Goal: Task Accomplishment & Management: Use online tool/utility

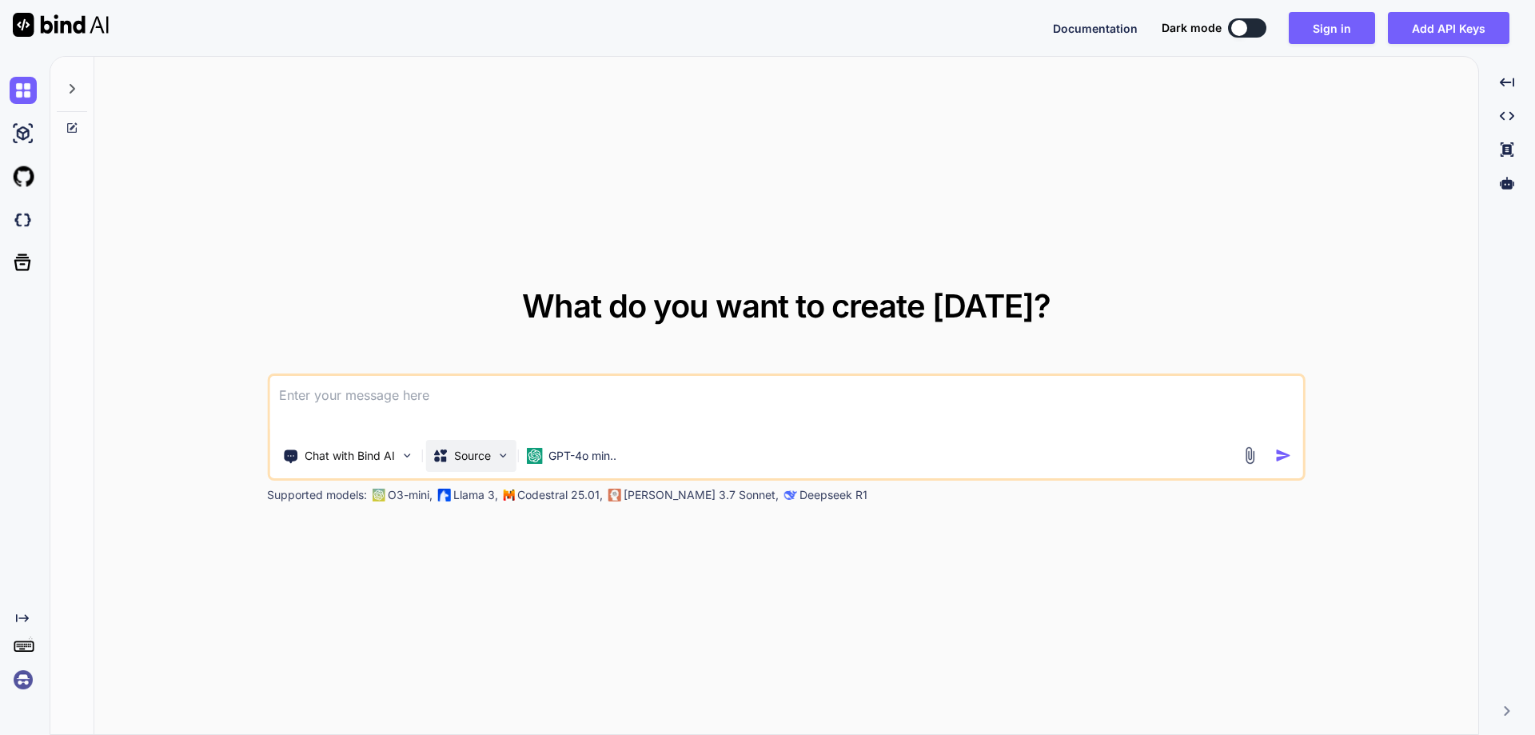
click at [485, 454] on p "Source" at bounding box center [472, 456] width 37 height 16
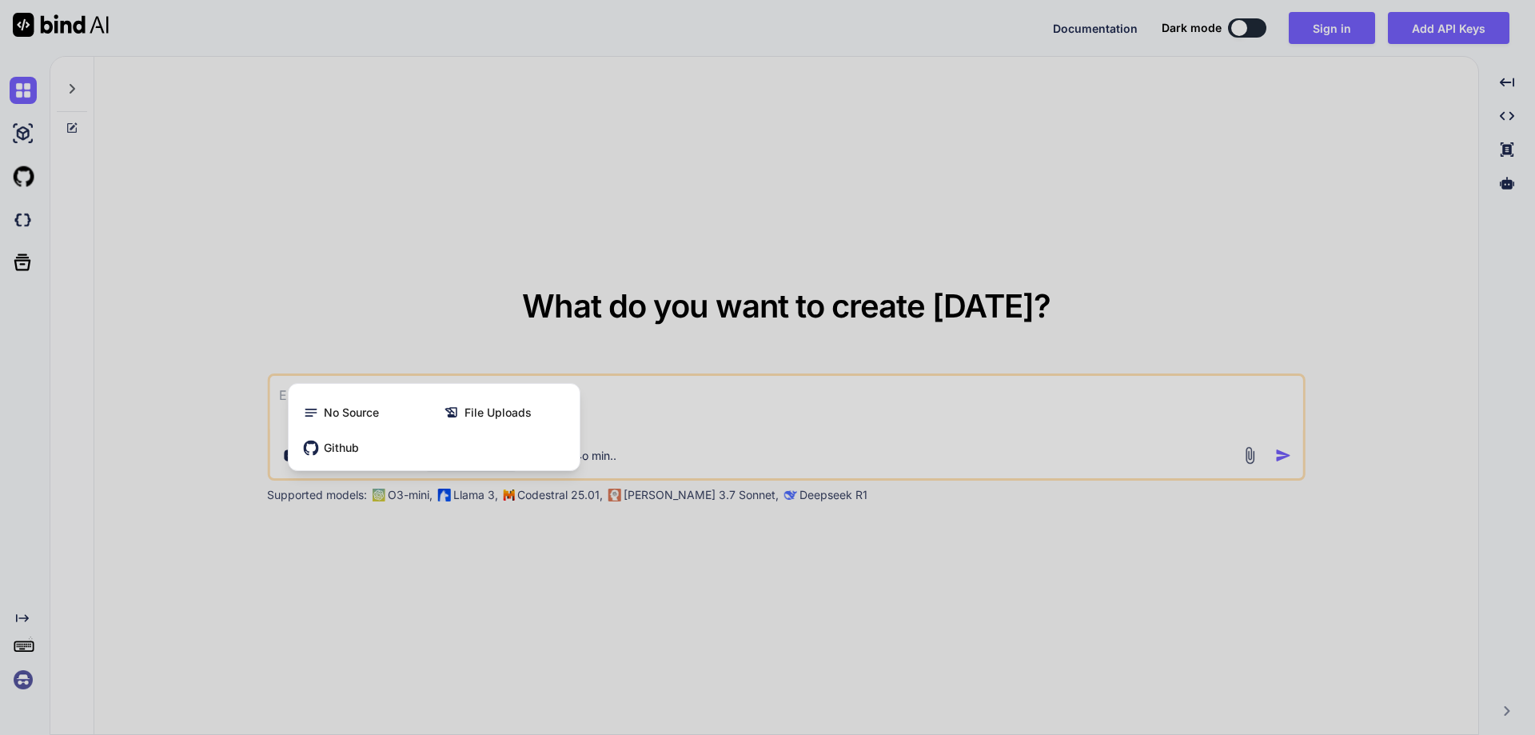
click at [698, 337] on div at bounding box center [767, 367] width 1535 height 735
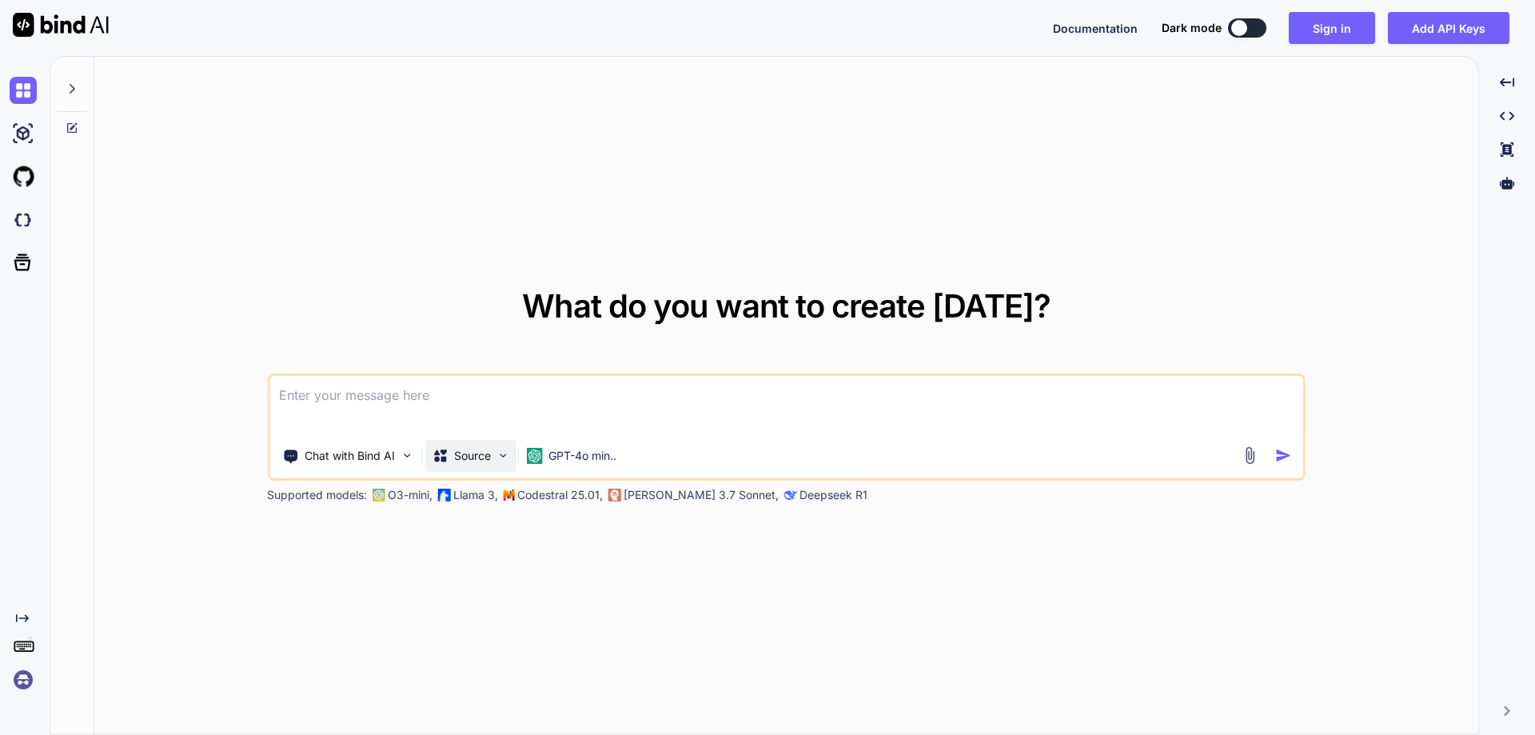
click at [491, 453] on p "Source" at bounding box center [472, 456] width 37 height 16
type textarea "x"
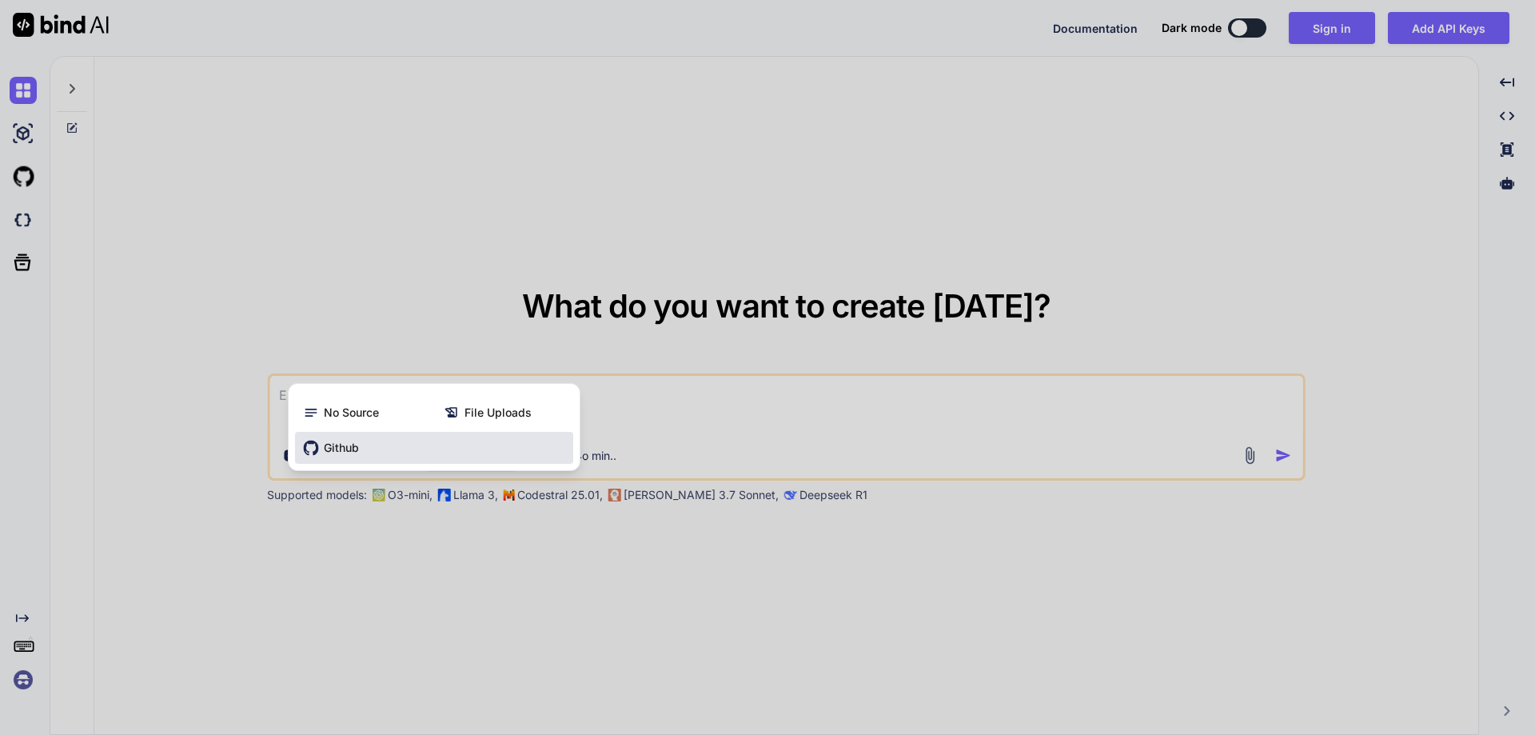
click at [379, 450] on div "Github" at bounding box center [434, 448] width 278 height 32
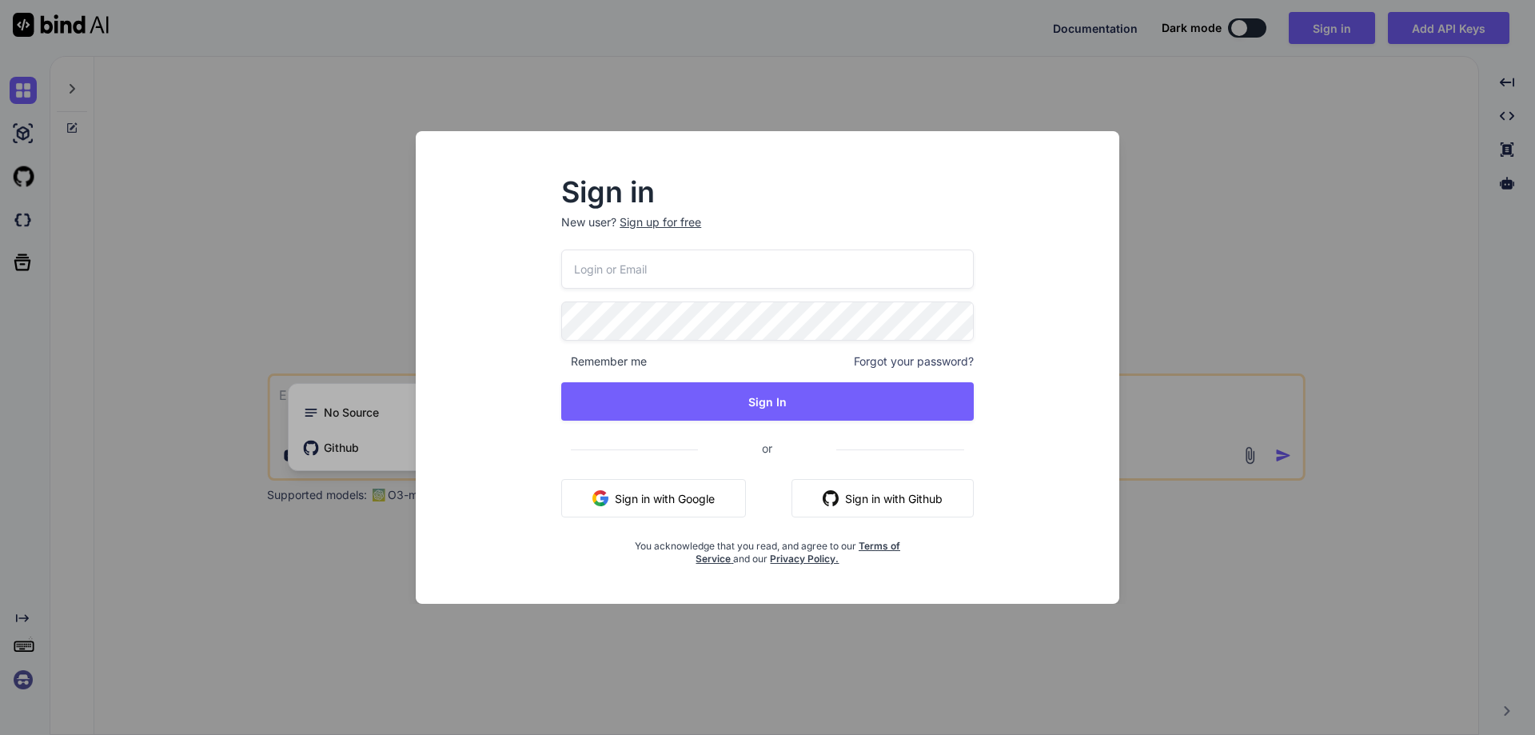
click at [655, 508] on button "Sign in with Google" at bounding box center [653, 498] width 185 height 38
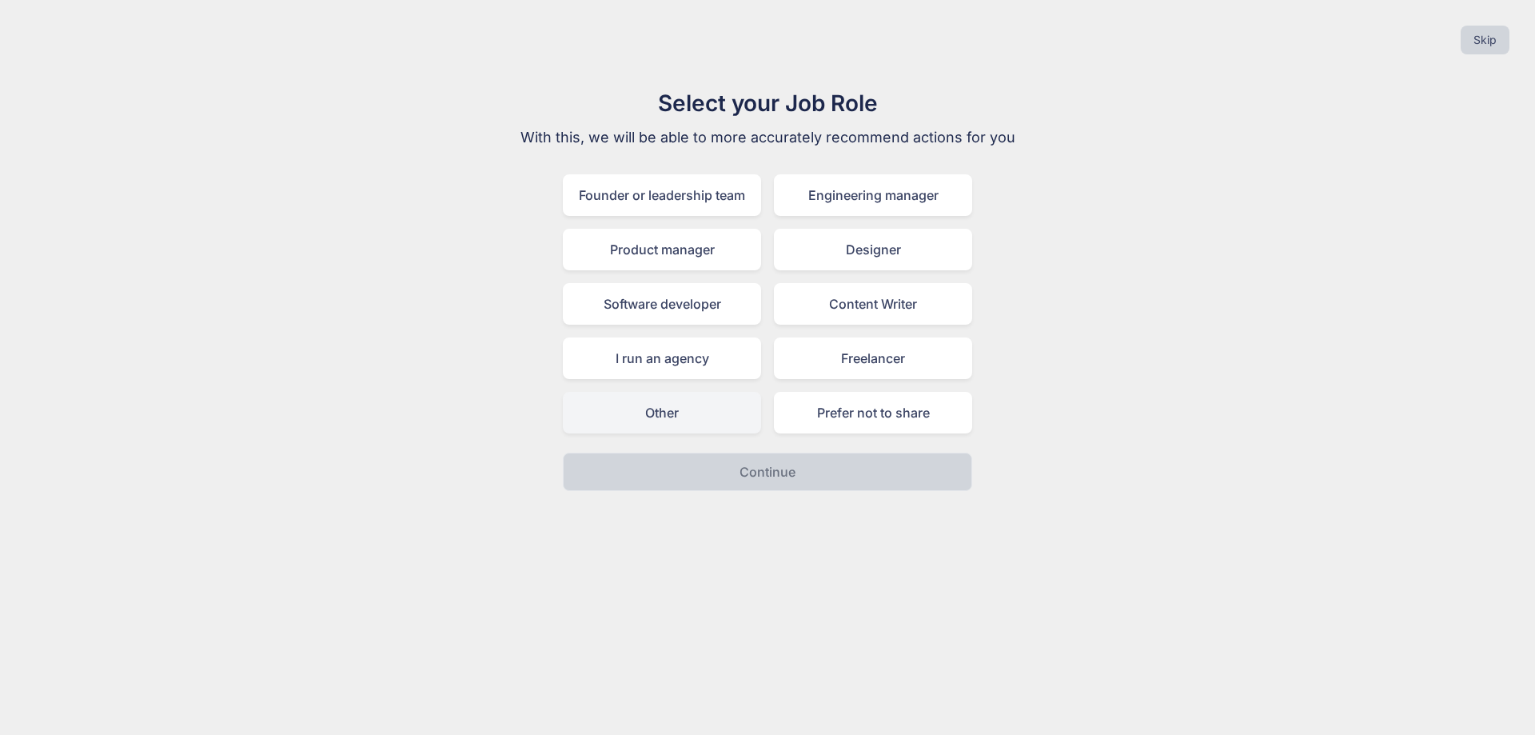
click at [760, 411] on div "Other" at bounding box center [662, 413] width 198 height 42
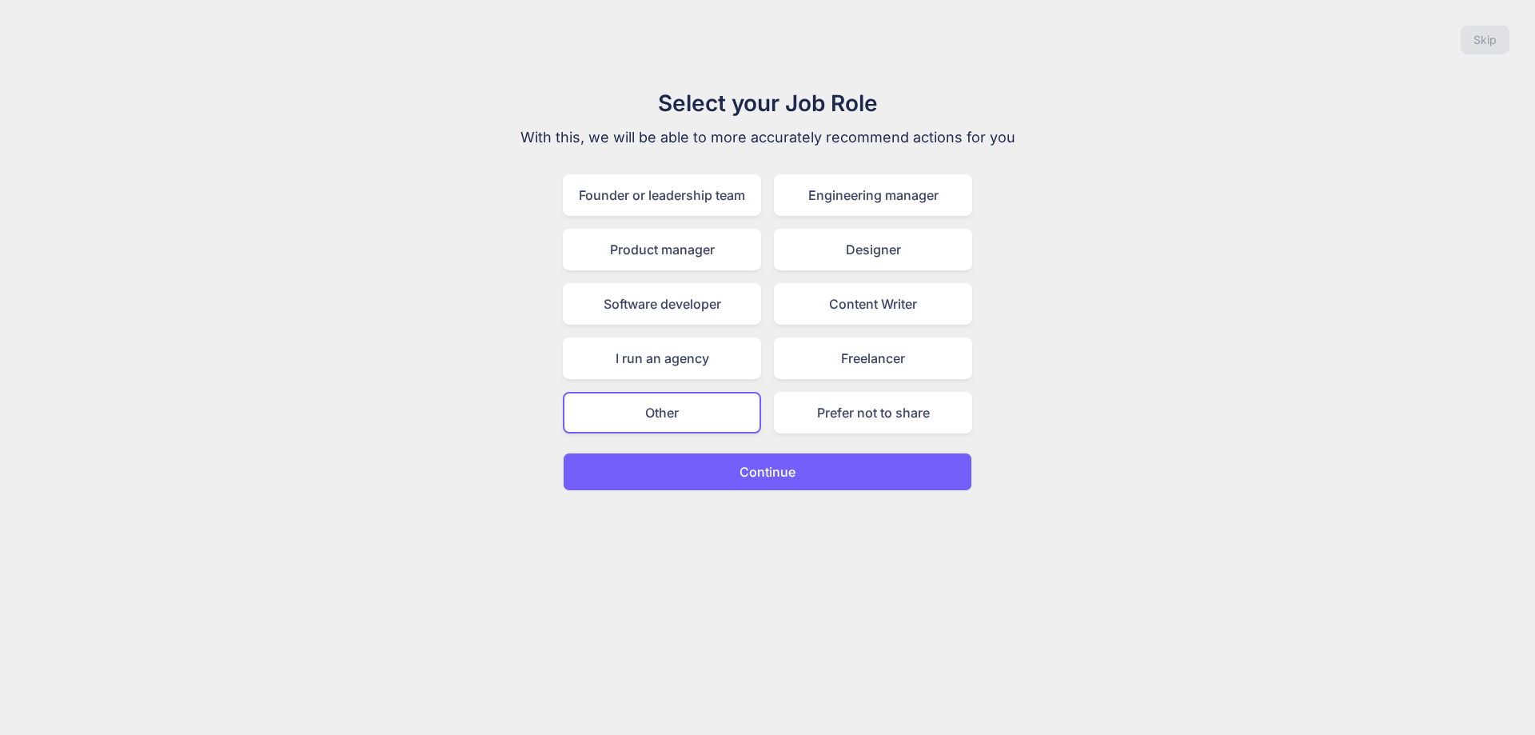
click at [778, 473] on p "Continue" at bounding box center [768, 471] width 56 height 19
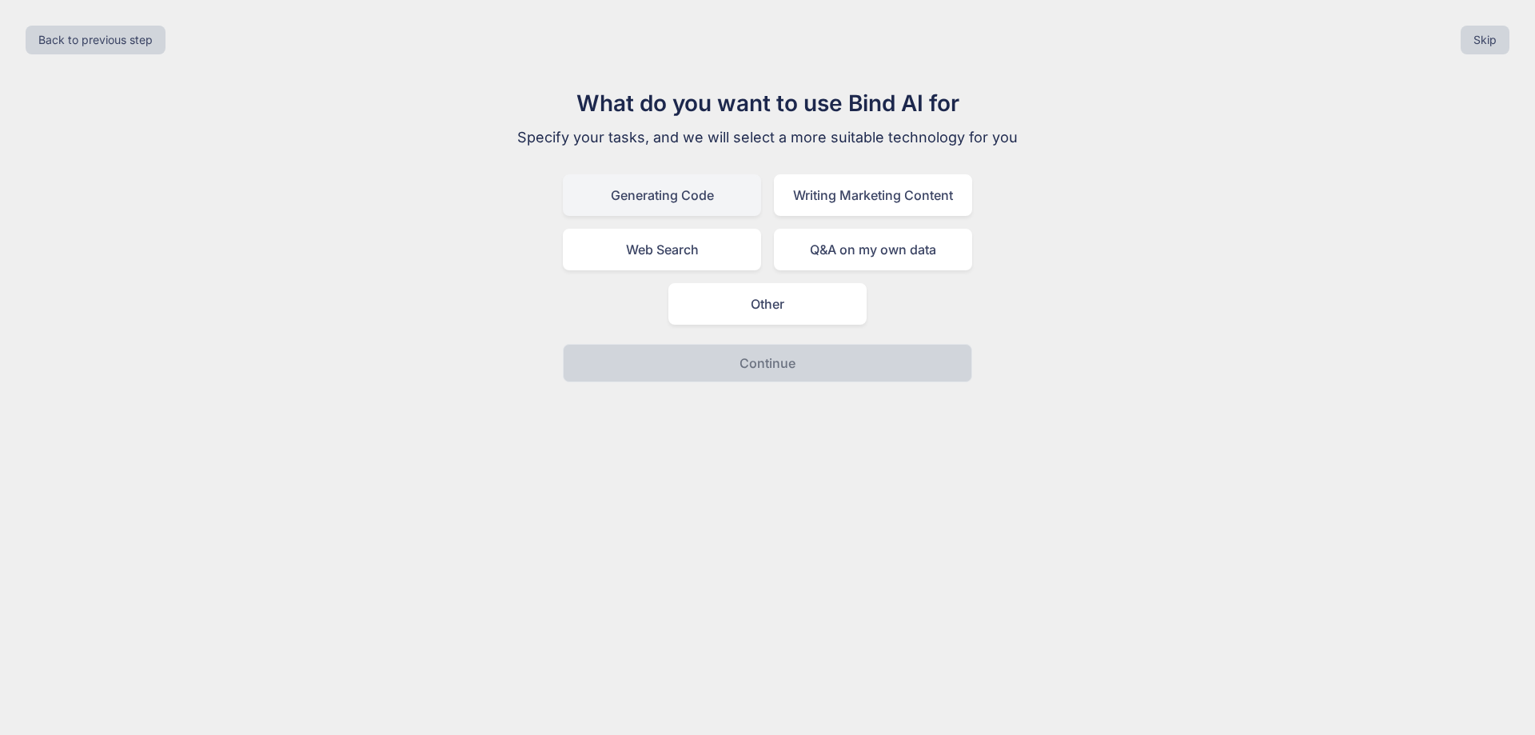
click at [720, 205] on div "Generating Code" at bounding box center [662, 195] width 198 height 42
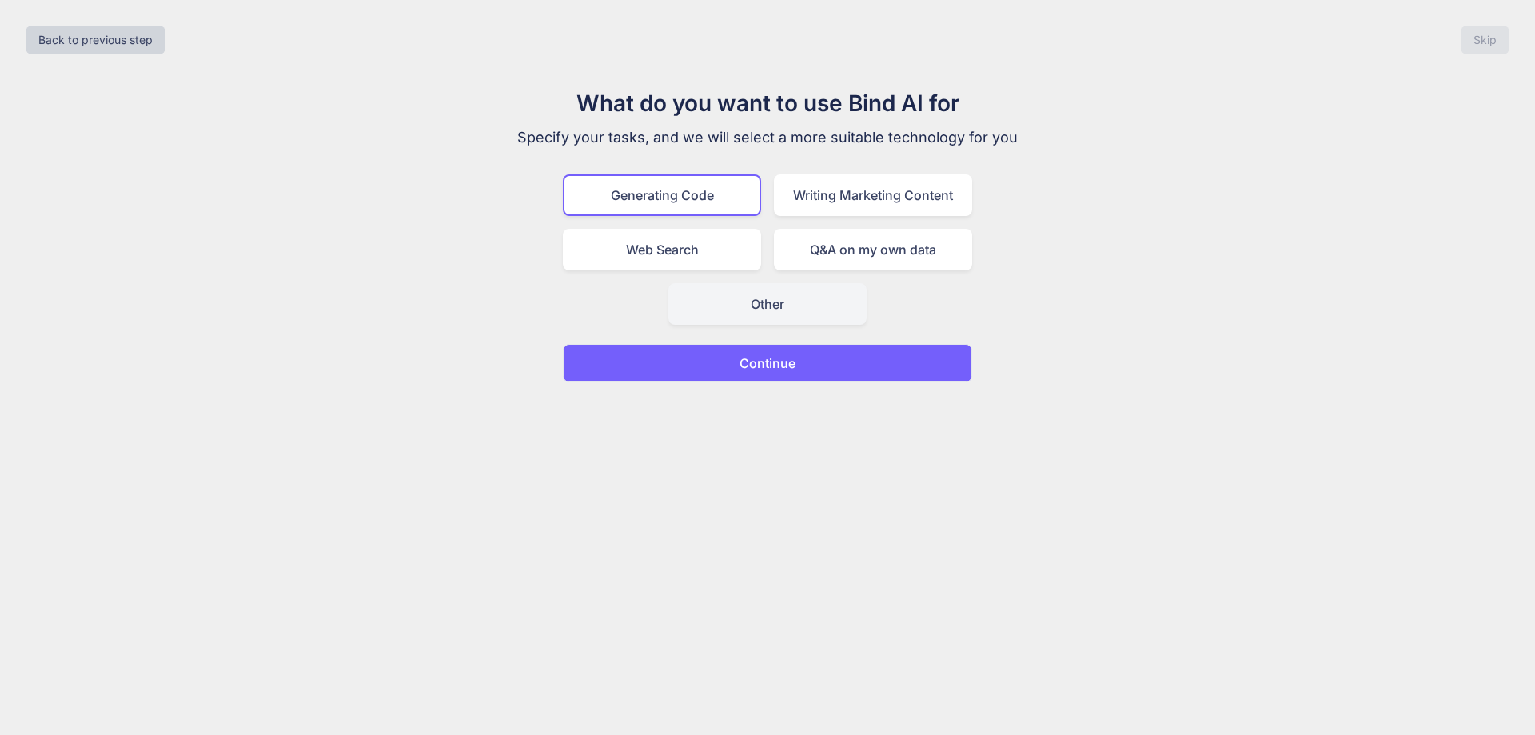
click at [781, 311] on div "Other" at bounding box center [767, 304] width 198 height 42
click at [700, 189] on div "Generating Code" at bounding box center [662, 195] width 198 height 42
click at [761, 363] on p "Continue" at bounding box center [768, 362] width 56 height 19
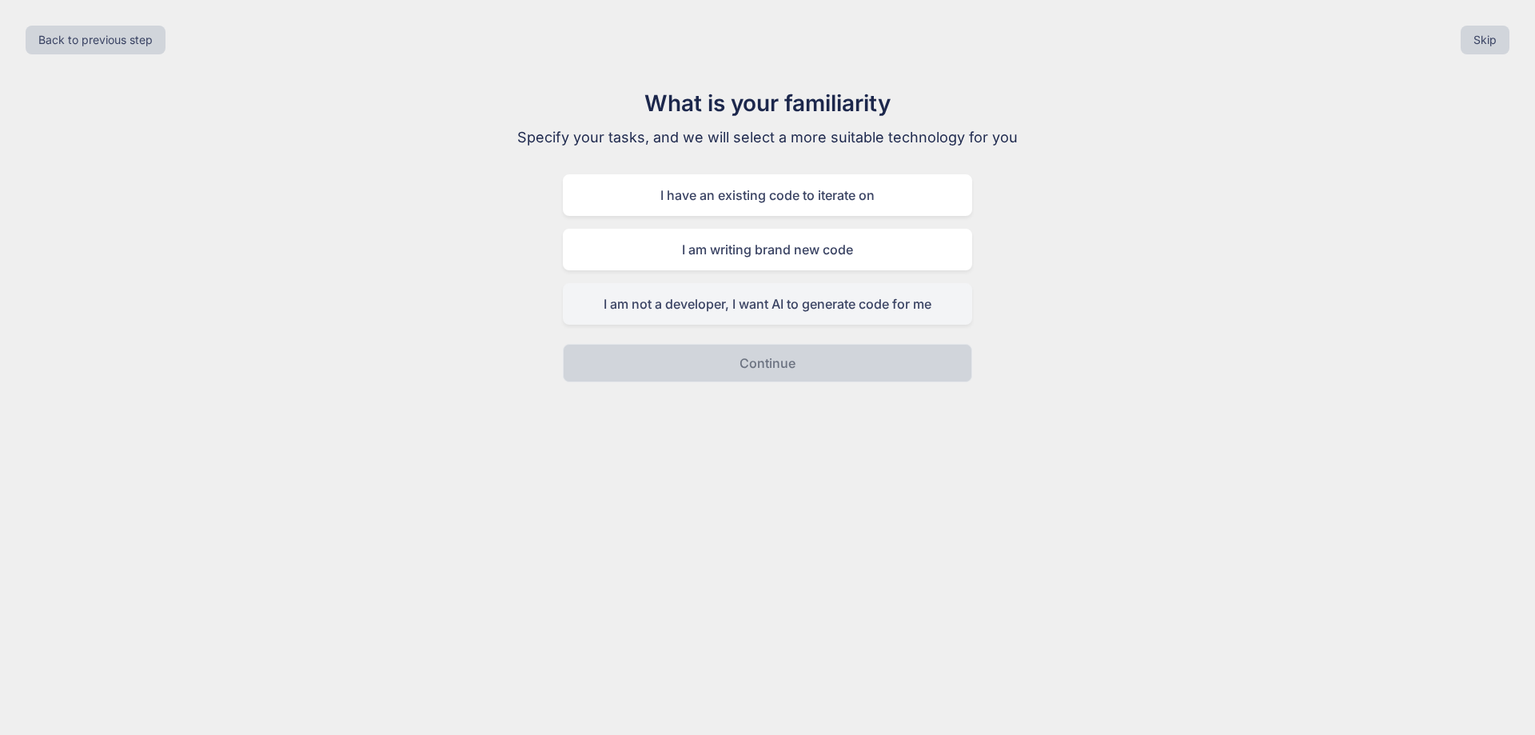
click at [664, 304] on div "I am not a developer, I want AI to generate code for me" at bounding box center [767, 304] width 409 height 42
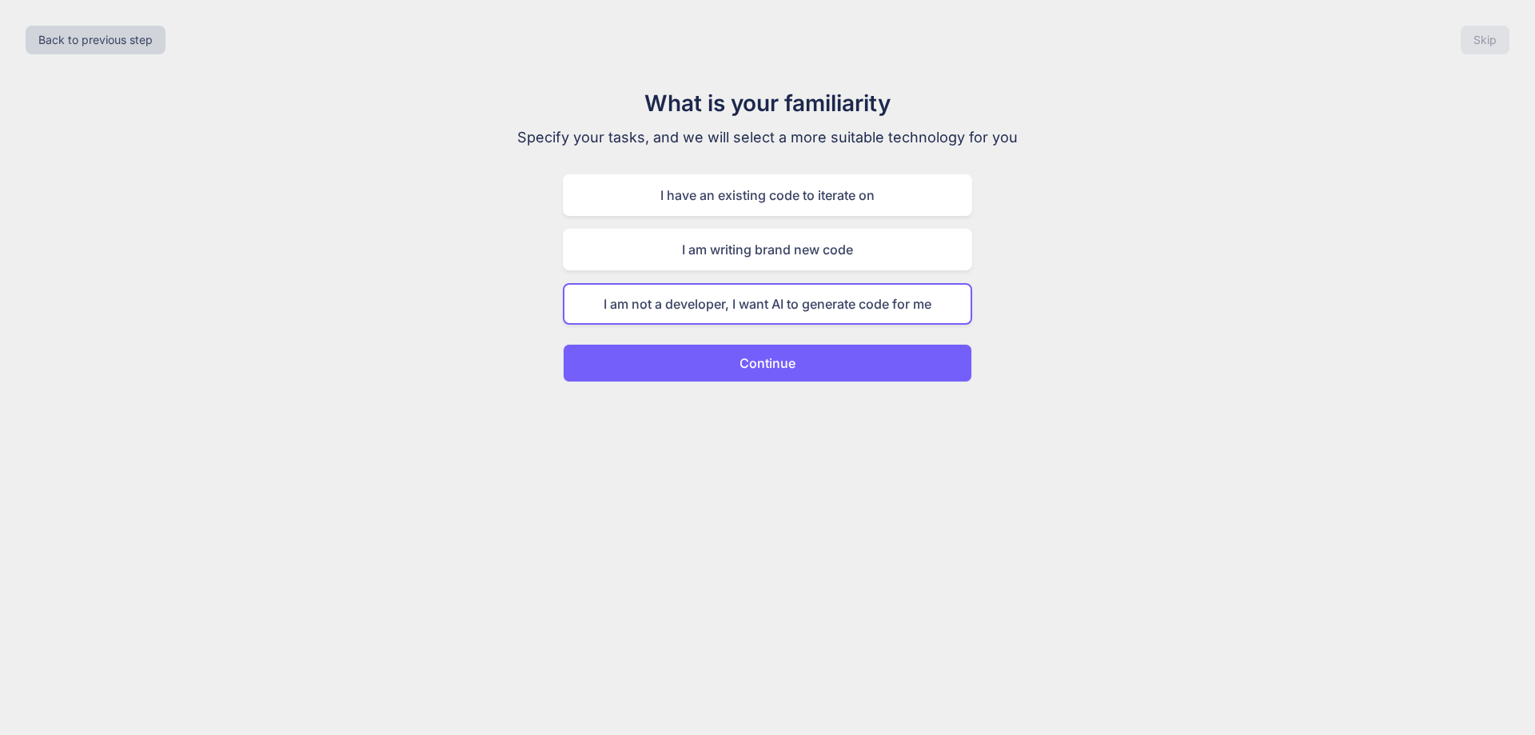
click at [823, 375] on button "Continue" at bounding box center [767, 363] width 409 height 38
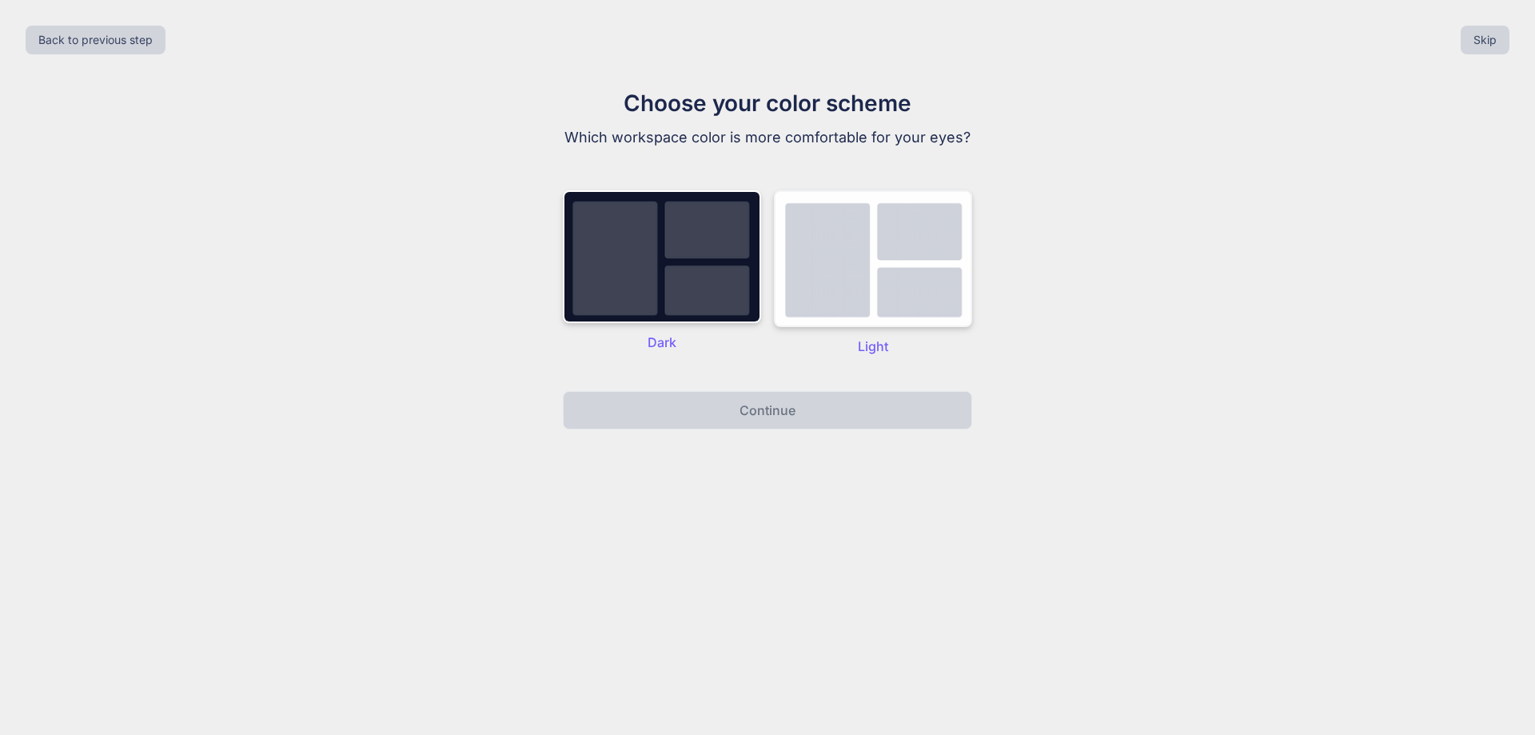
click at [857, 301] on img at bounding box center [873, 258] width 198 height 137
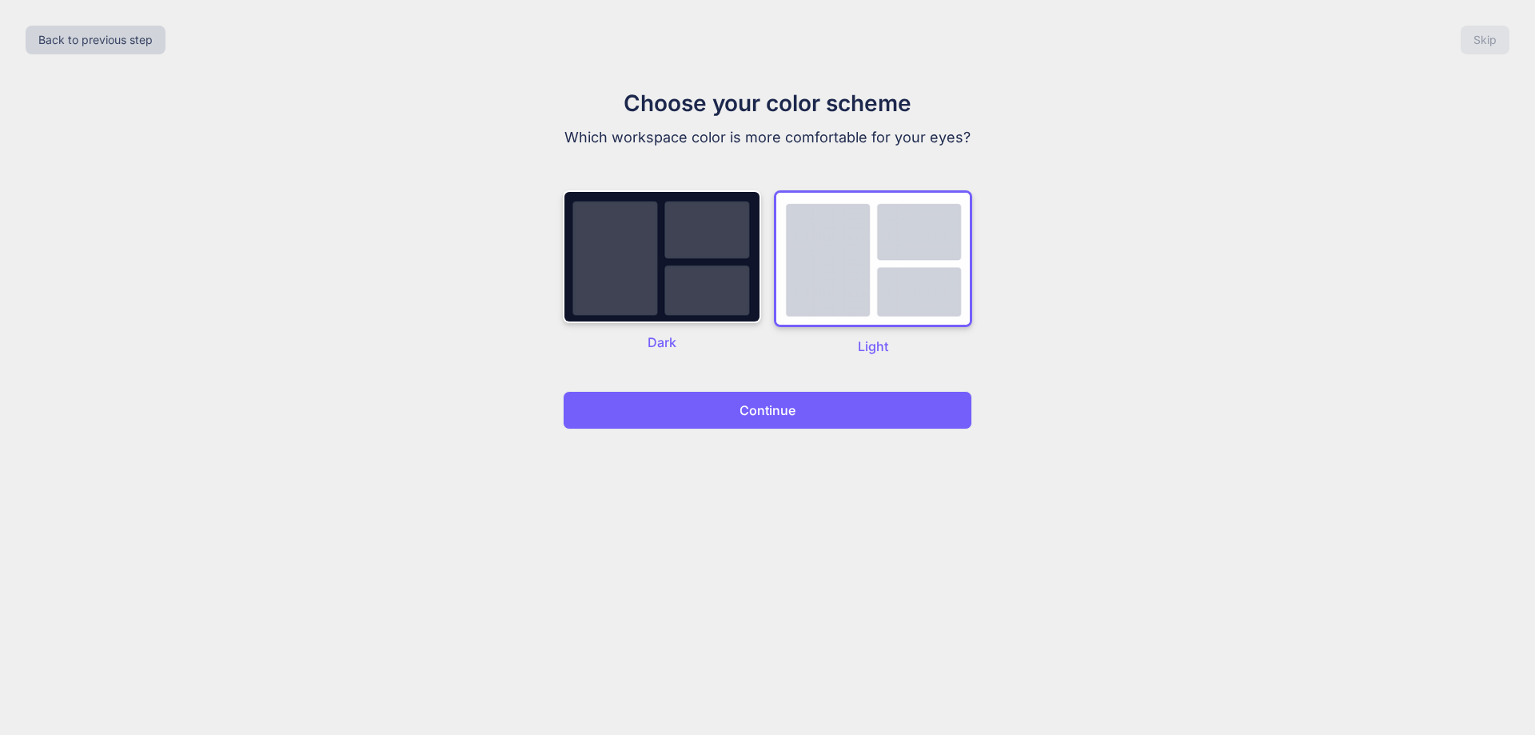
click at [801, 419] on button "Continue" at bounding box center [767, 410] width 409 height 38
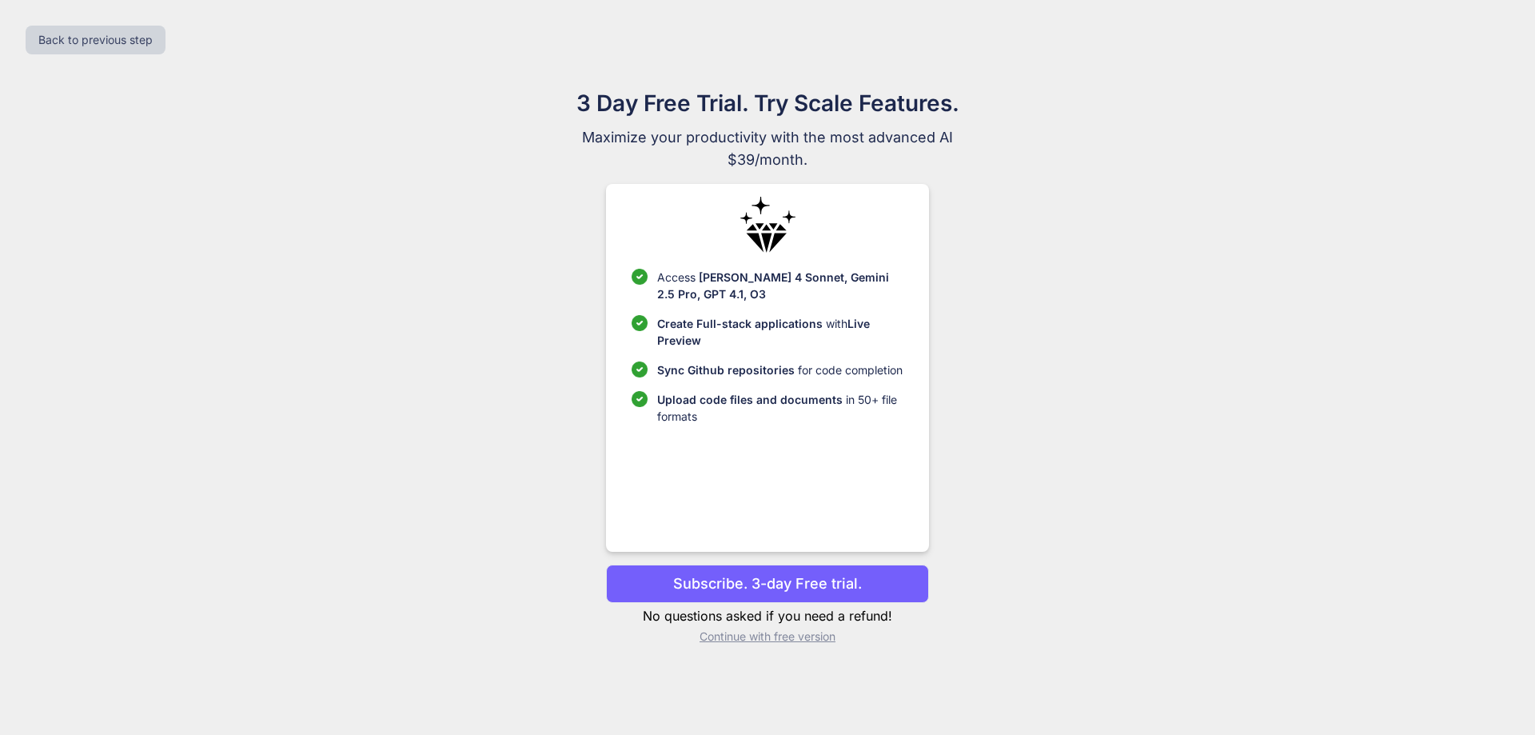
click at [764, 636] on p "Continue with free version" at bounding box center [767, 636] width 322 height 16
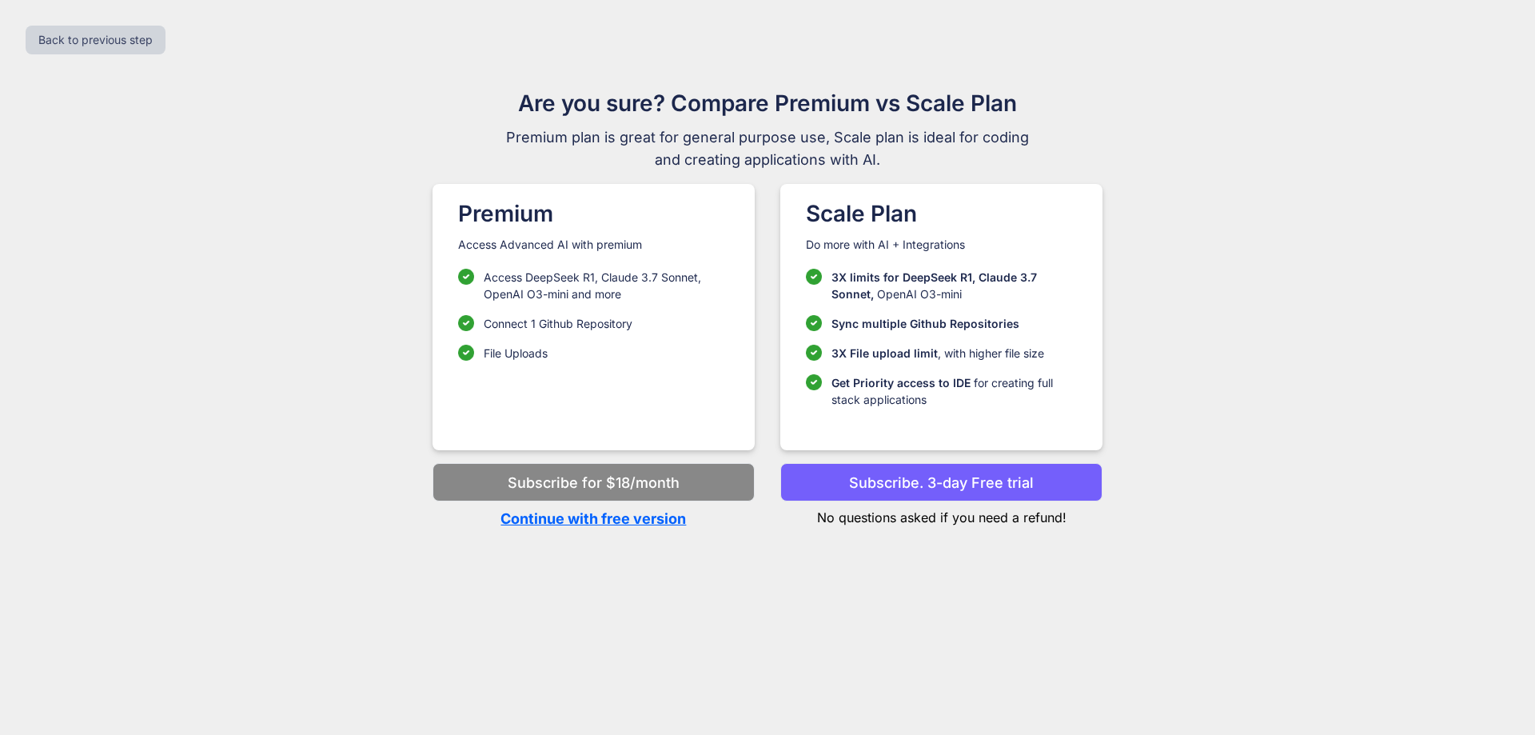
click at [578, 524] on p "Continue with free version" at bounding box center [594, 519] width 322 height 22
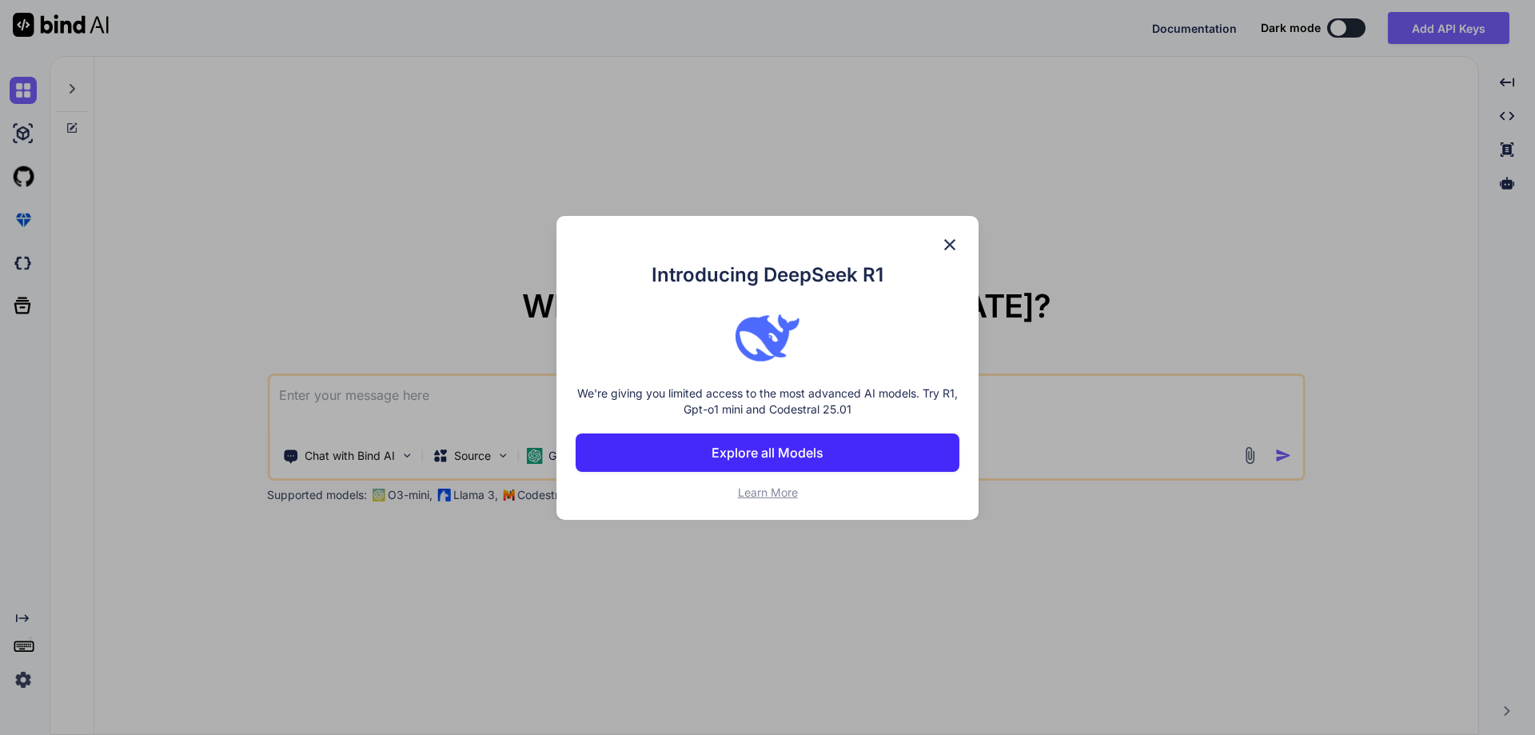
click at [950, 244] on img at bounding box center [949, 244] width 19 height 19
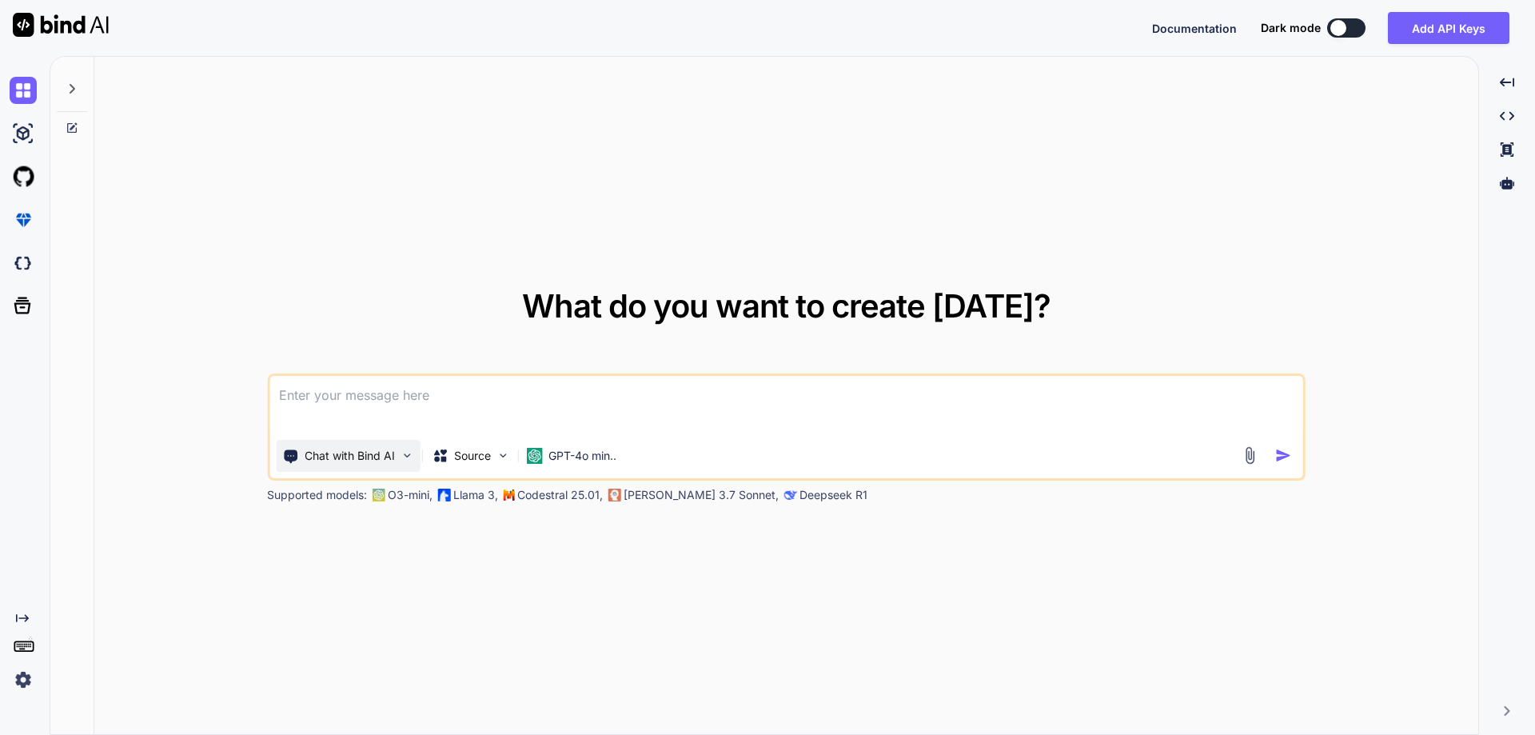
click at [348, 464] on div "Chat with Bind AI" at bounding box center [348, 456] width 144 height 32
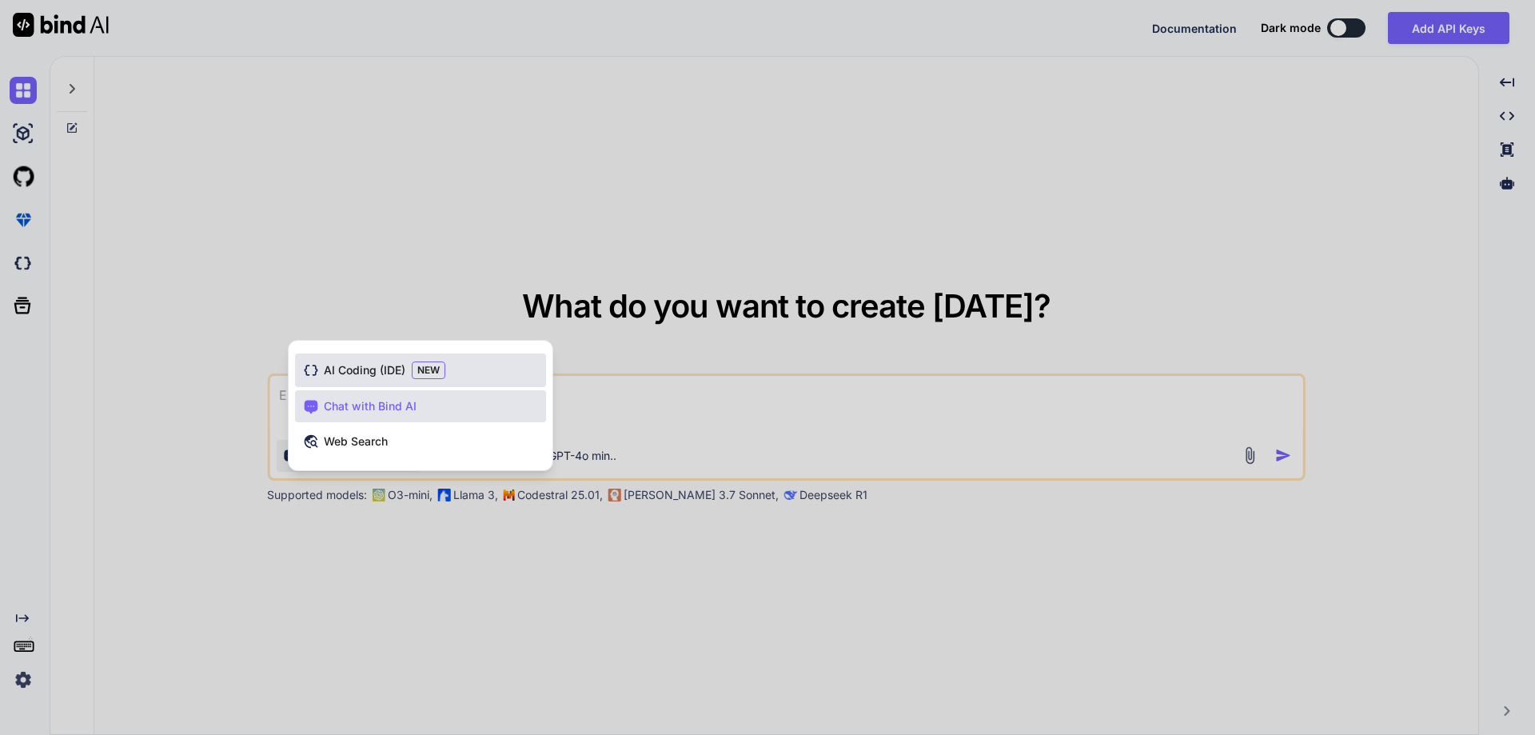
click at [396, 377] on span "AI Coding (IDE)" at bounding box center [365, 370] width 82 height 16
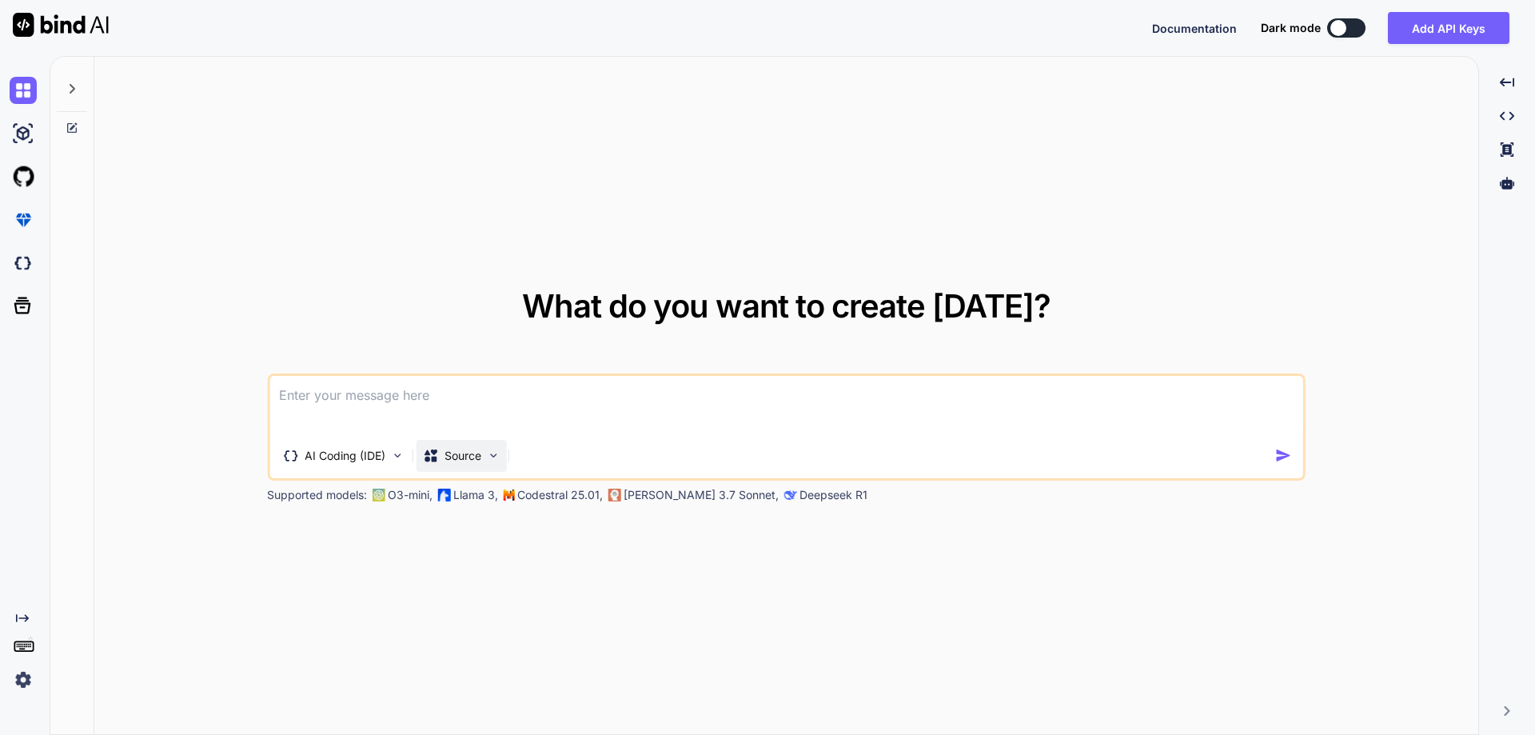
click at [498, 457] on img at bounding box center [493, 456] width 14 height 14
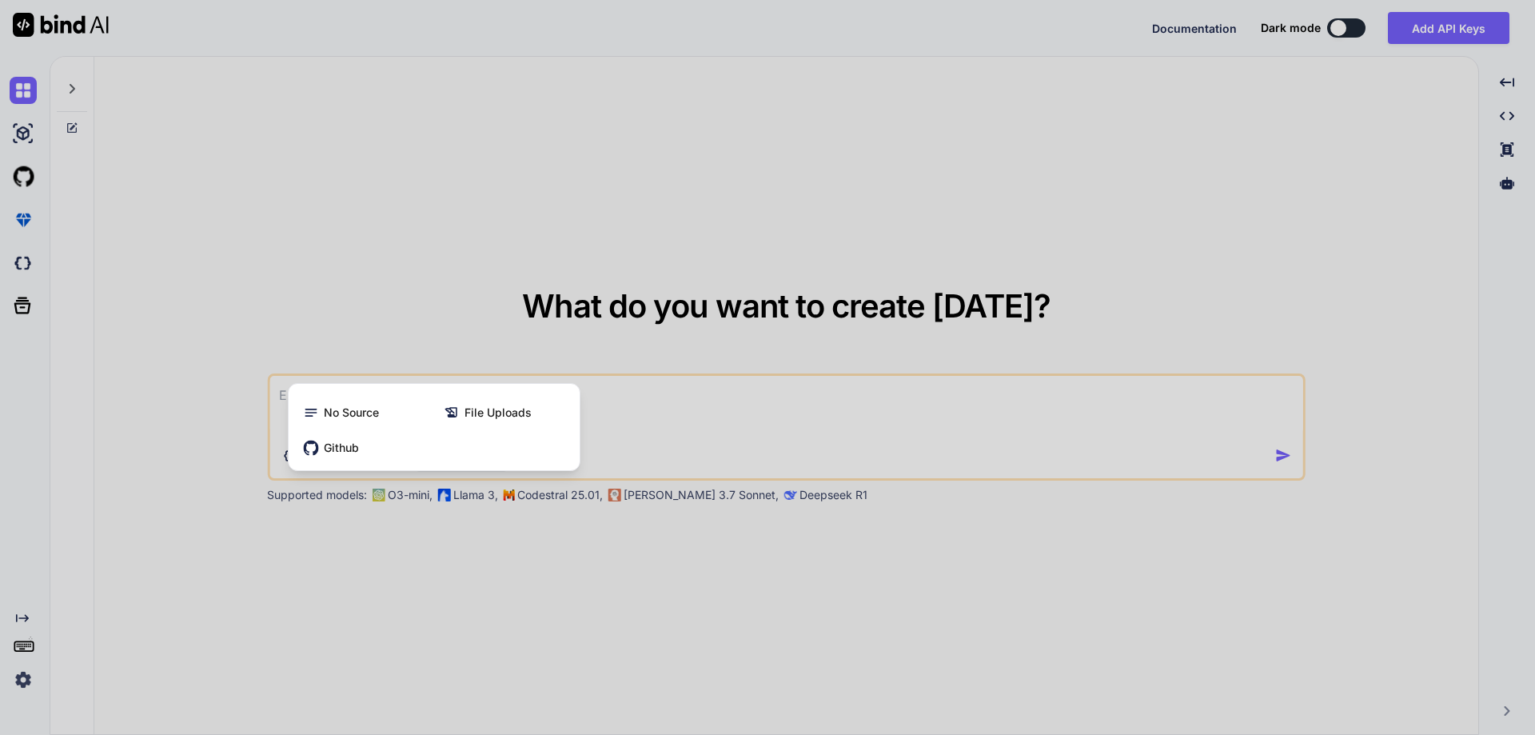
click at [600, 616] on div at bounding box center [767, 367] width 1535 height 735
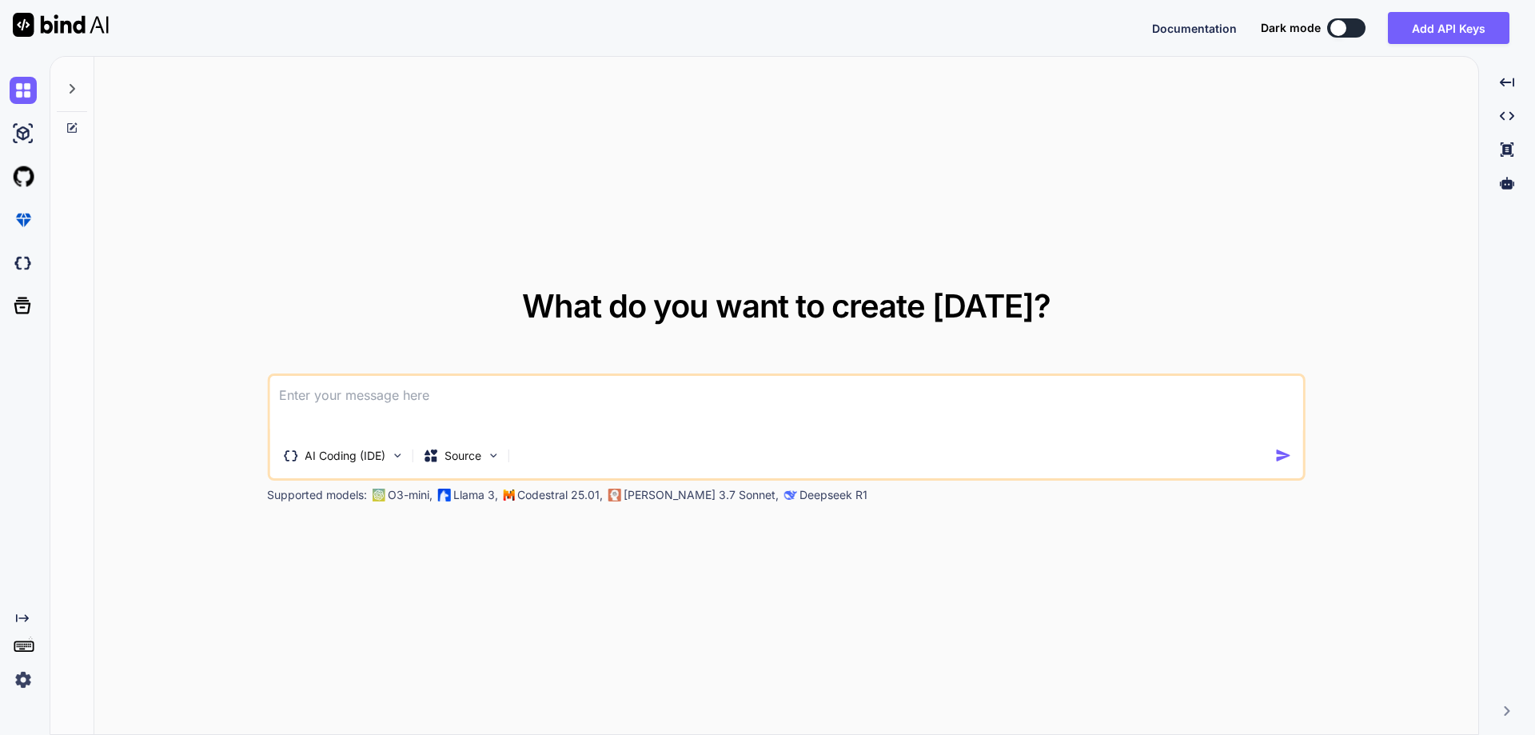
click at [540, 396] on textarea at bounding box center [786, 405] width 1034 height 59
click at [436, 391] on textarea at bounding box center [786, 405] width 1034 height 59
click at [641, 396] on textarea at bounding box center [786, 405] width 1034 height 59
paste textarea "Create a fullstack web application for a queue management system ("Chamador") i…"
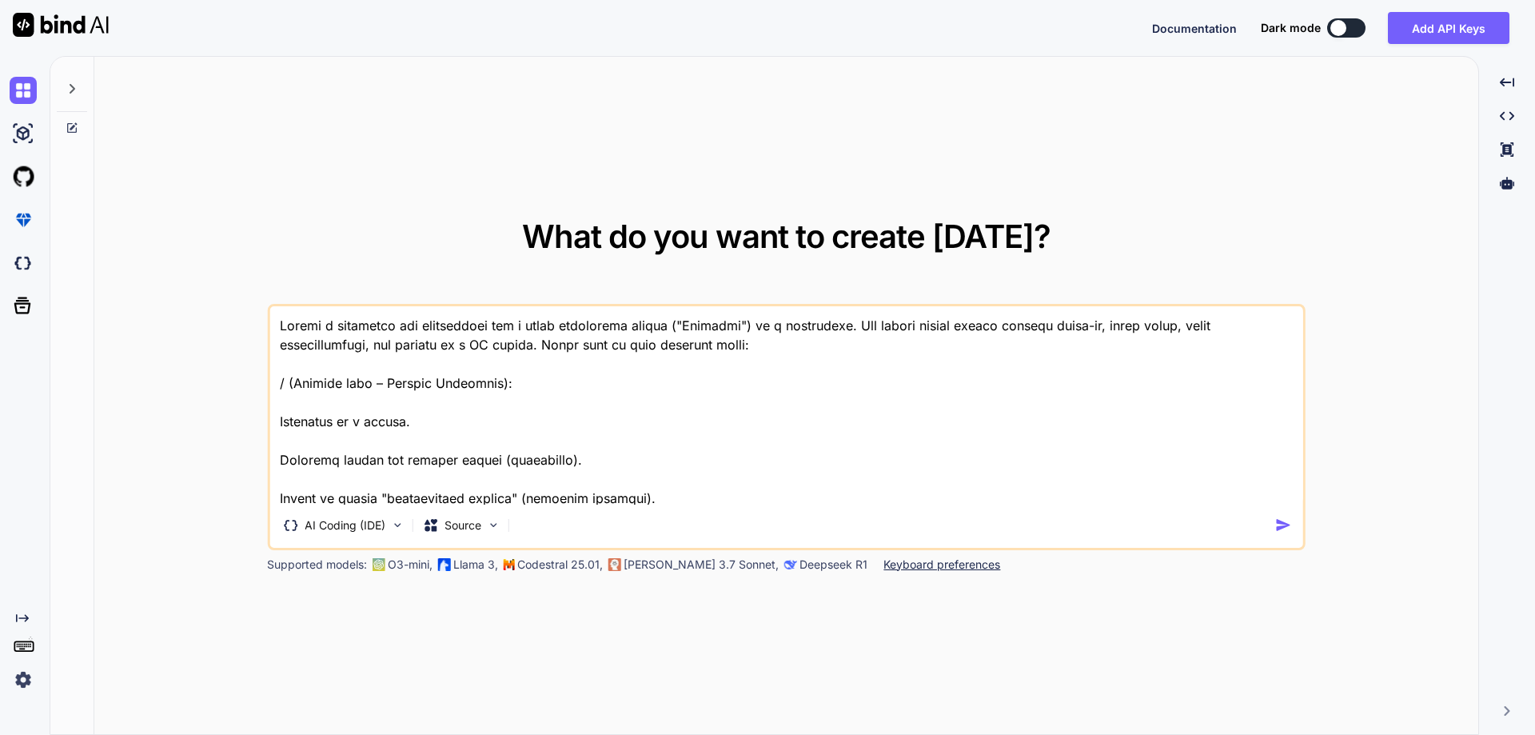
scroll to position [923, 0]
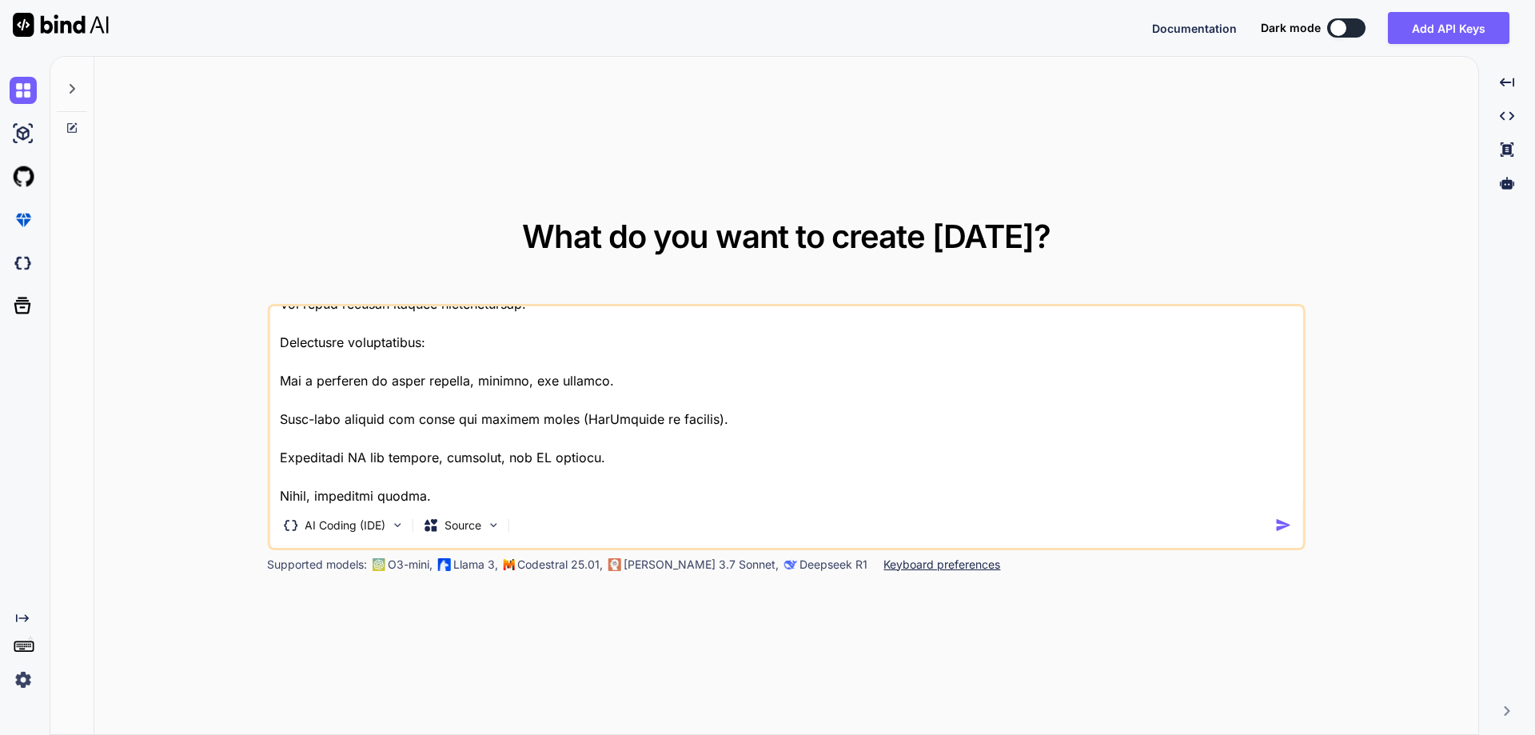
type textarea "Create a fullstack web application for a queue management system ("Chamador") i…"
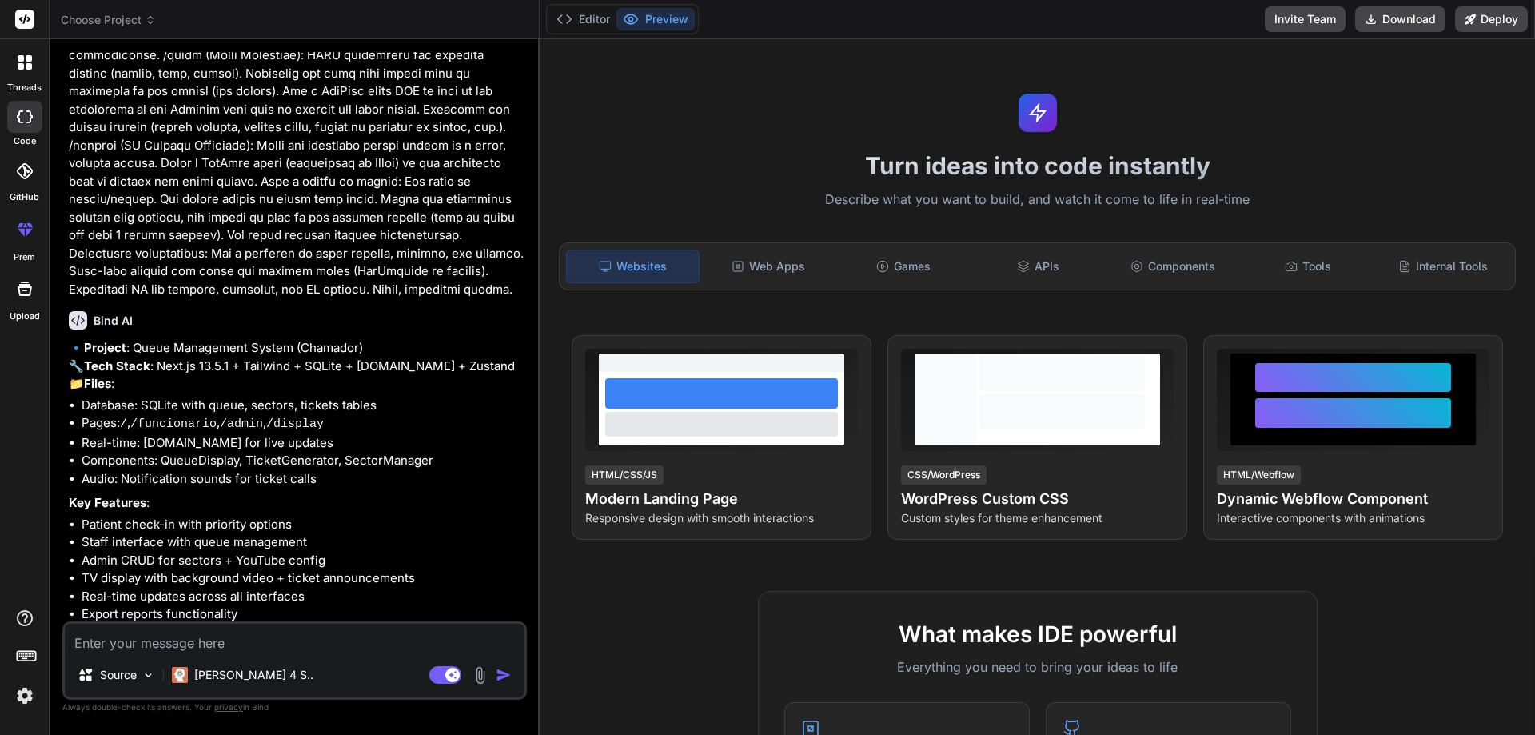
scroll to position [240, 0]
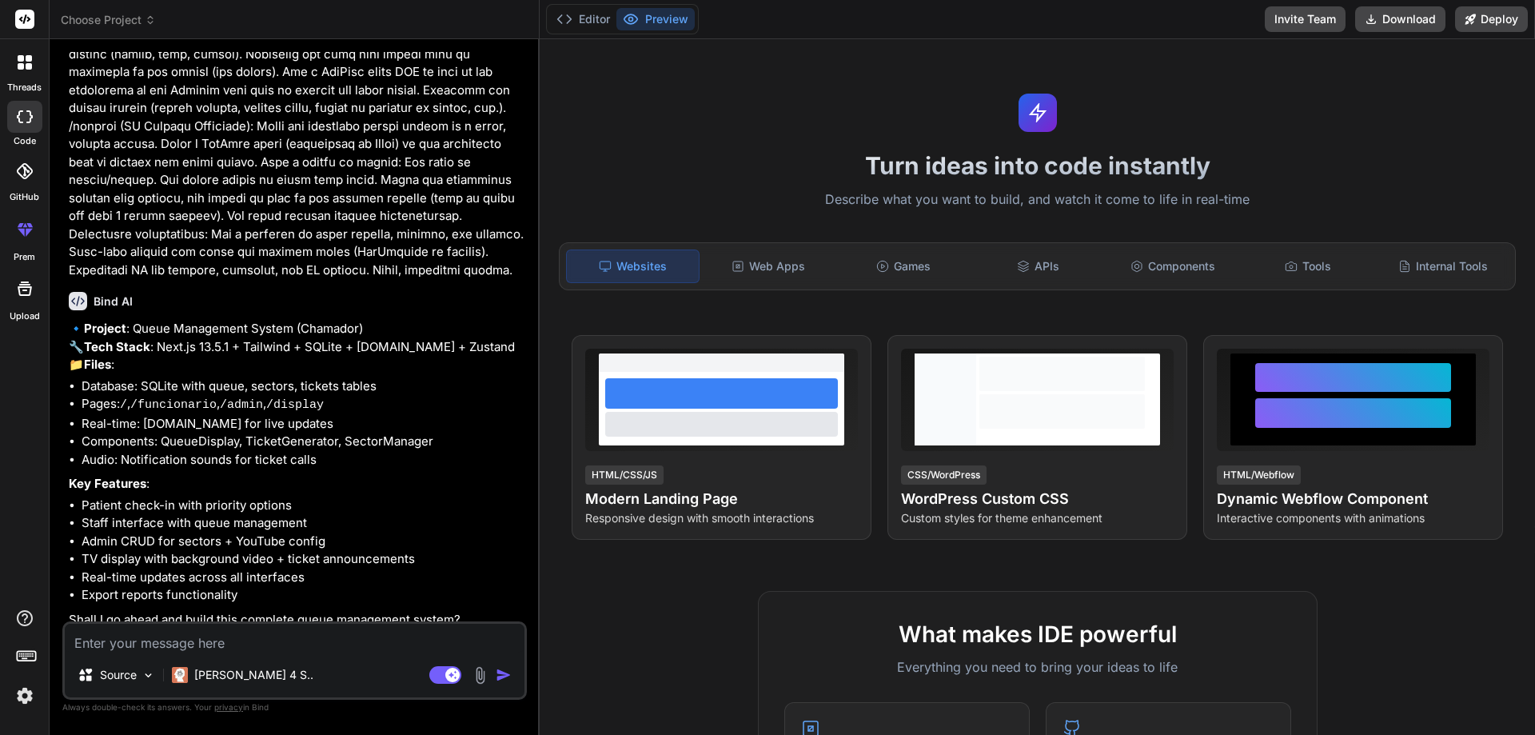
click at [78, 301] on icon at bounding box center [78, 301] width 14 height 10
click at [124, 301] on h6 "Bind AI" at bounding box center [113, 301] width 39 height 16
click at [279, 336] on p "🔹 Project : Queue Management System (Chamador) 🔧 Tech Stack : Next.js 13.5.1 + …" at bounding box center [296, 347] width 455 height 54
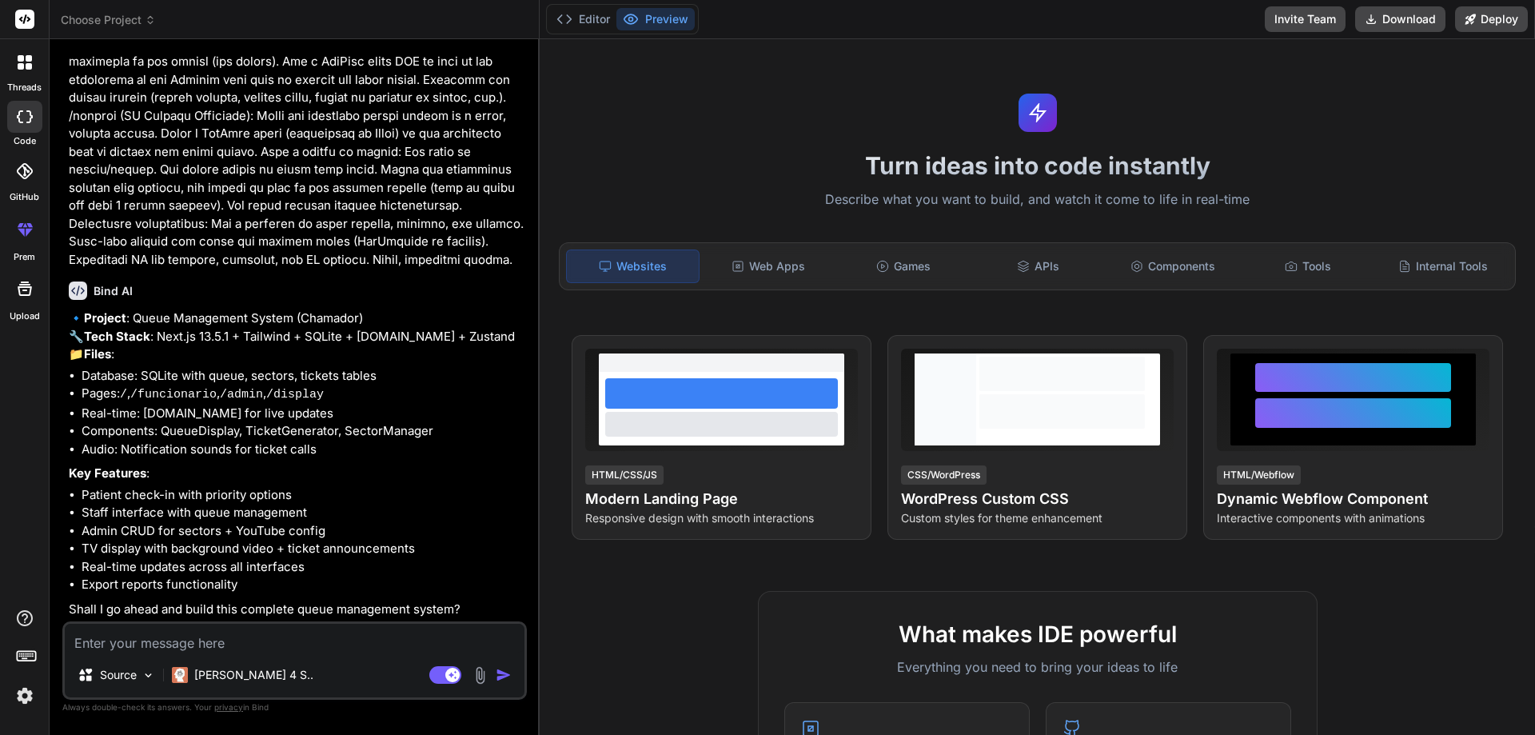
scroll to position [285, 0]
click at [416, 344] on p "🔹 Project : Queue Management System (Chamador) 🔧 Tech Stack : Next.js 13.5.1 + …" at bounding box center [296, 336] width 455 height 54
click at [231, 516] on li "Staff interface with queue management" at bounding box center [303, 513] width 442 height 18
click at [409, 520] on li "Staff interface with queue management" at bounding box center [303, 513] width 442 height 18
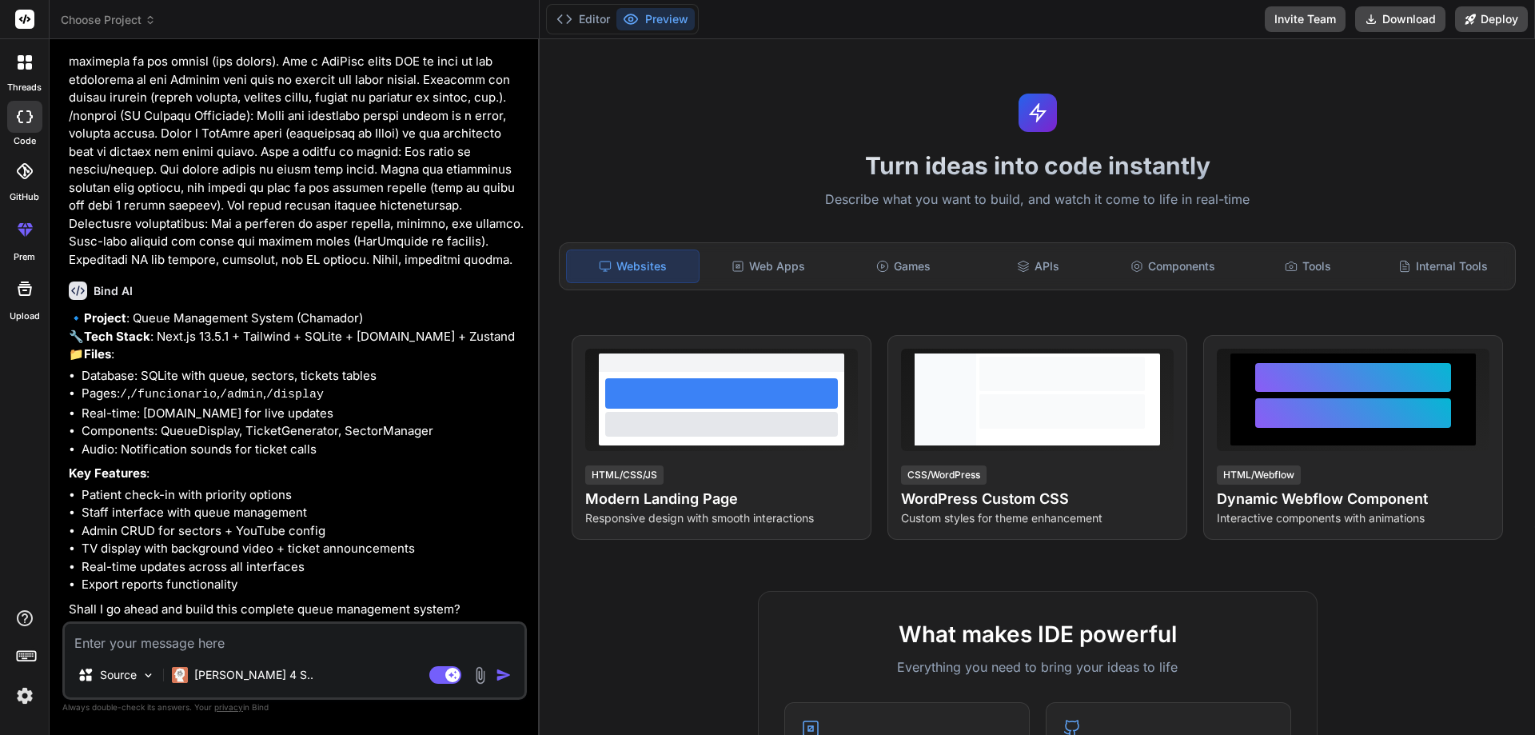
click at [221, 616] on p "Shall I go ahead and build this complete queue management system?" at bounding box center [296, 609] width 455 height 18
click at [301, 646] on textarea at bounding box center [295, 638] width 460 height 29
type textarea "x"
type textarea "y"
type textarea "x"
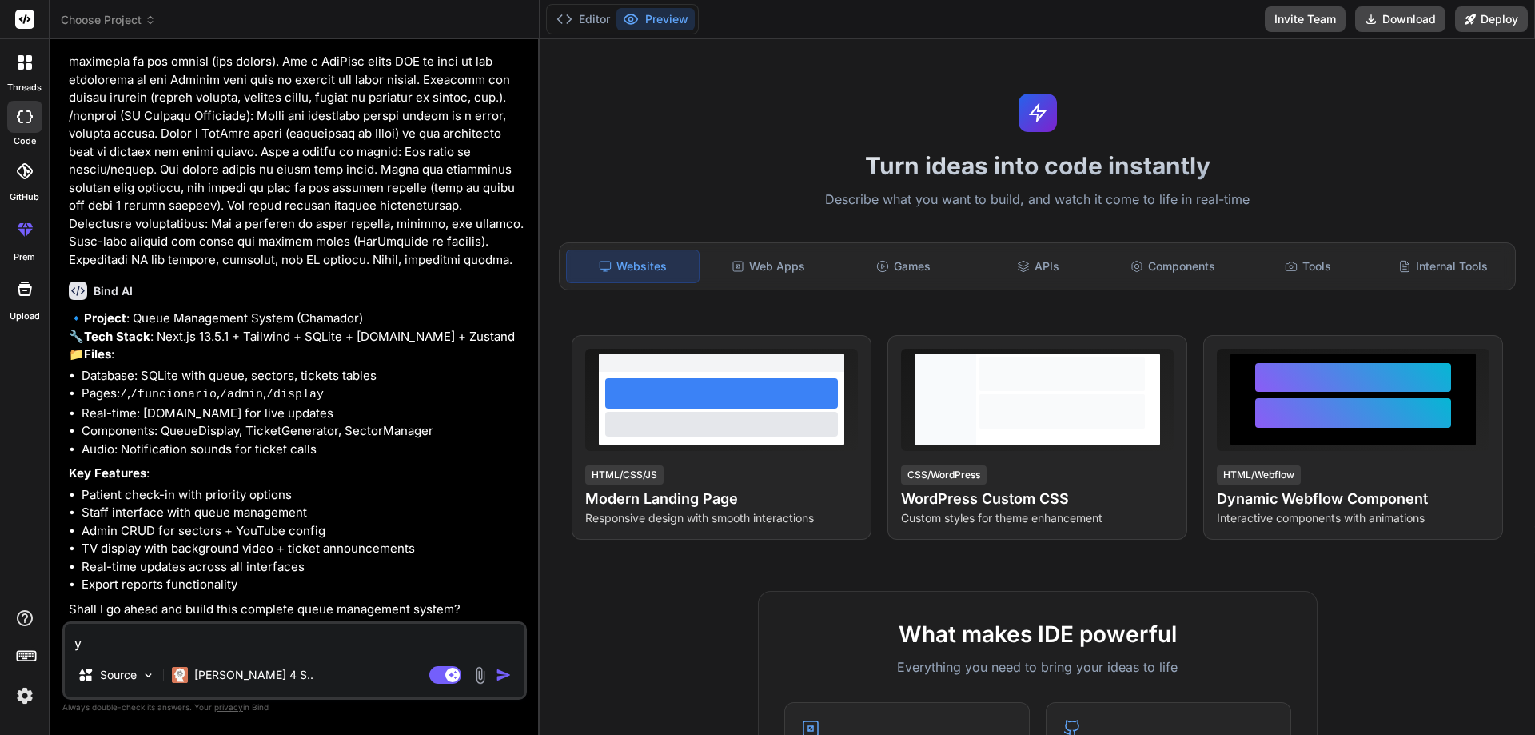
type textarea "ye"
type textarea "x"
type textarea "yes"
type textarea "x"
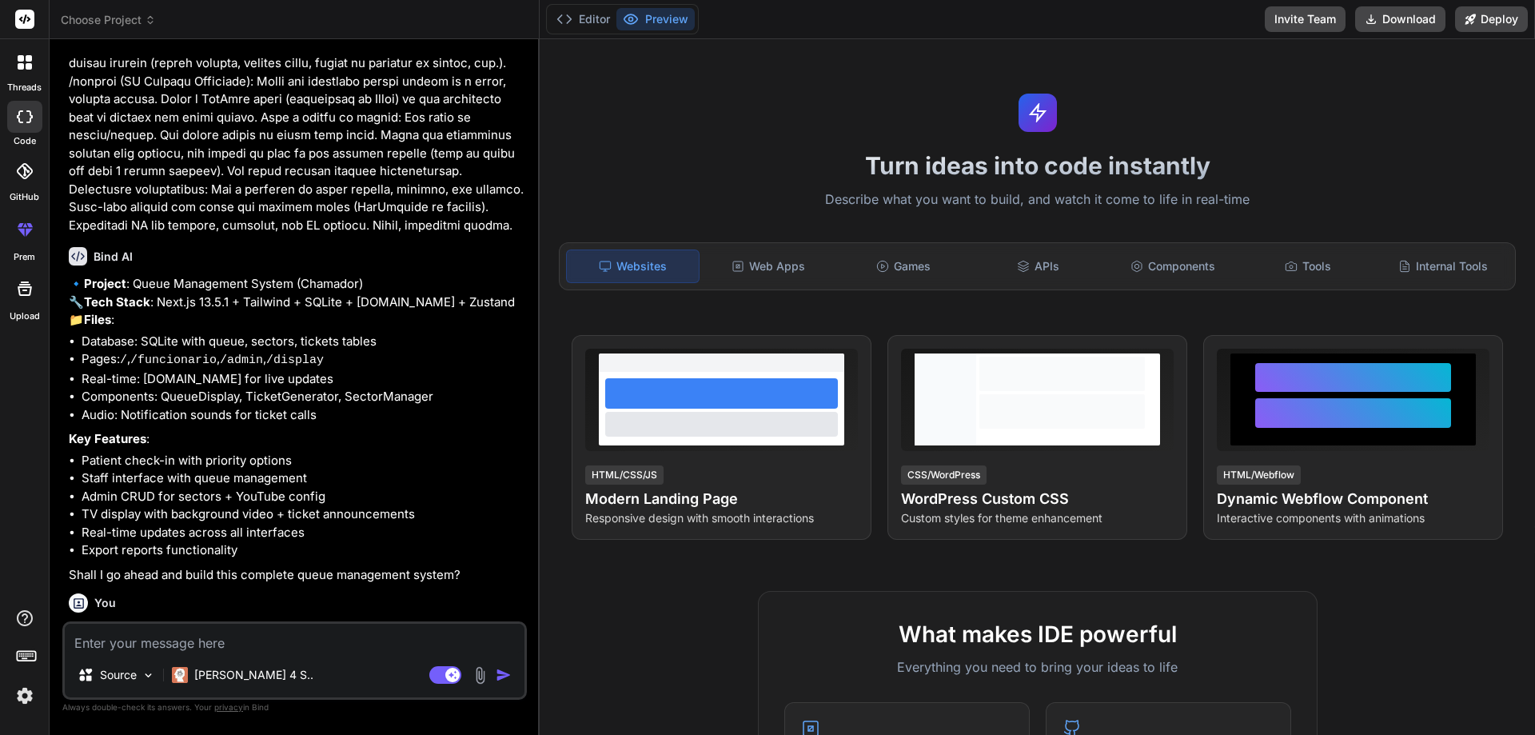
scroll to position [451, 0]
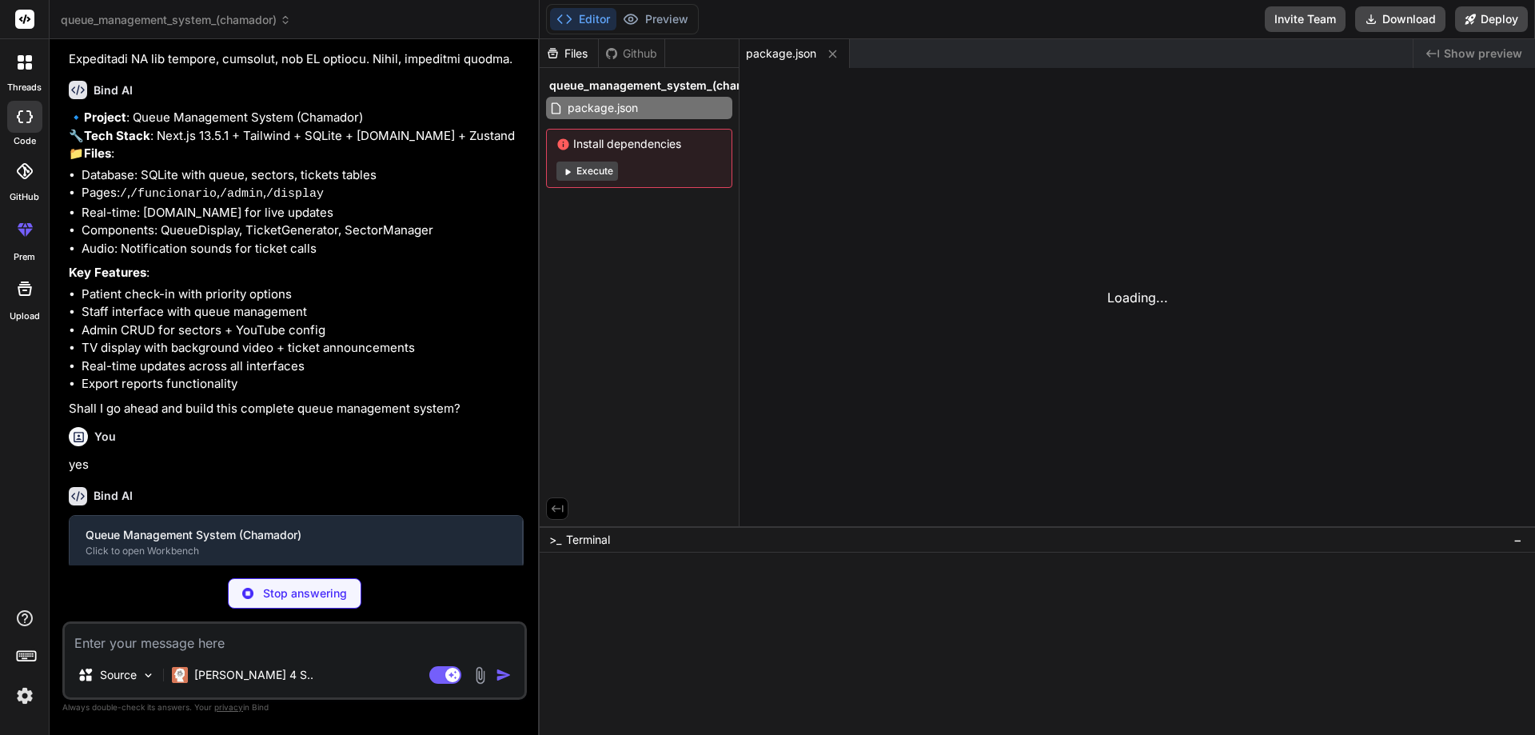
type textarea "x"
type textarea "extConfig"
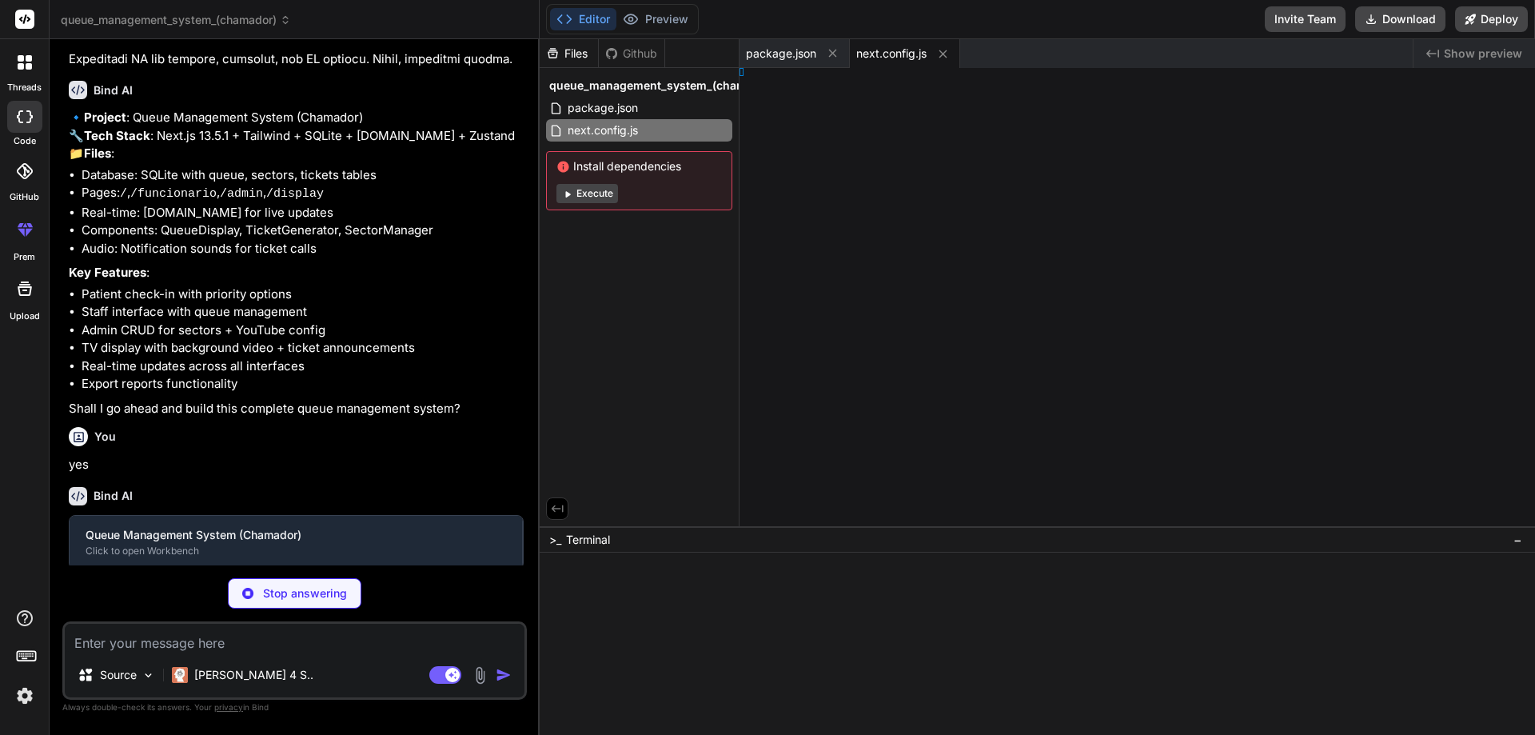
type textarea "x"
type textarea ", }, }"
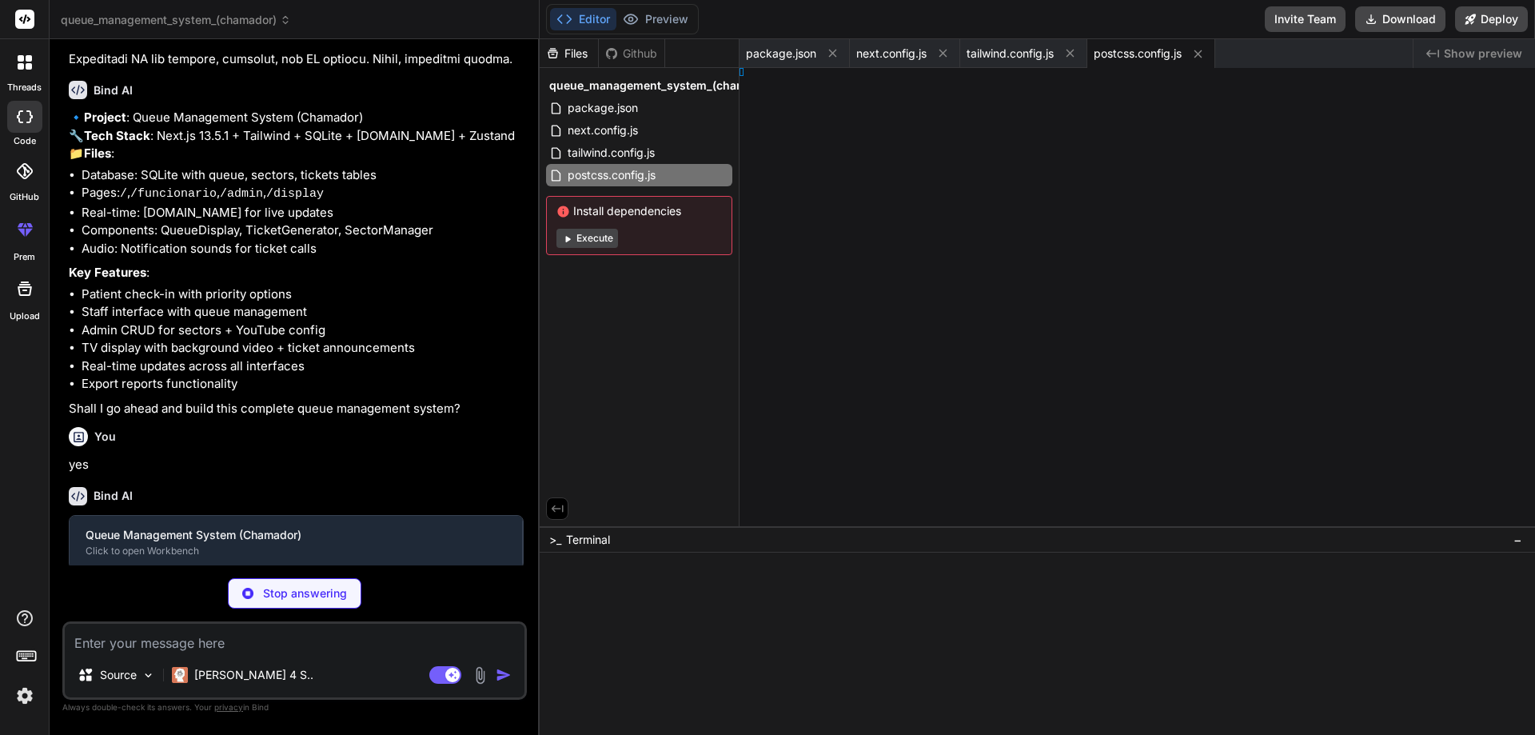
type textarea "x"
type textarea "s"] }"
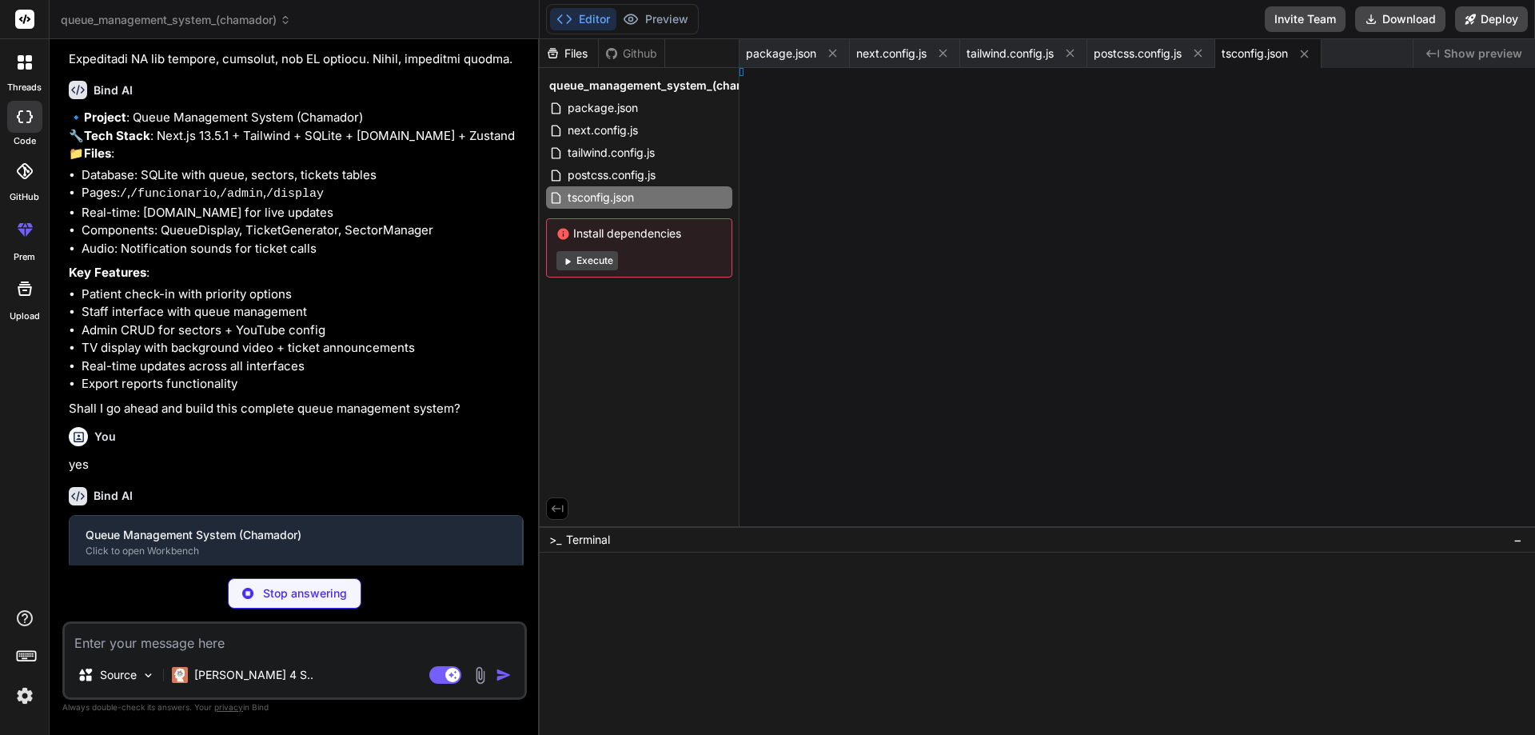
type textarea "x"
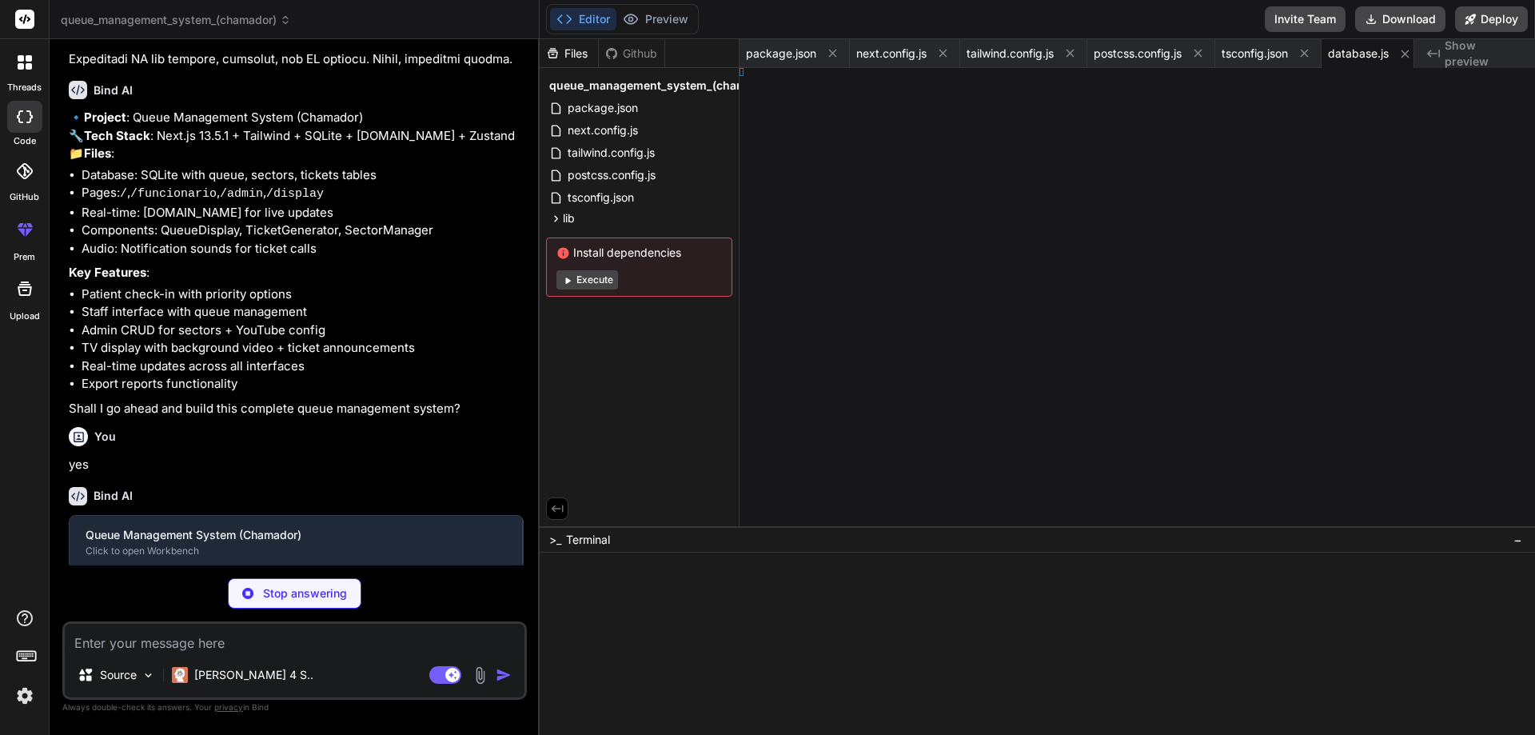
type textarea "x"
type textarea "O };"
type textarea "x"
type textarea "}));"
type textarea "x"
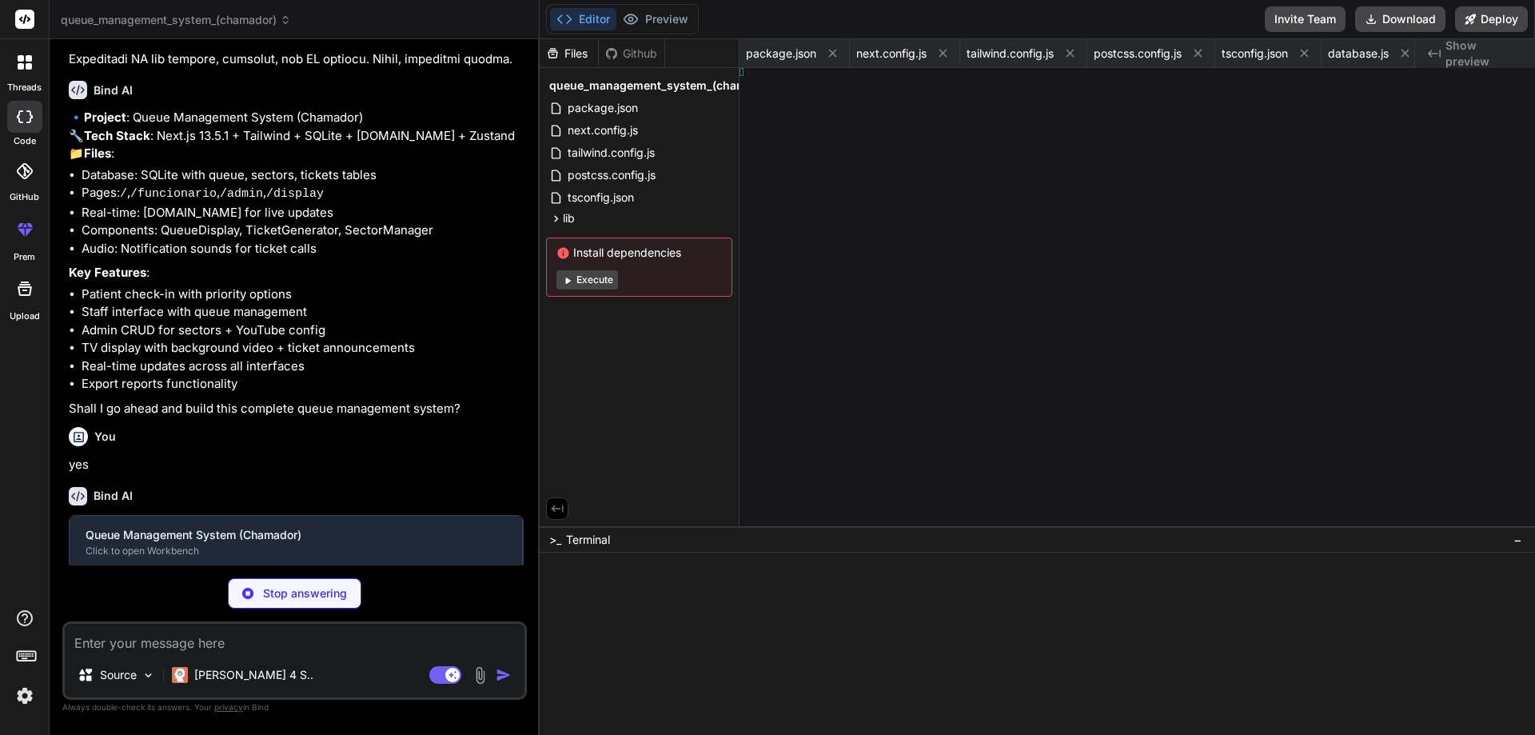
type textarea "em; } }"
type textarea "x"
type textarea "} }"
type textarea "x"
type textarea "html> ) }"
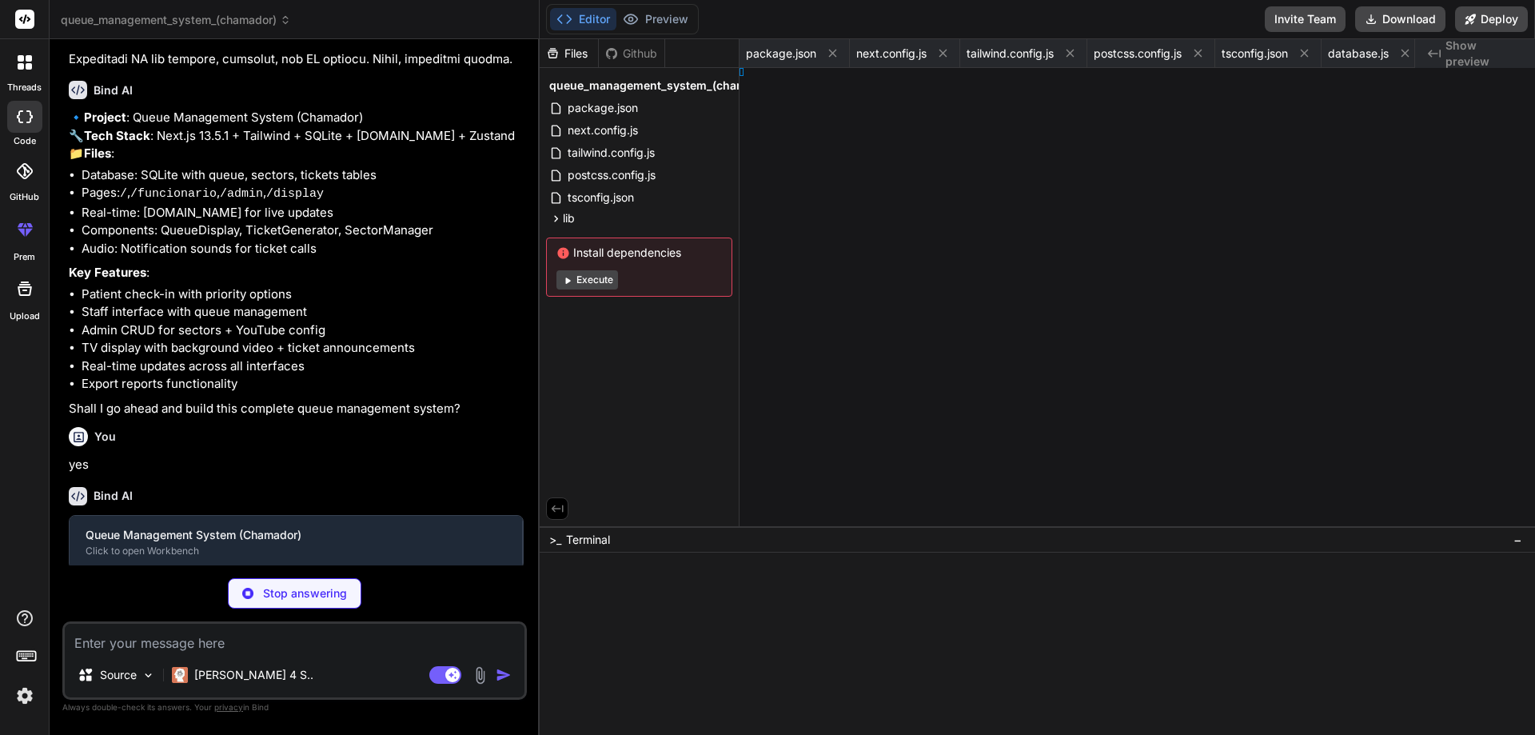
type textarea "x"
type textarea "); }"
type textarea "x"
type textarea "; }"
type textarea "x"
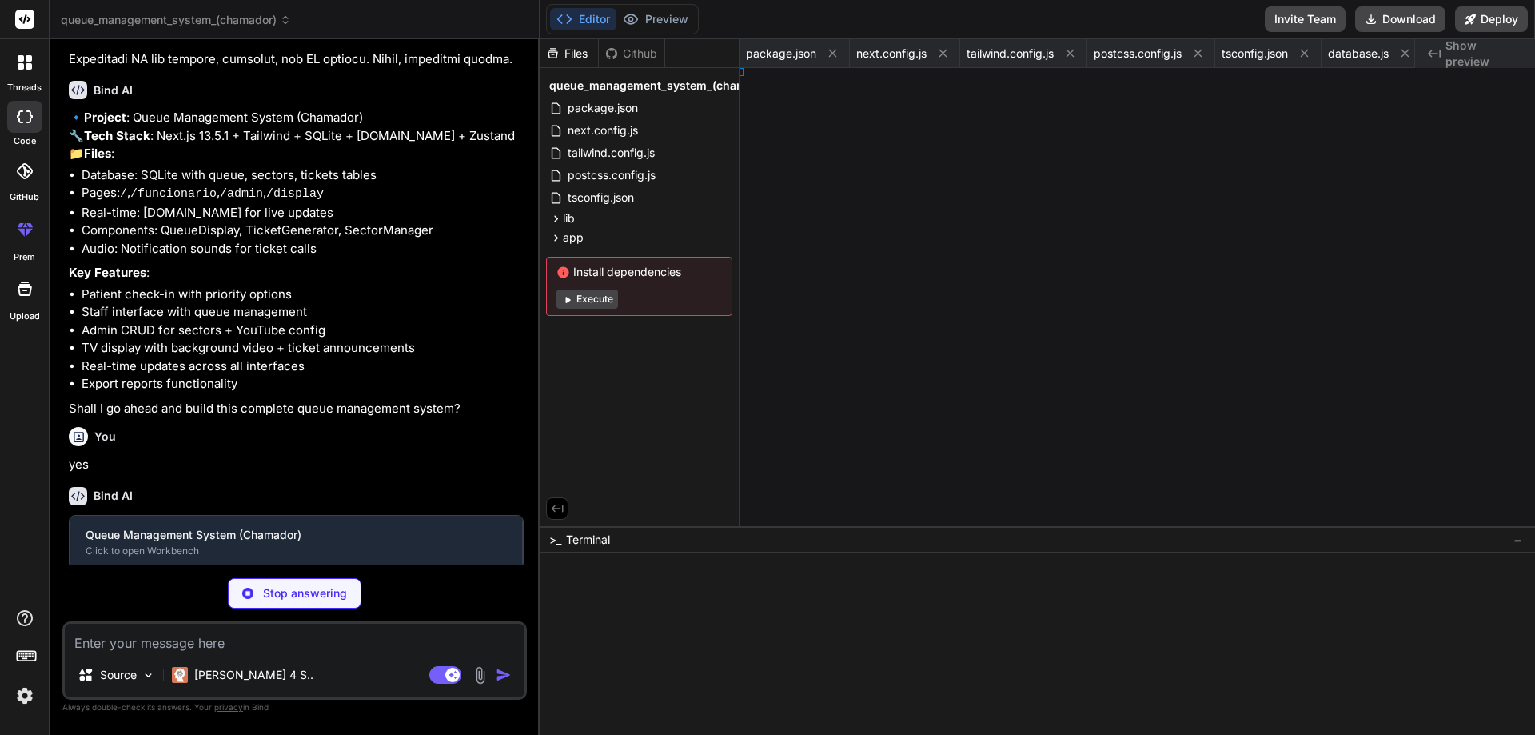
type textarea "); }"
type textarea "x"
type textarea "; }"
type textarea "x"
type textarea "}); } }"
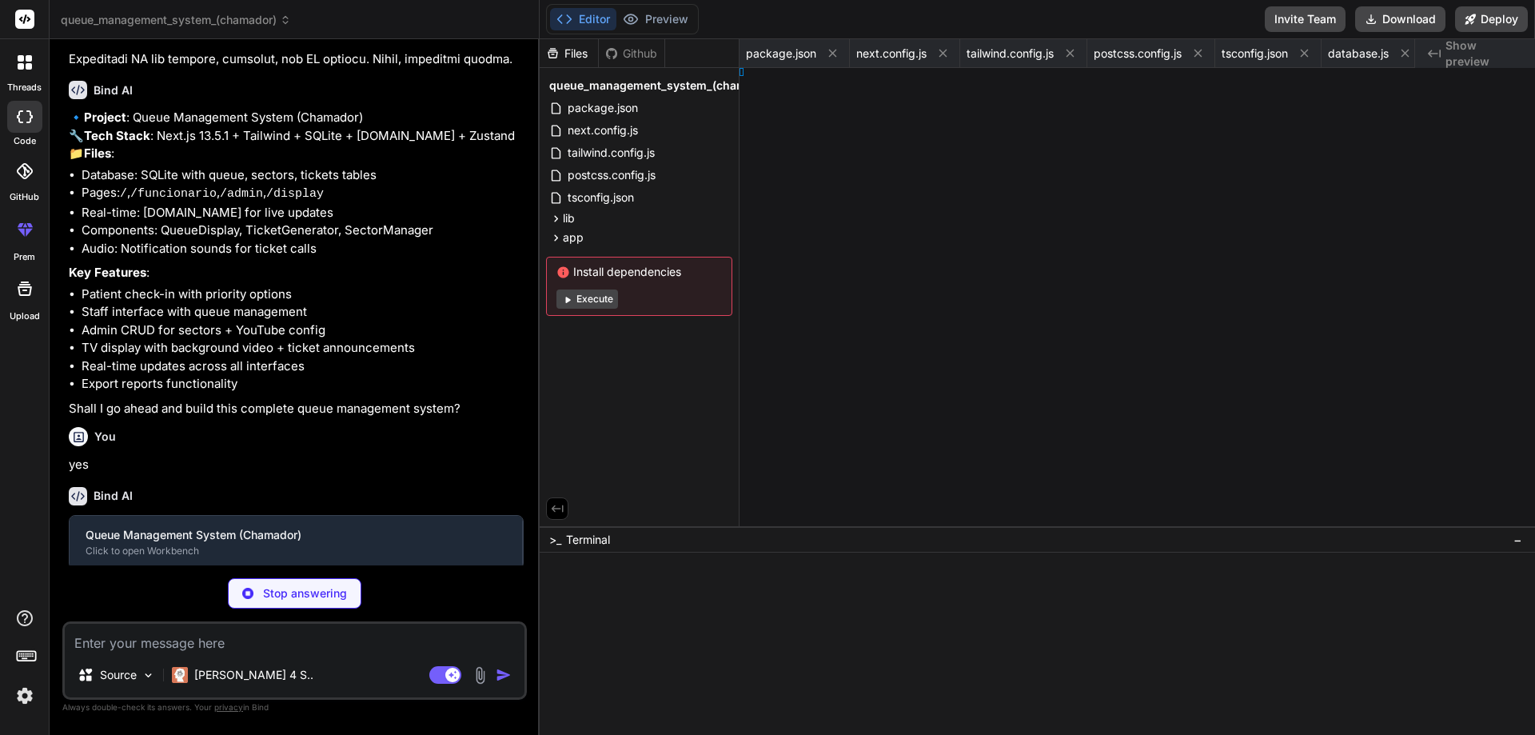
type textarea "x"
type textarea "} }"
type textarea "x"
type textarea "0 }); } }"
type textarea "x"
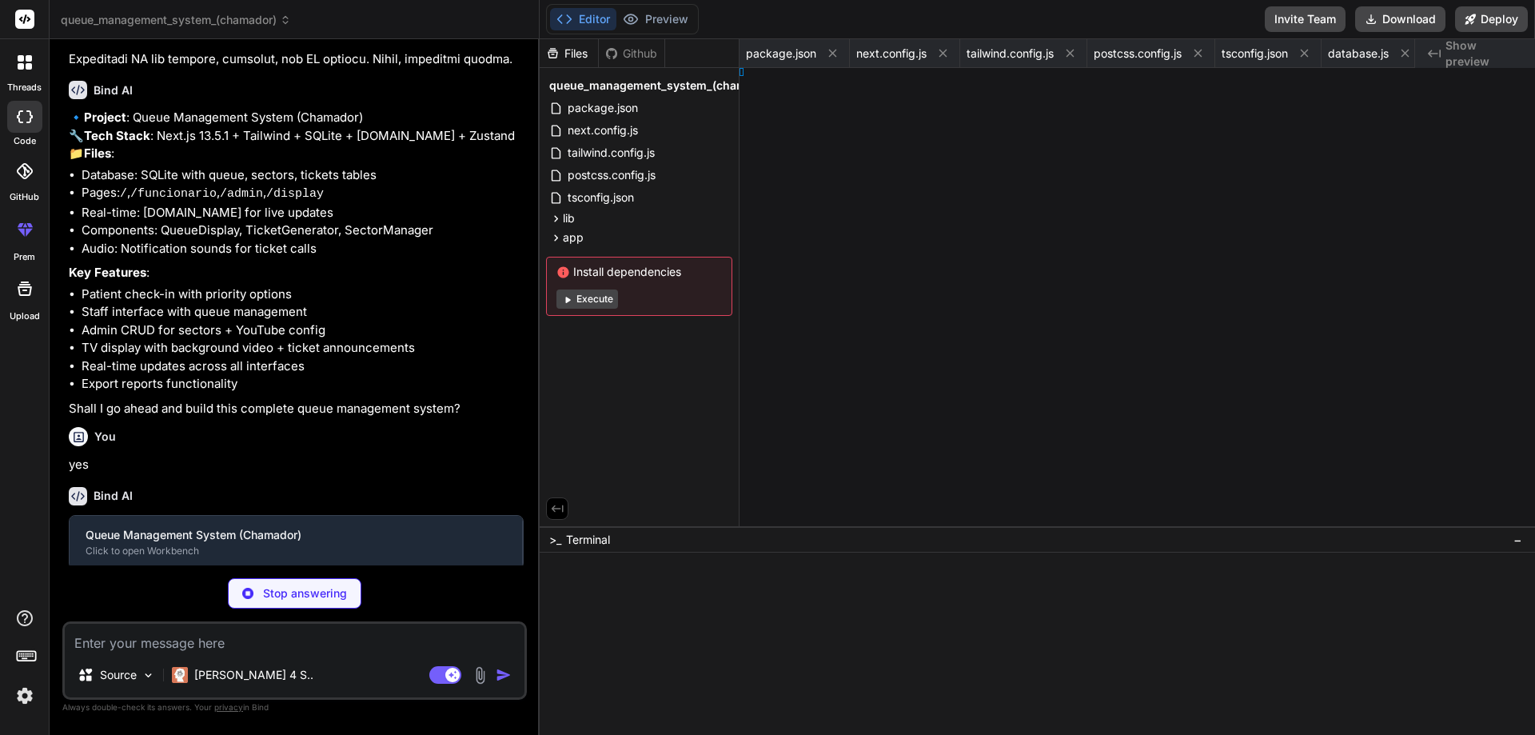
type textarea "x"
type textarea "0 }); } }"
type textarea "x"
type textarea "); } }"
type textarea "x"
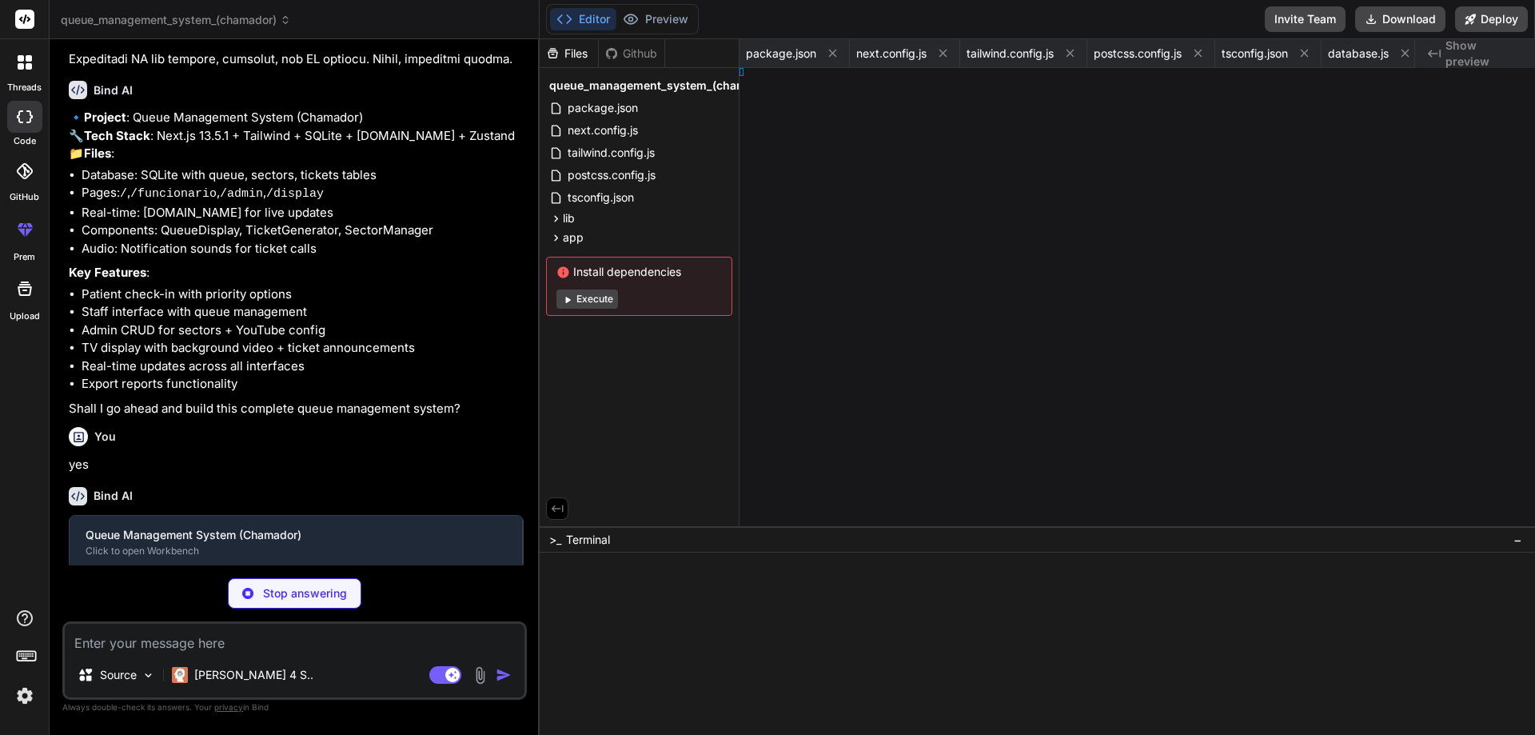
type textarea "; } }"
type textarea "x"
type textarea "; });"
type textarea "x"
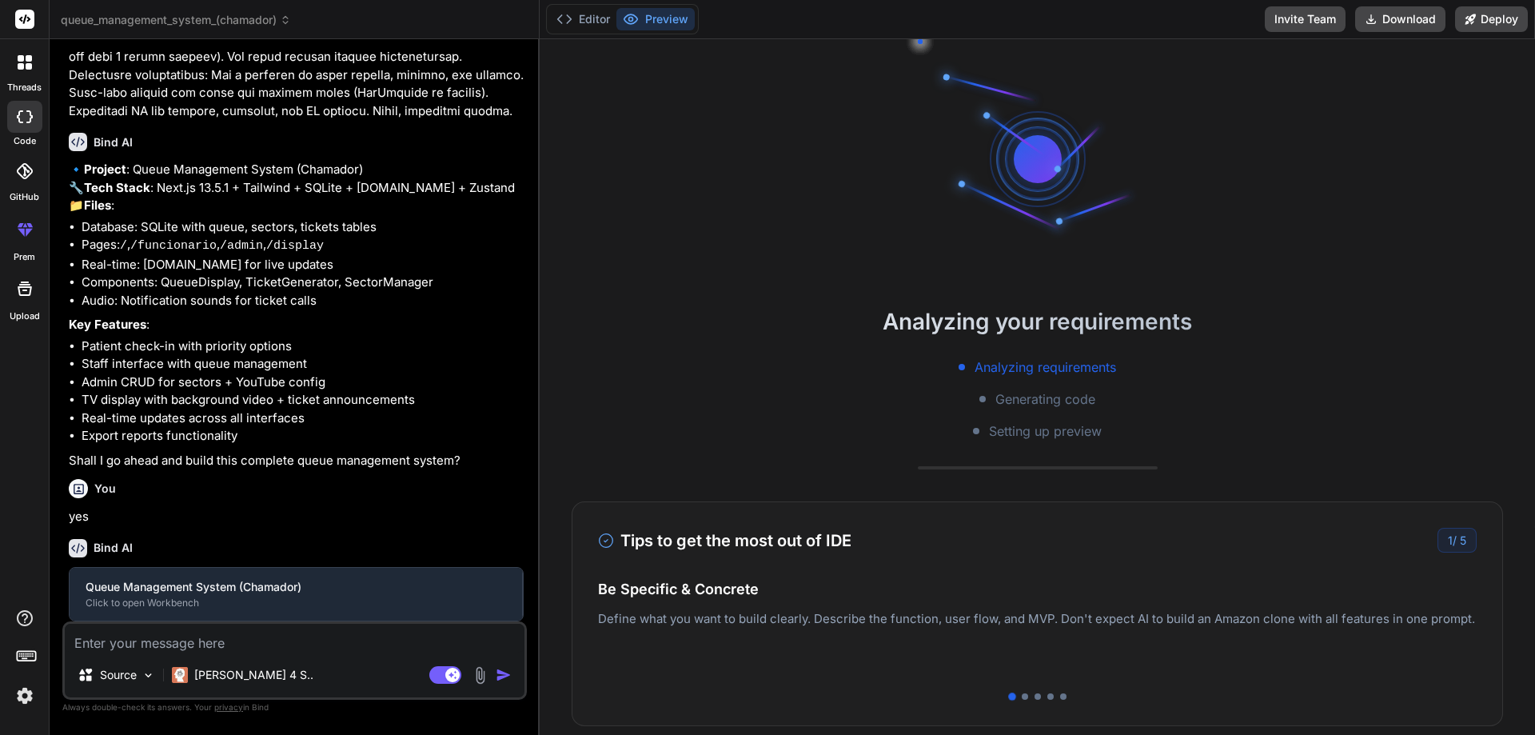
type textarea "if (err) throw err; console.log(`> Ready on http://localhost:${port}`); }); });"
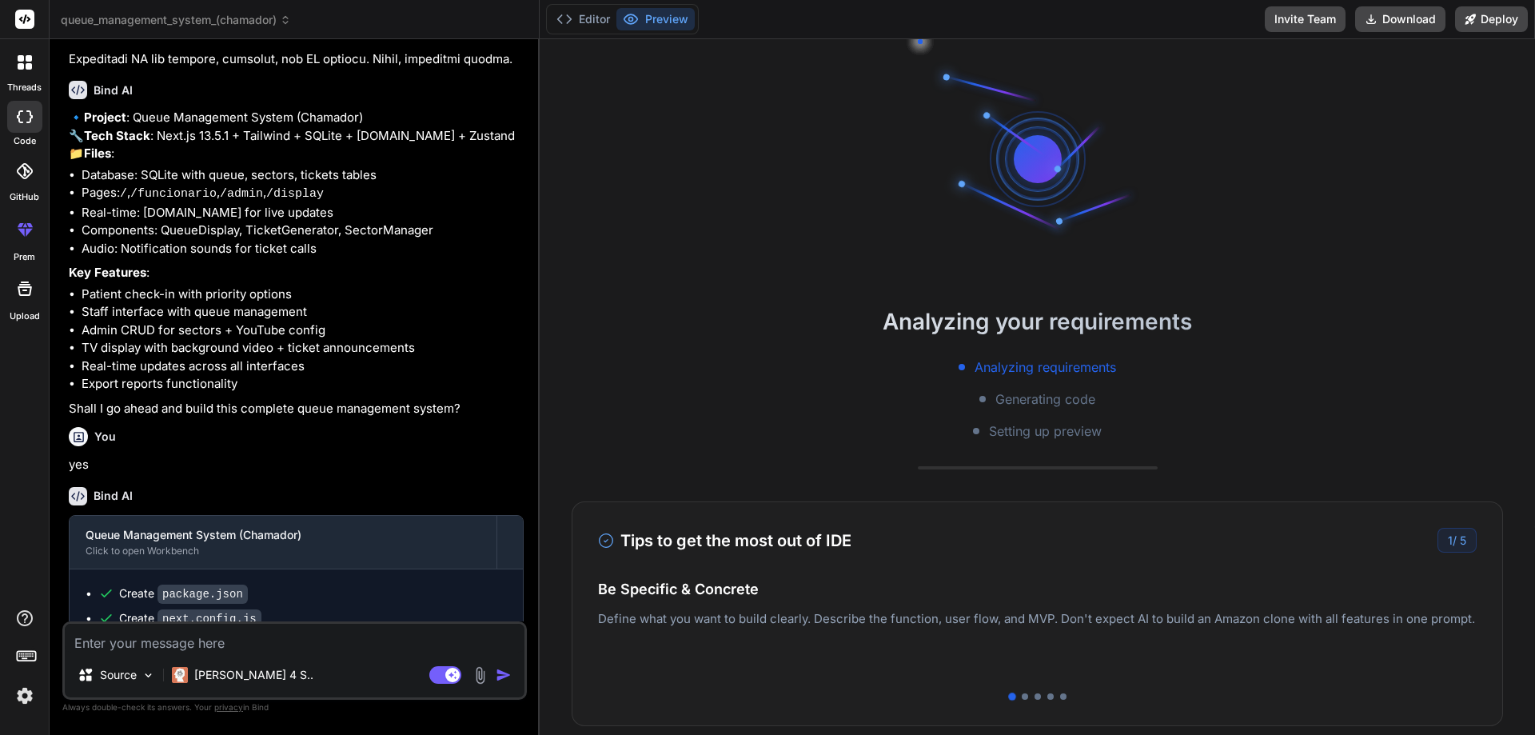
type textarea "x"
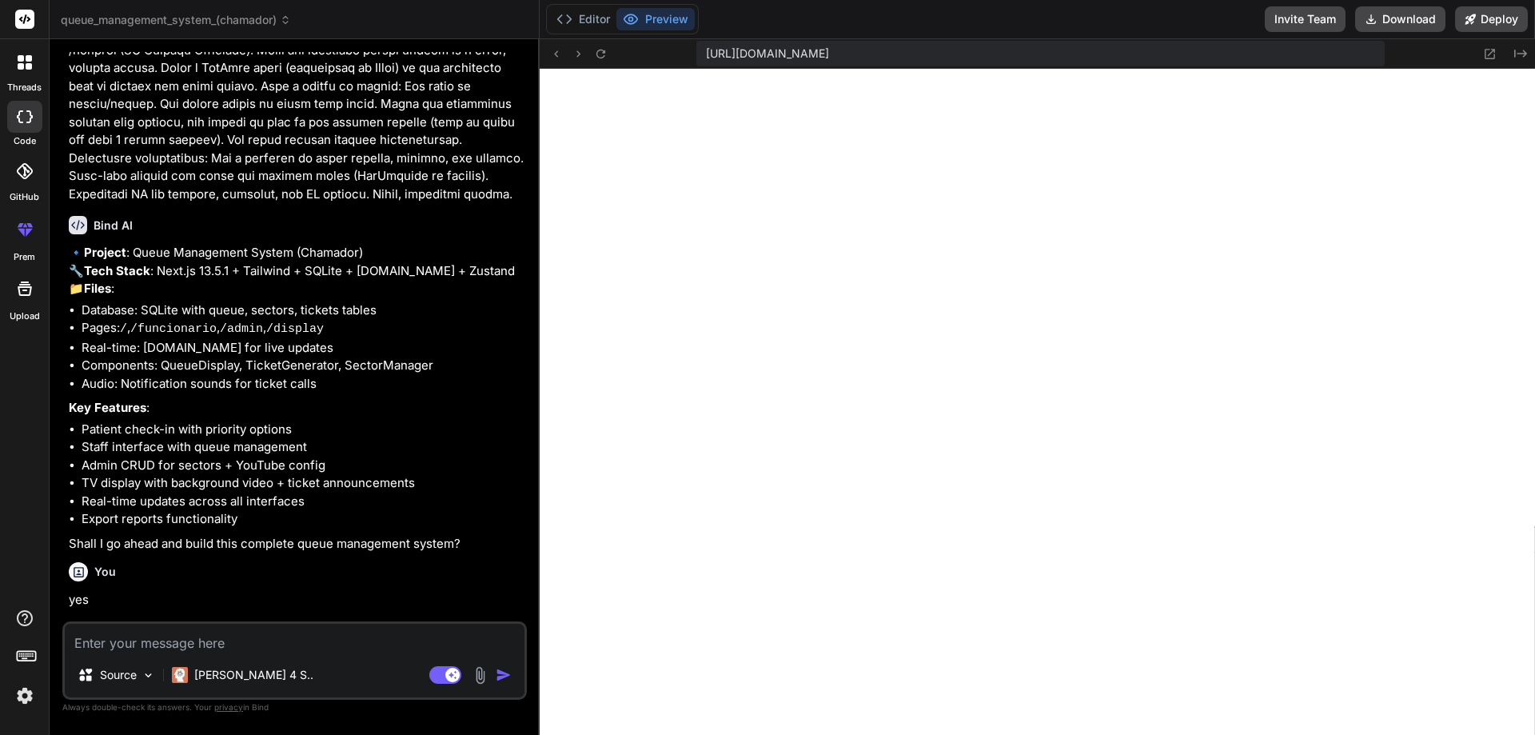
scroll to position [480, 0]
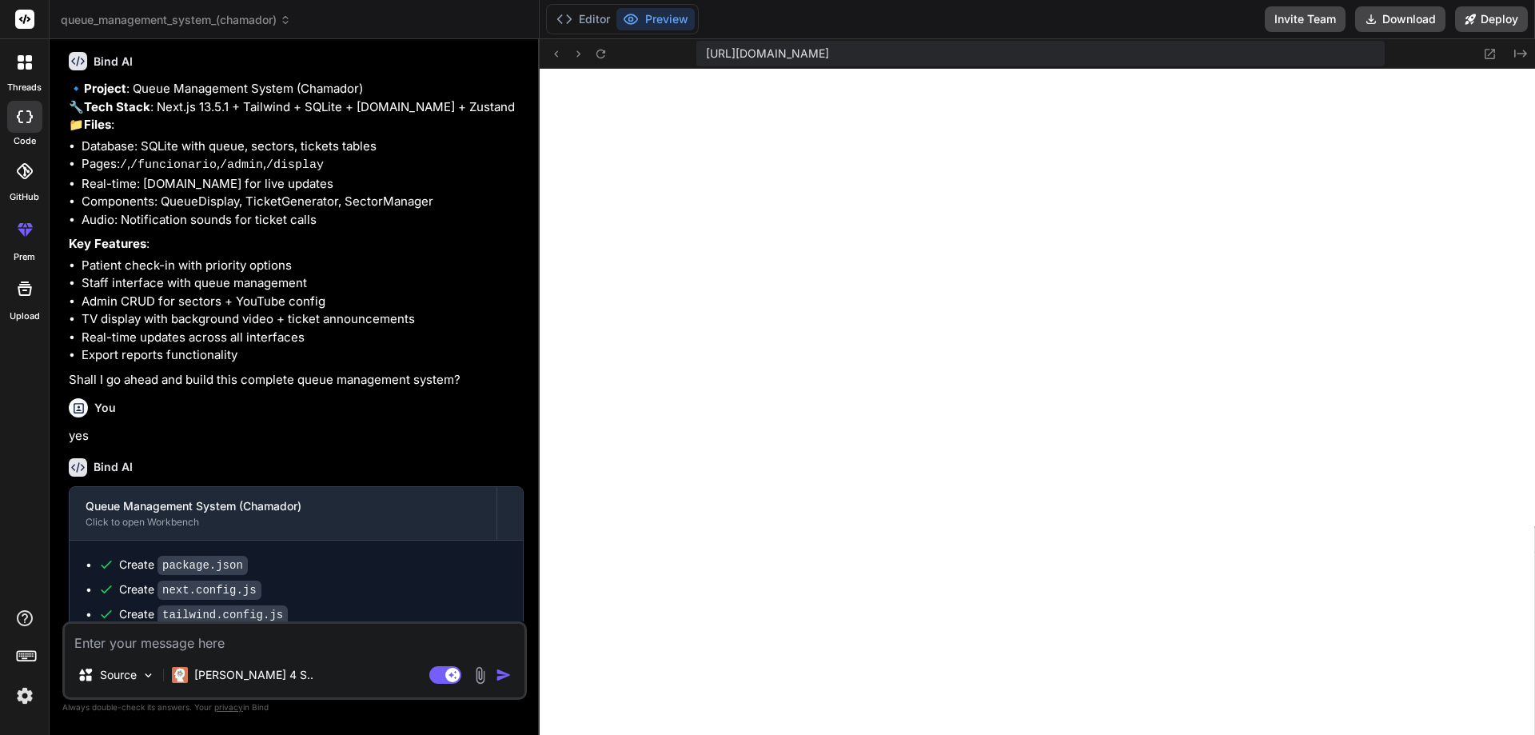
click at [378, 311] on li "Admin CRUD for sectors + YouTube config" at bounding box center [303, 302] width 442 height 18
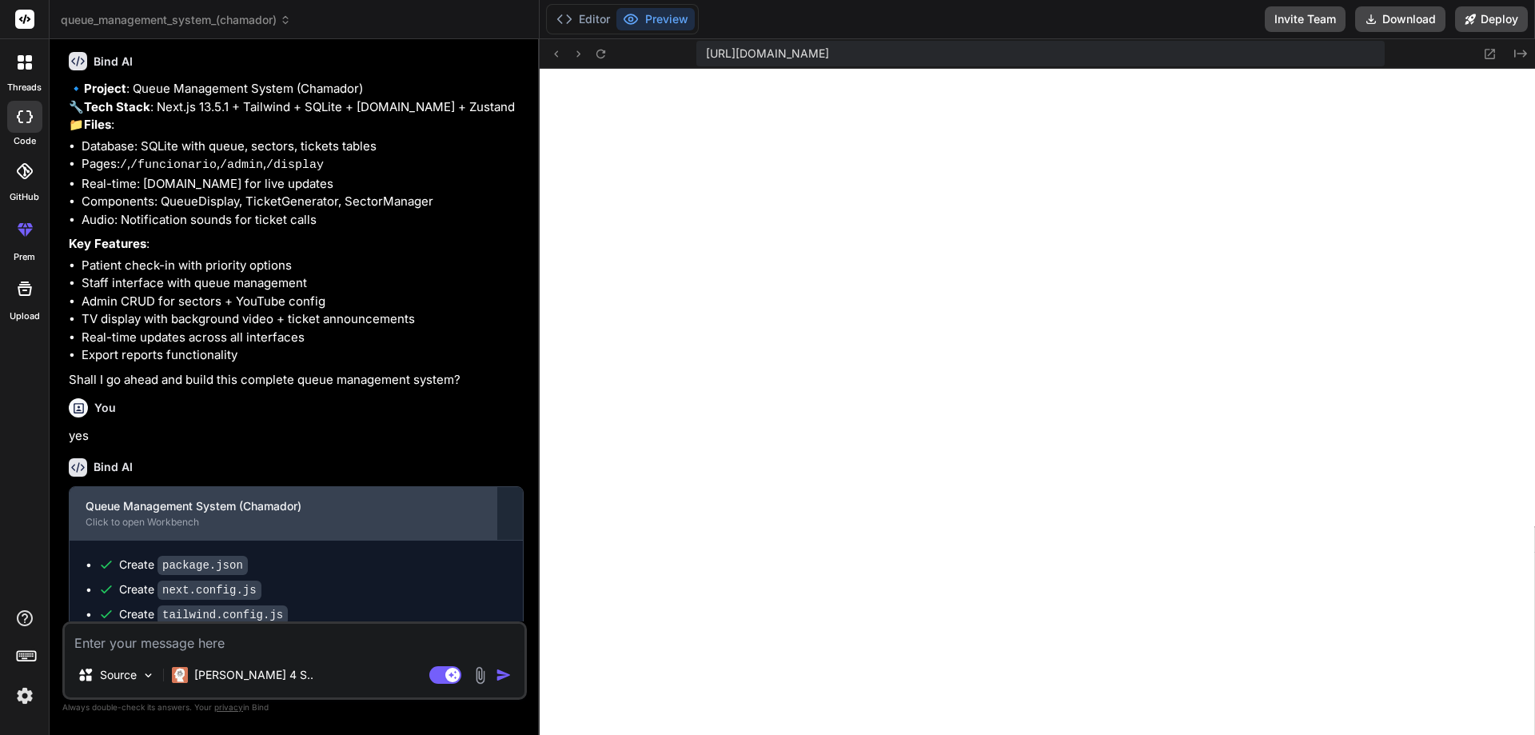
click at [240, 514] on div "Queue Management System (Chamador)" at bounding box center [283, 506] width 395 height 16
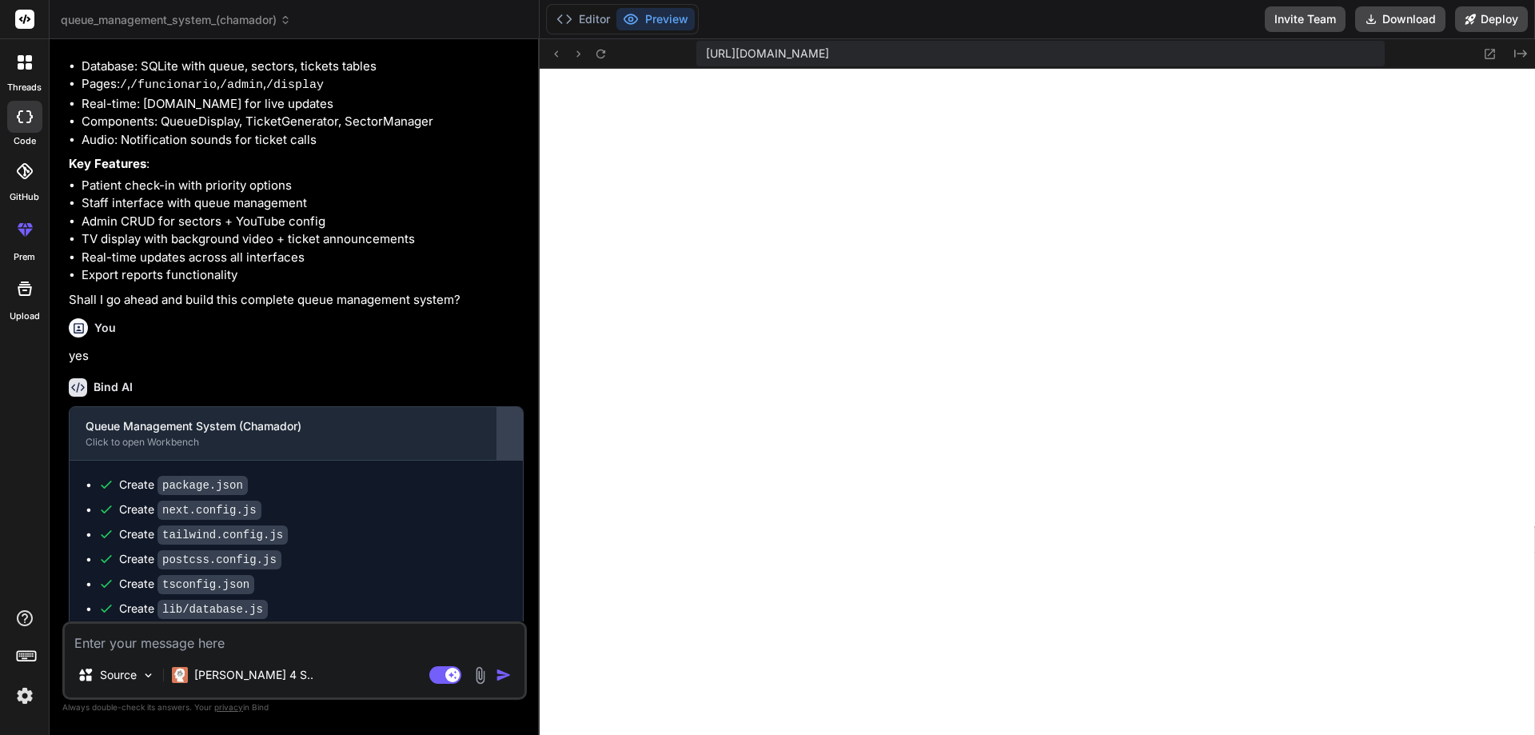
click at [514, 446] on div at bounding box center [510, 434] width 26 height 26
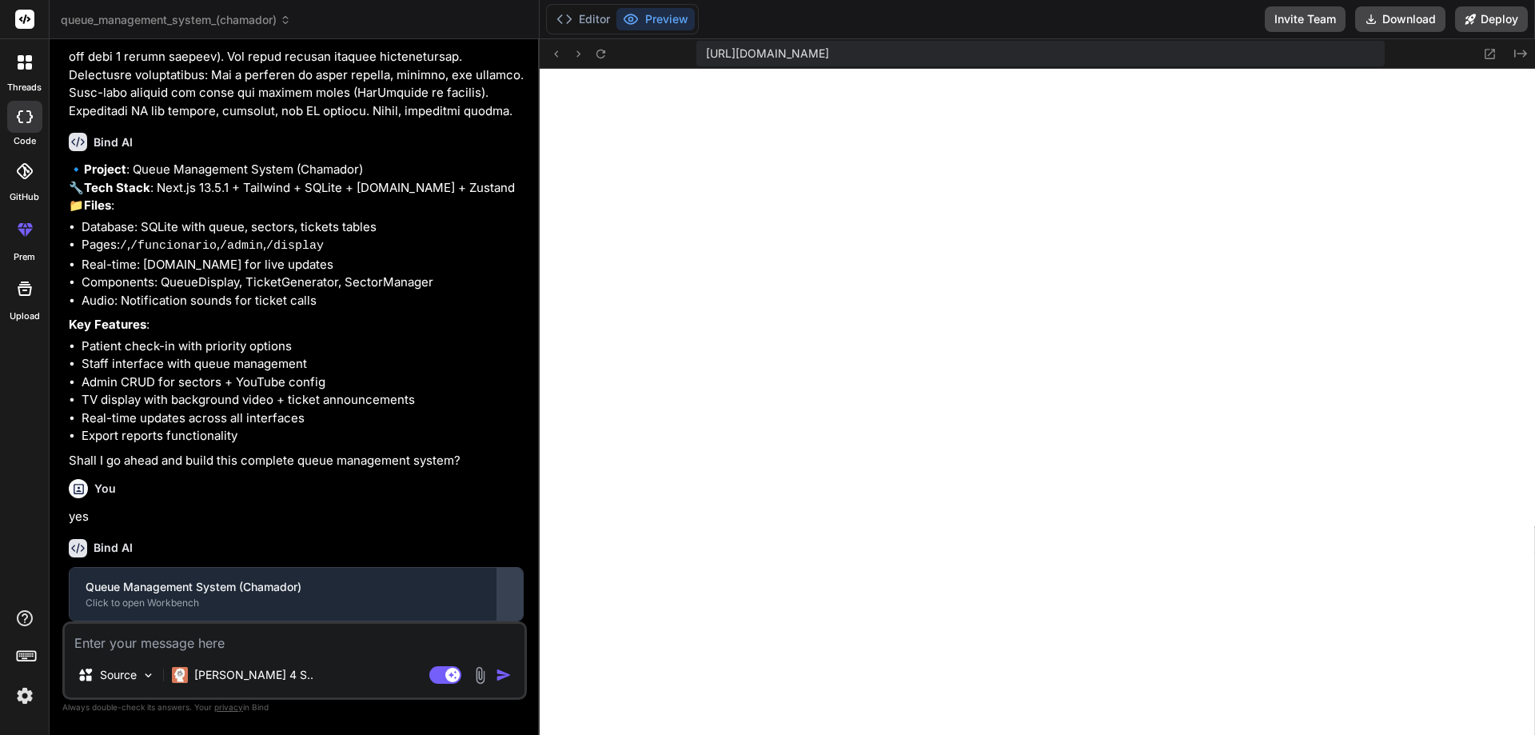
click at [519, 590] on div at bounding box center [510, 594] width 26 height 26
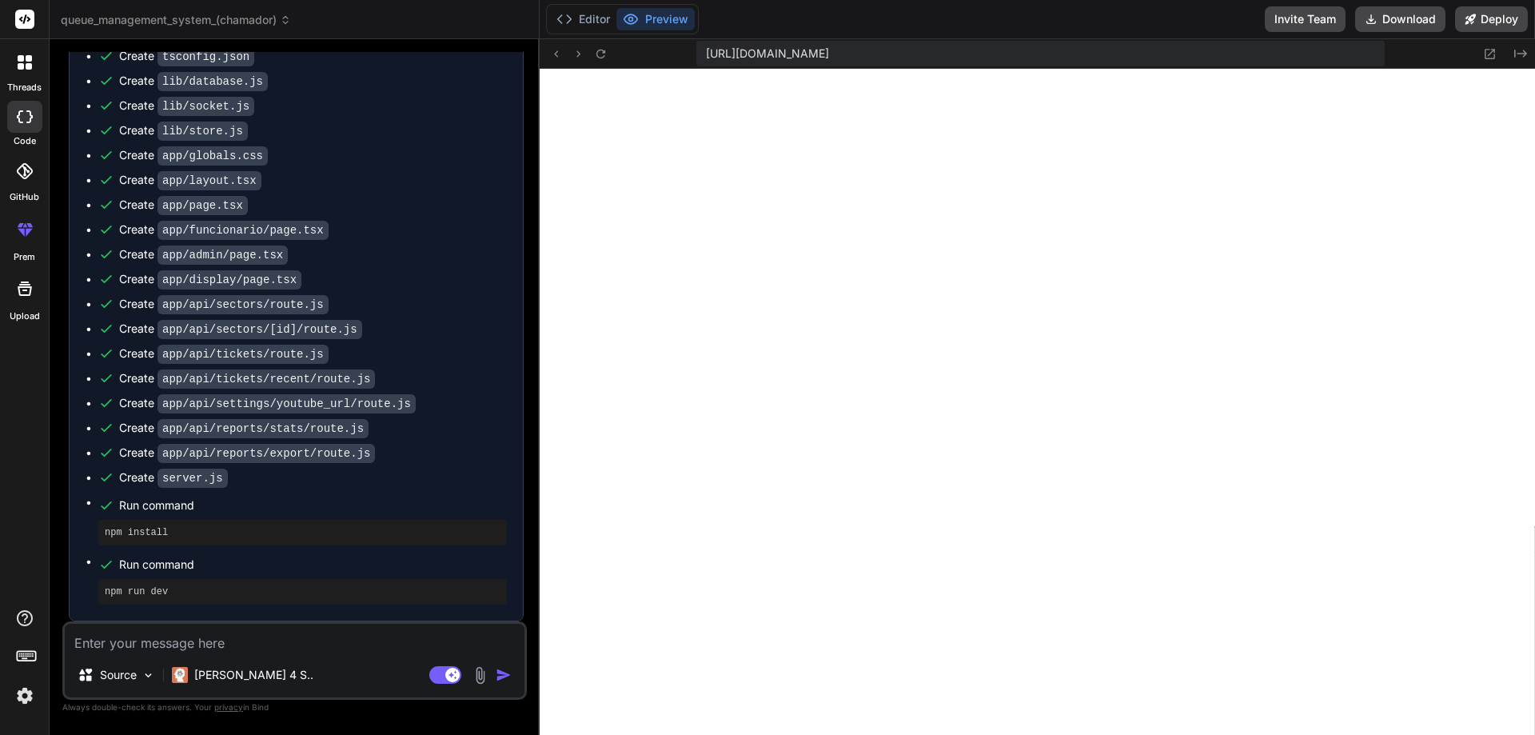
scroll to position [1122, 0]
click at [242, 649] on textarea at bounding box center [295, 638] width 460 height 29
click at [361, 572] on div "Run command" at bounding box center [313, 564] width 388 height 22
click at [1491, 55] on icon at bounding box center [1490, 54] width 14 height 14
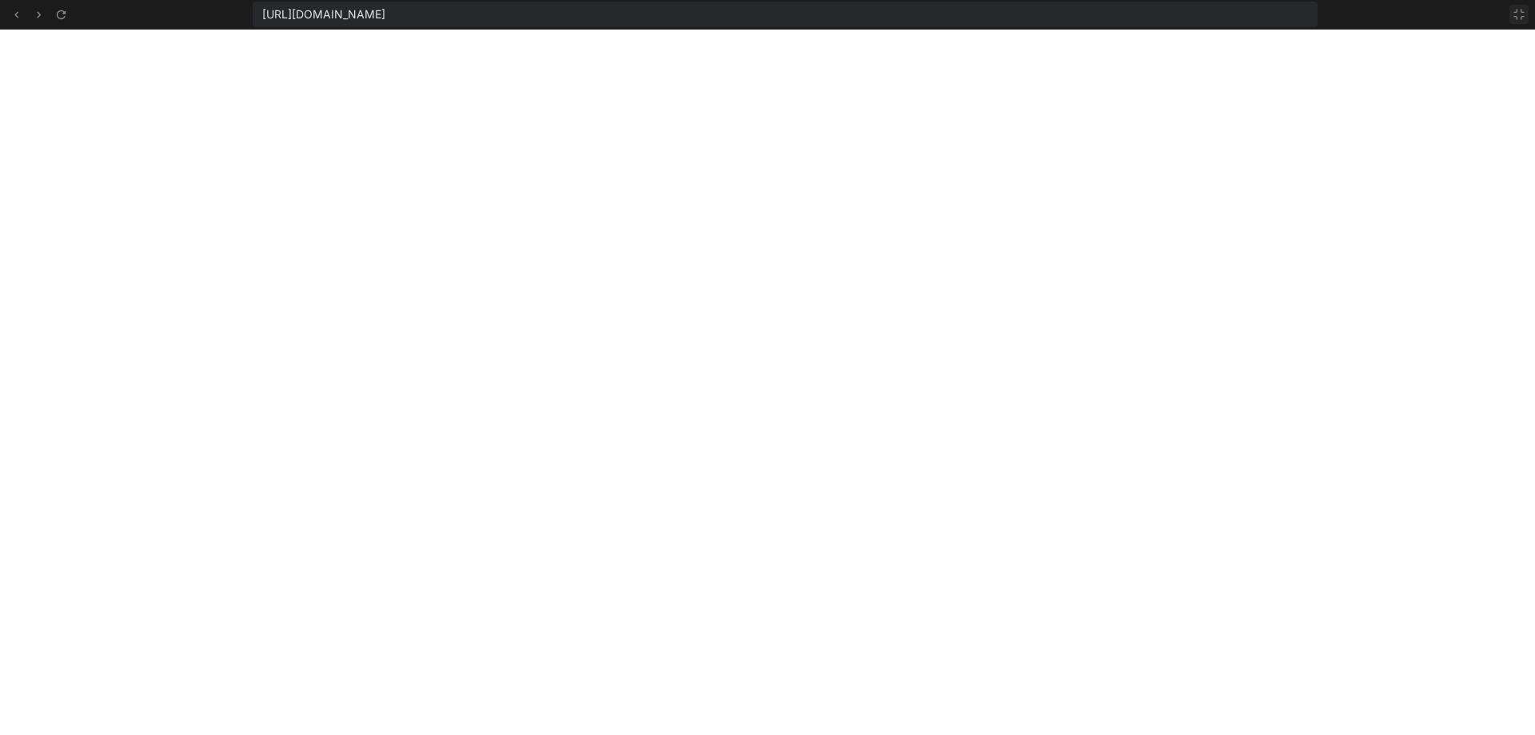
click at [1509, 10] on button at bounding box center [1518, 14] width 19 height 19
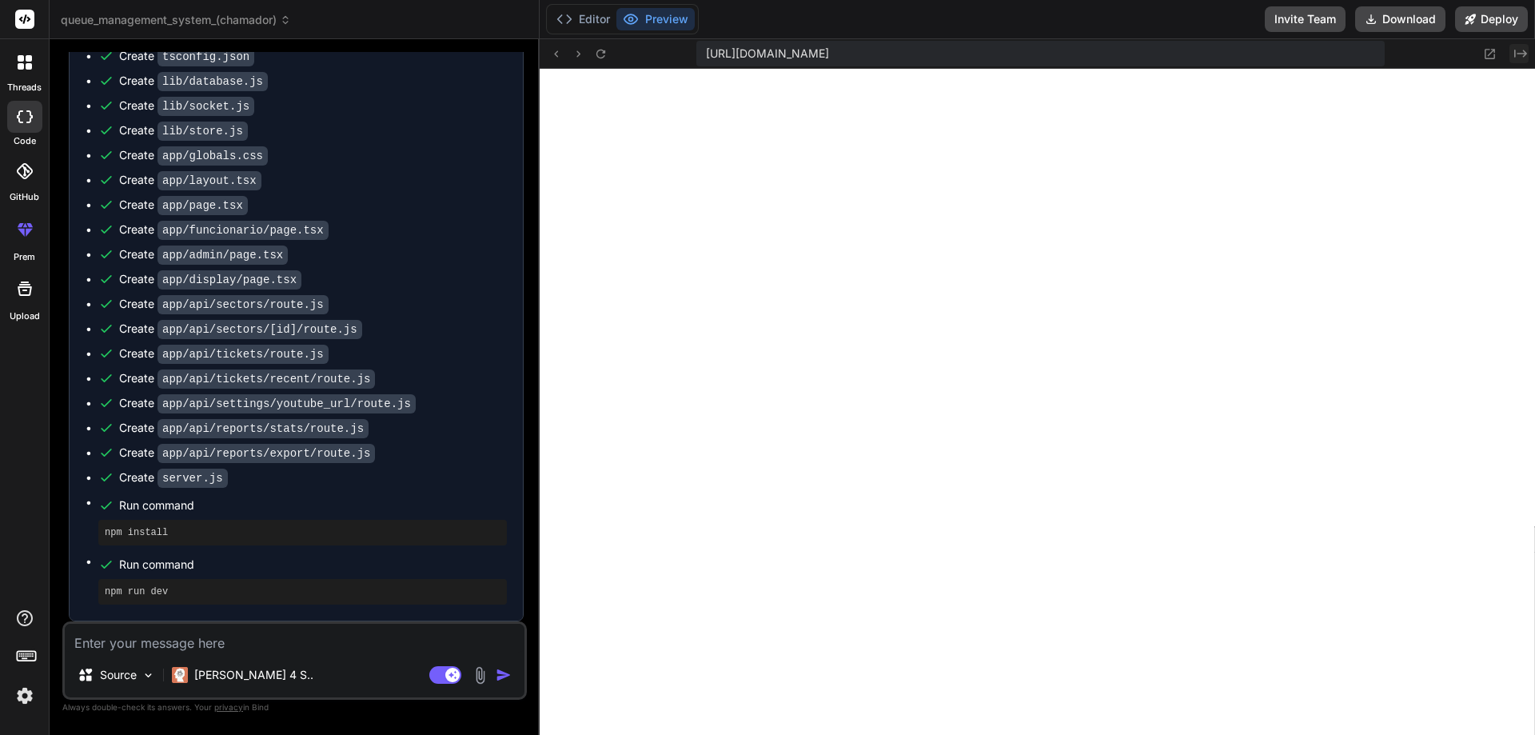
click at [1514, 55] on icon at bounding box center [1520, 54] width 13 height 8
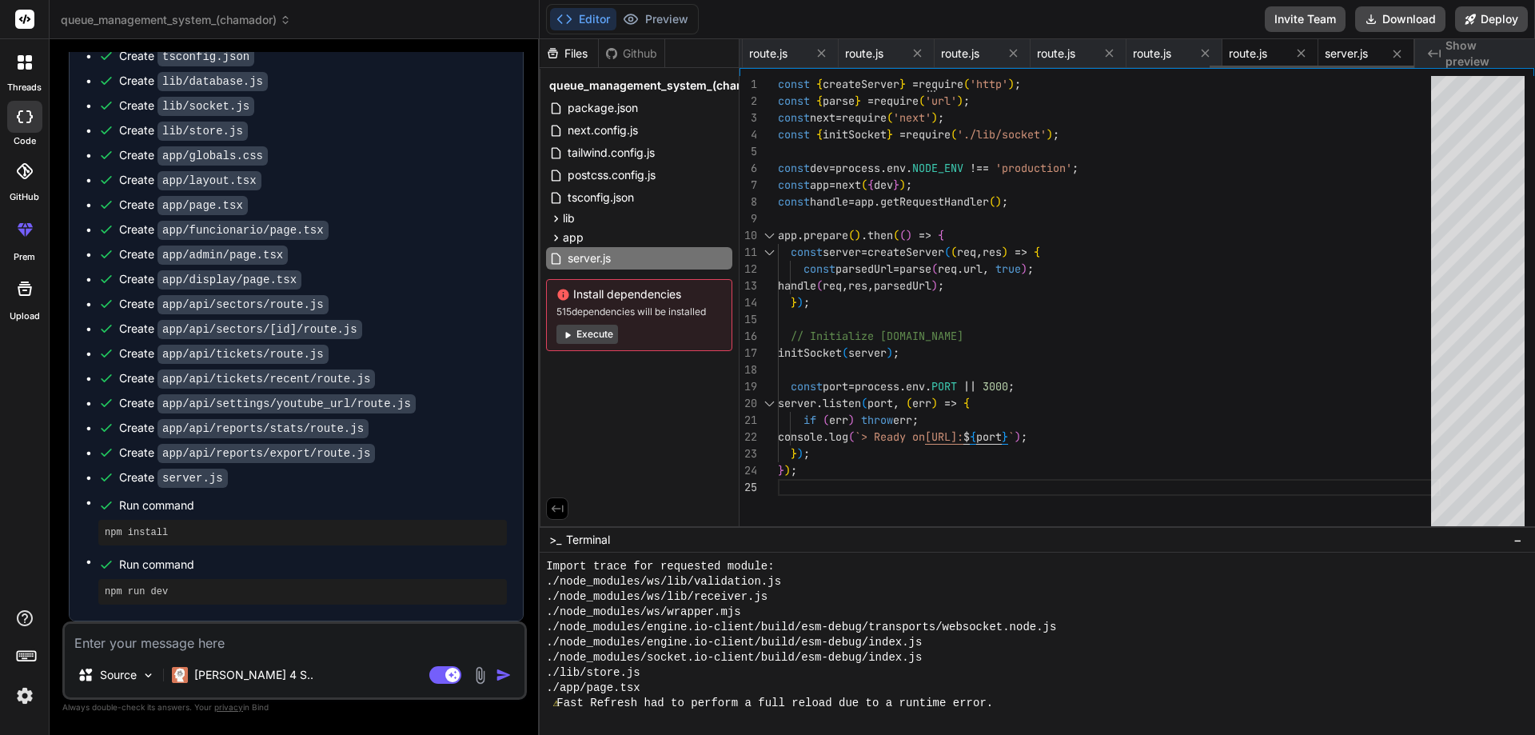
click at [1265, 57] on span "route.js" at bounding box center [1248, 54] width 38 height 16
type textarea "resolve(new Response(JSON.stringify(report, null, 2), { headers })); }); }); })…"
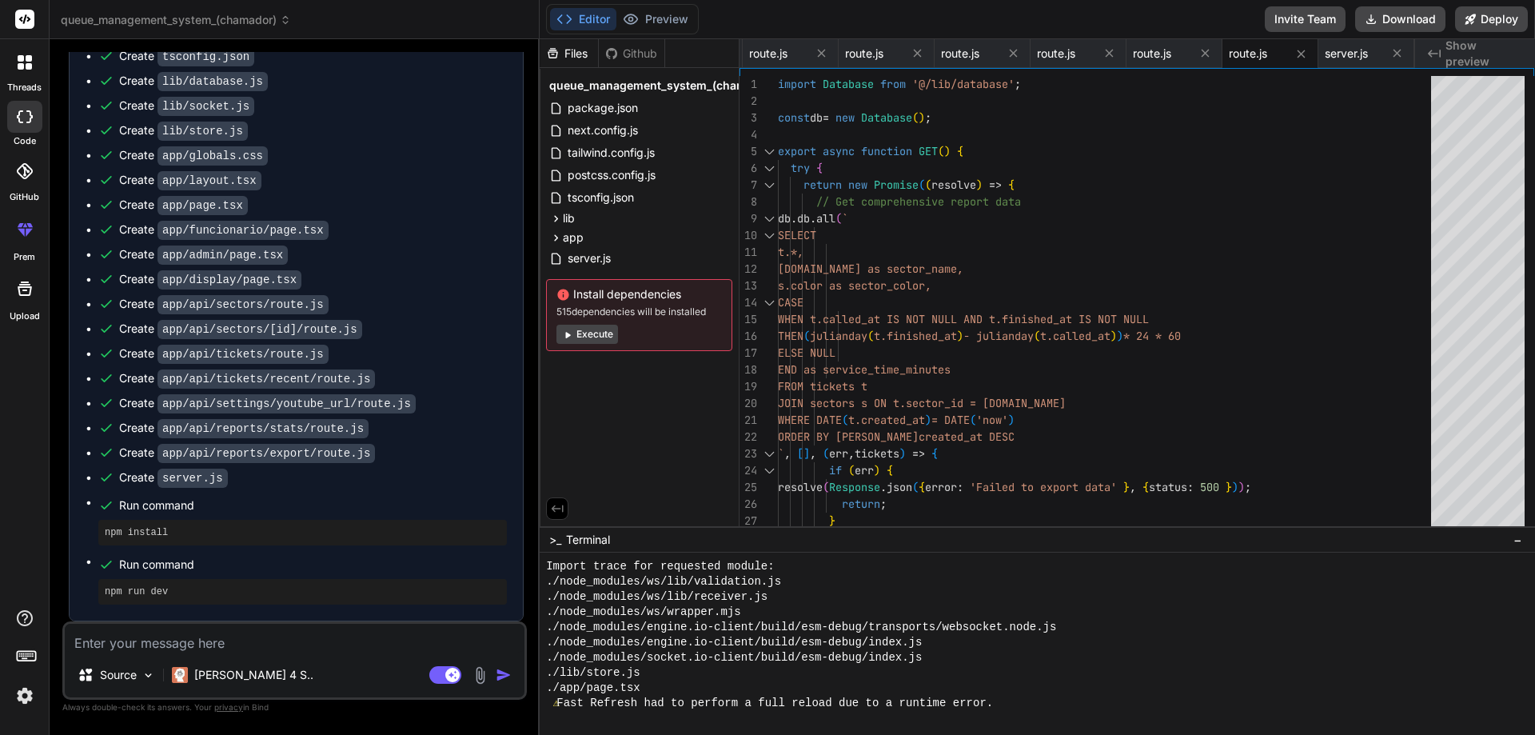
click at [656, 314] on span "515 dependencies will be installed" at bounding box center [638, 311] width 165 height 13
click at [588, 333] on button "Execute" at bounding box center [587, 334] width 62 height 19
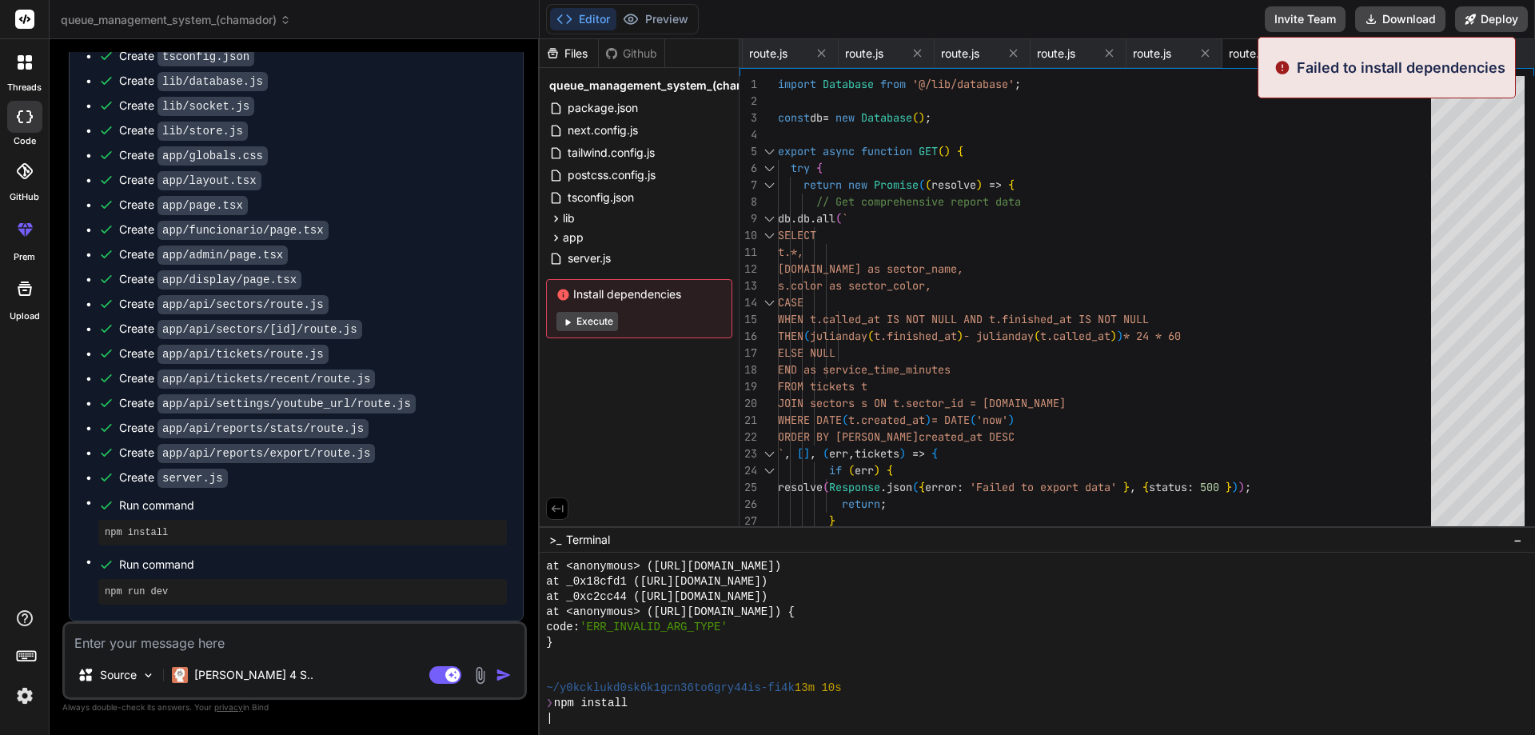
click at [607, 325] on button "Execute" at bounding box center [587, 321] width 62 height 19
type textarea "x"
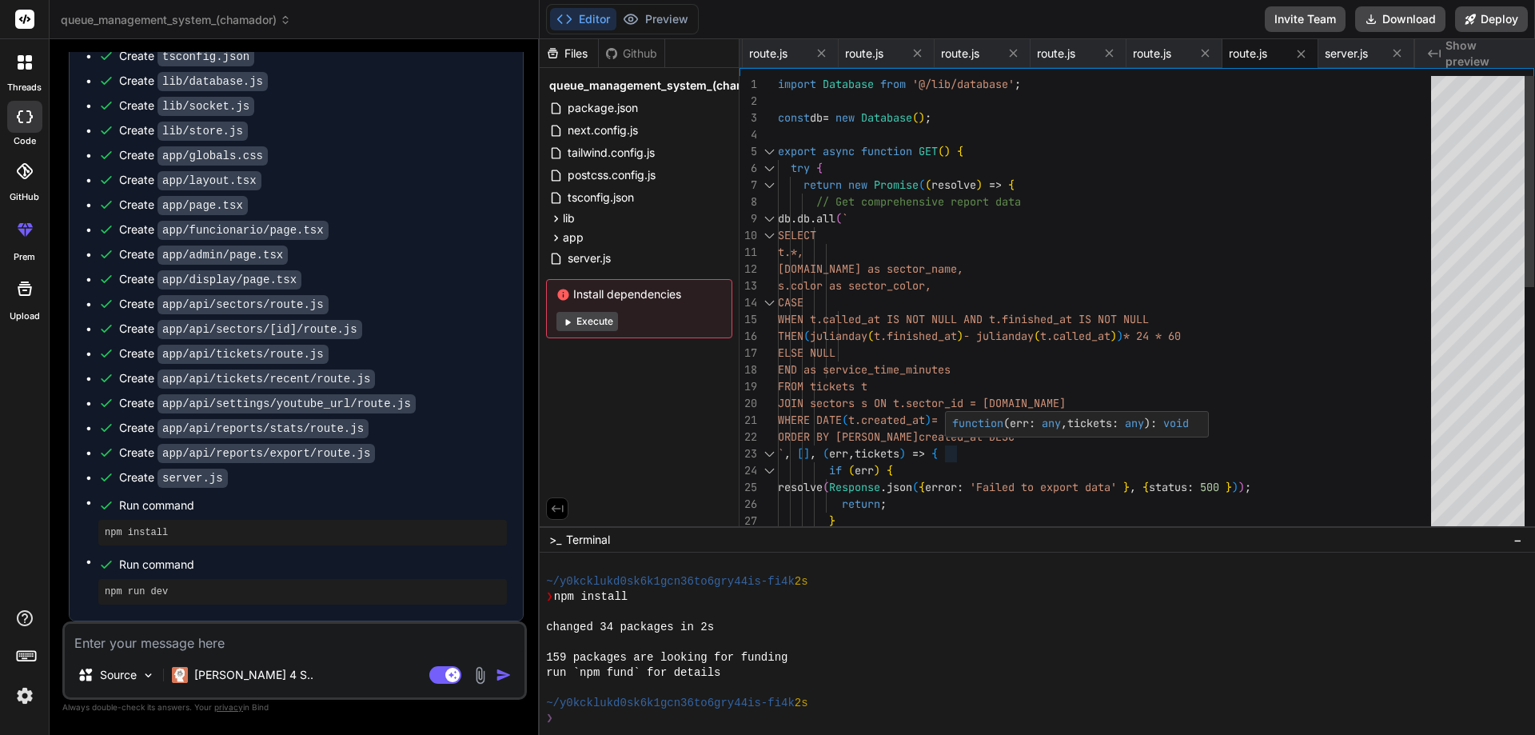
scroll to position [3980, 0]
click at [1174, 57] on div "route.js" at bounding box center [1161, 54] width 56 height 16
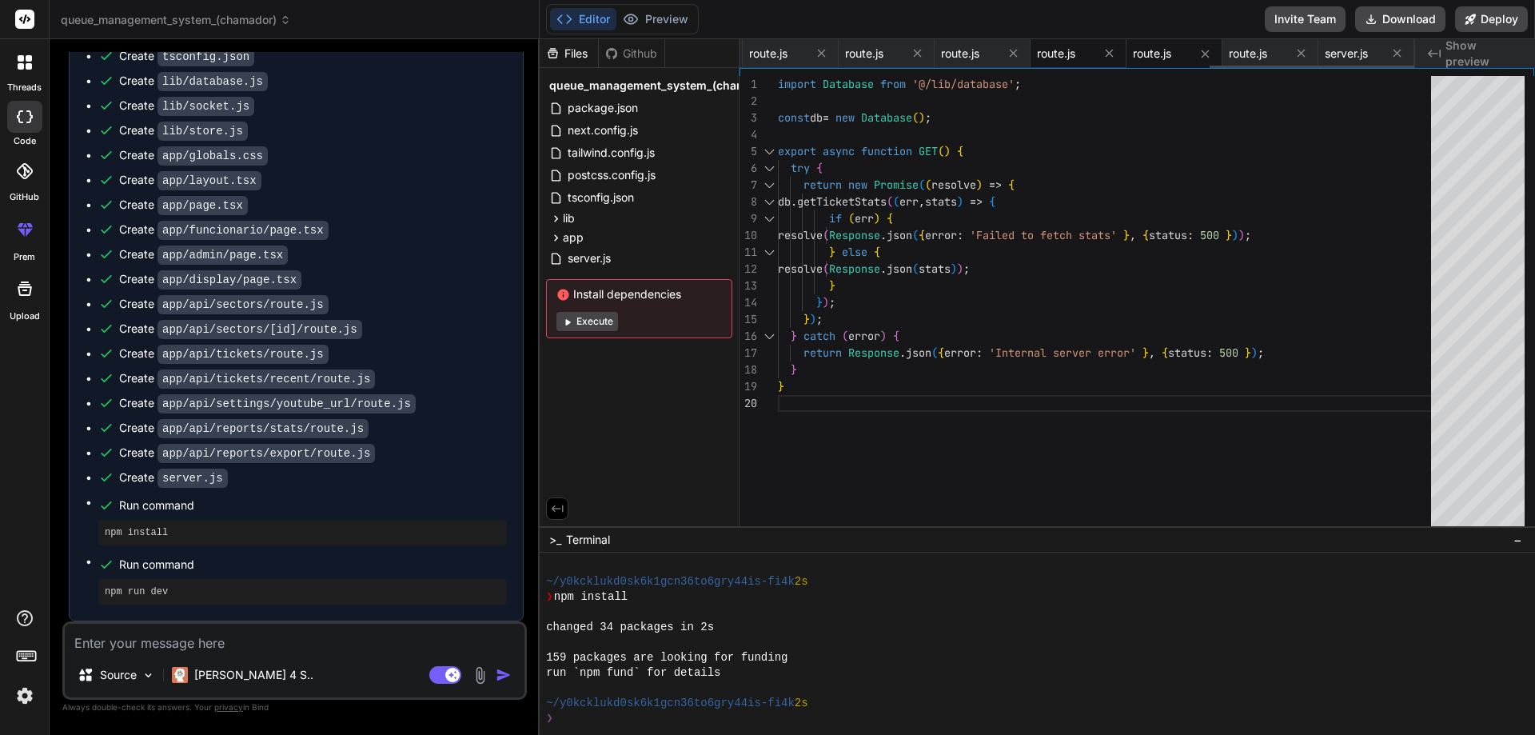
click at [1058, 58] on span "route.js" at bounding box center [1056, 54] width 38 height 16
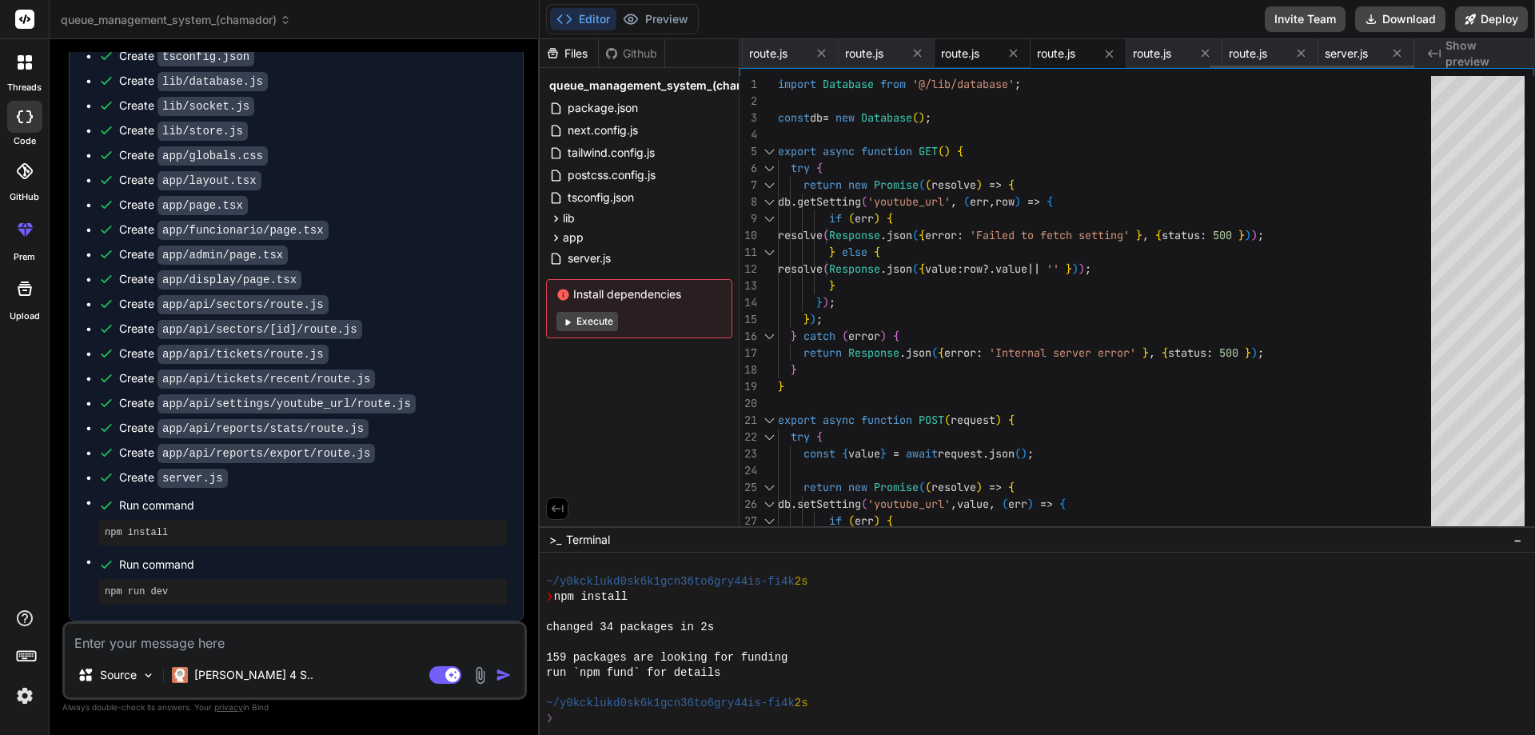
click at [952, 43] on div "route.js" at bounding box center [983, 53] width 96 height 29
type textarea "} else { resolve(Response.json(tickets)); } }); }); } catch (error) { return Re…"
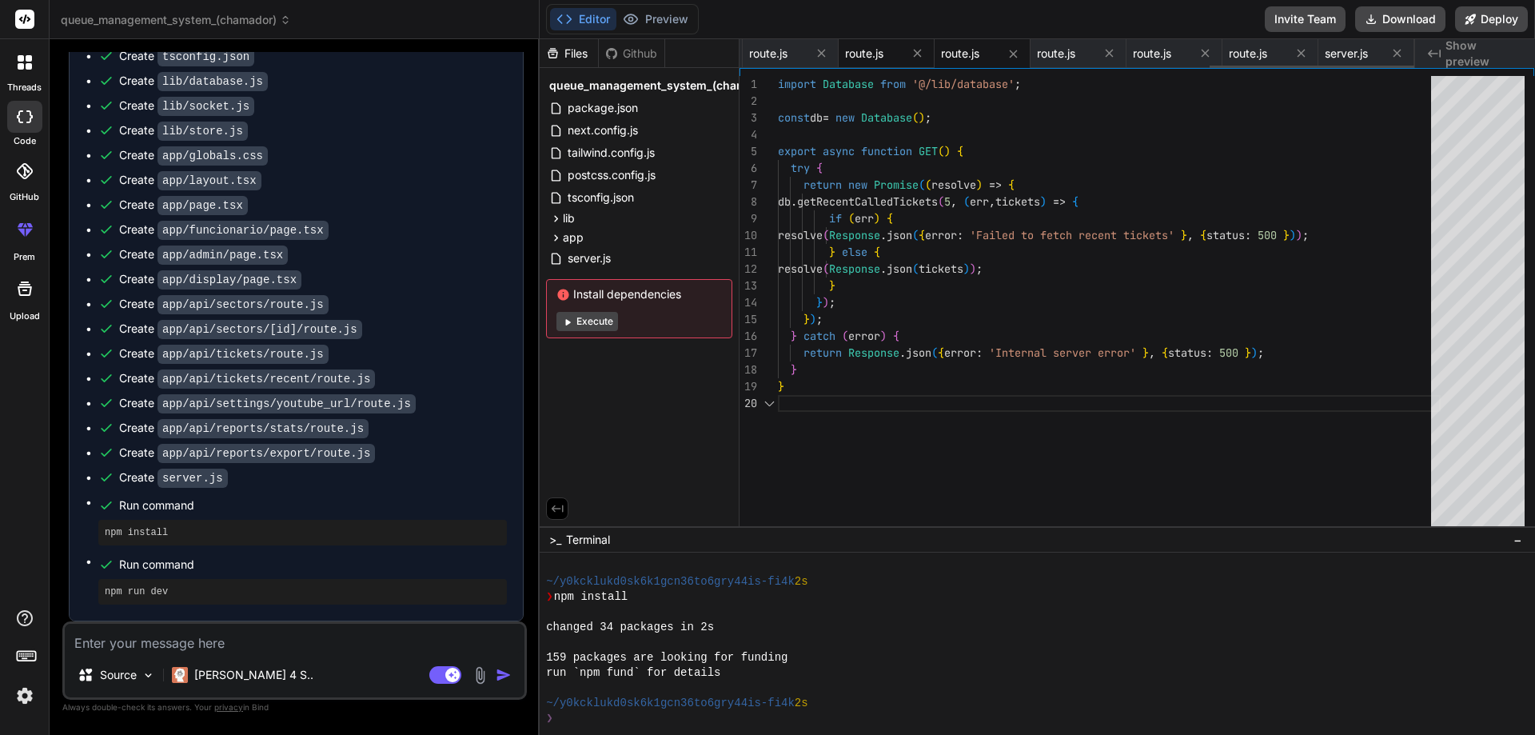
click at [869, 49] on span "route.js" at bounding box center [864, 54] width 38 height 16
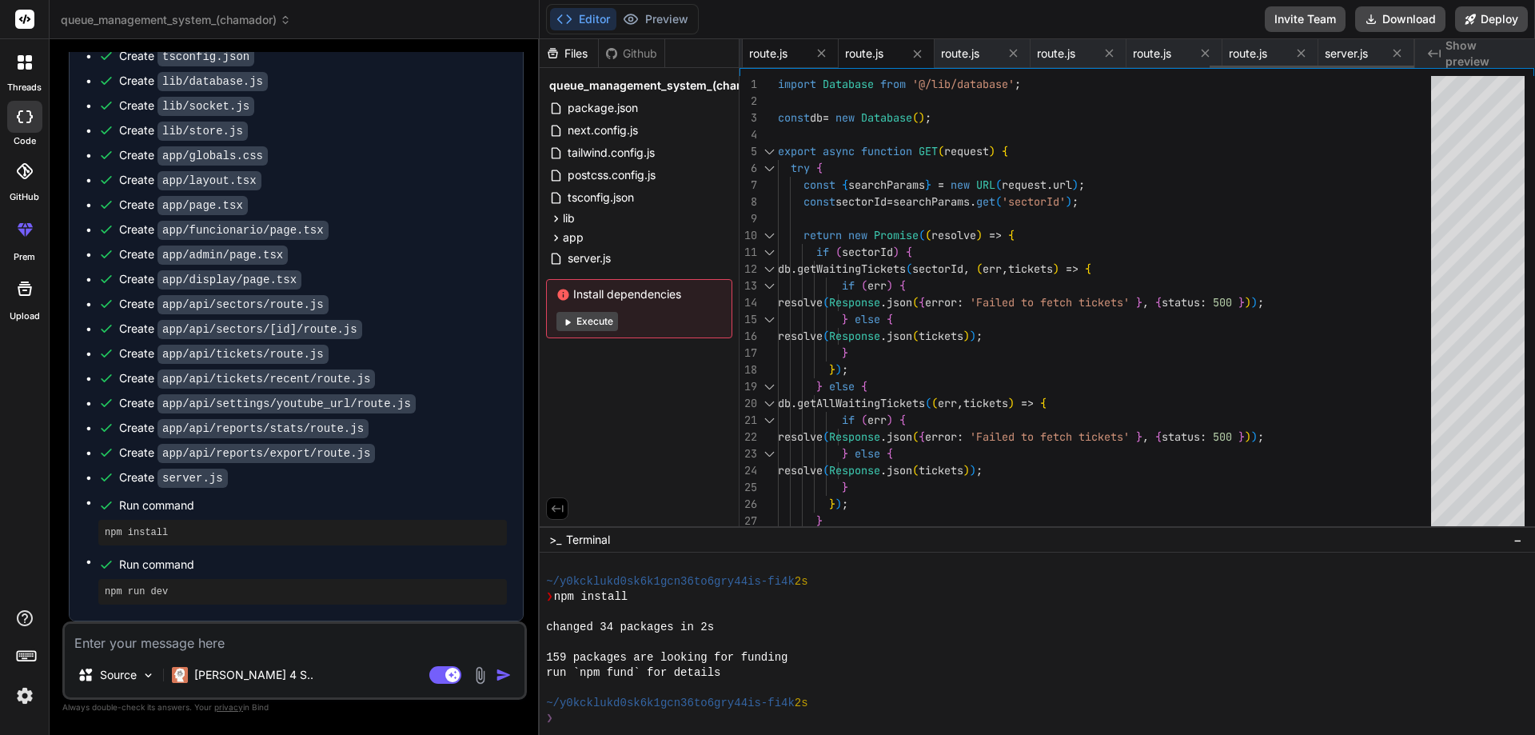
click at [764, 51] on span "route.js" at bounding box center [768, 54] width 38 height 16
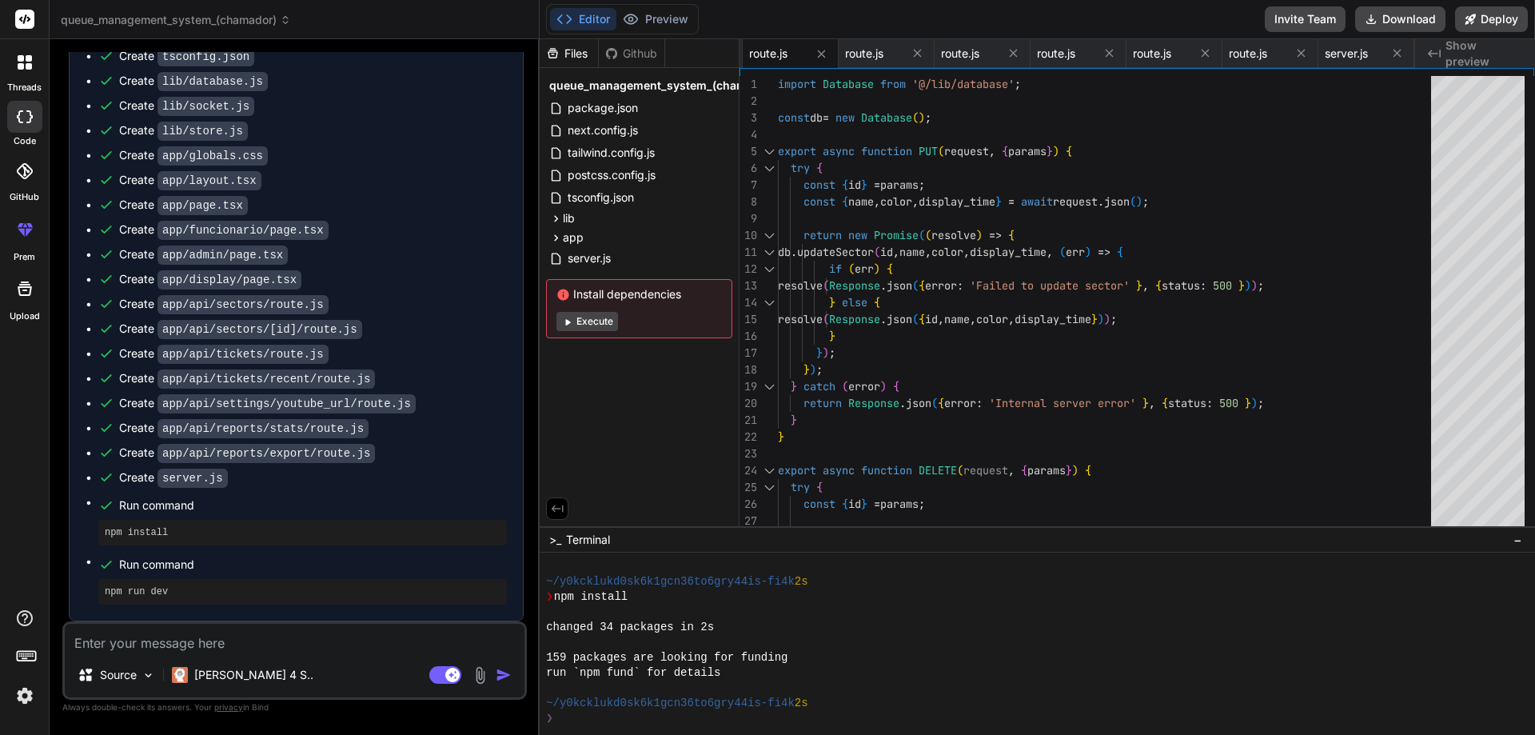
click at [616, 53] on icon at bounding box center [611, 52] width 11 height 11
click at [557, 54] on icon at bounding box center [553, 53] width 10 height 10
click at [1422, 20] on button "Download" at bounding box center [1400, 19] width 90 height 26
type textarea "x"
click at [656, 11] on button "Preview" at bounding box center [655, 19] width 78 height 22
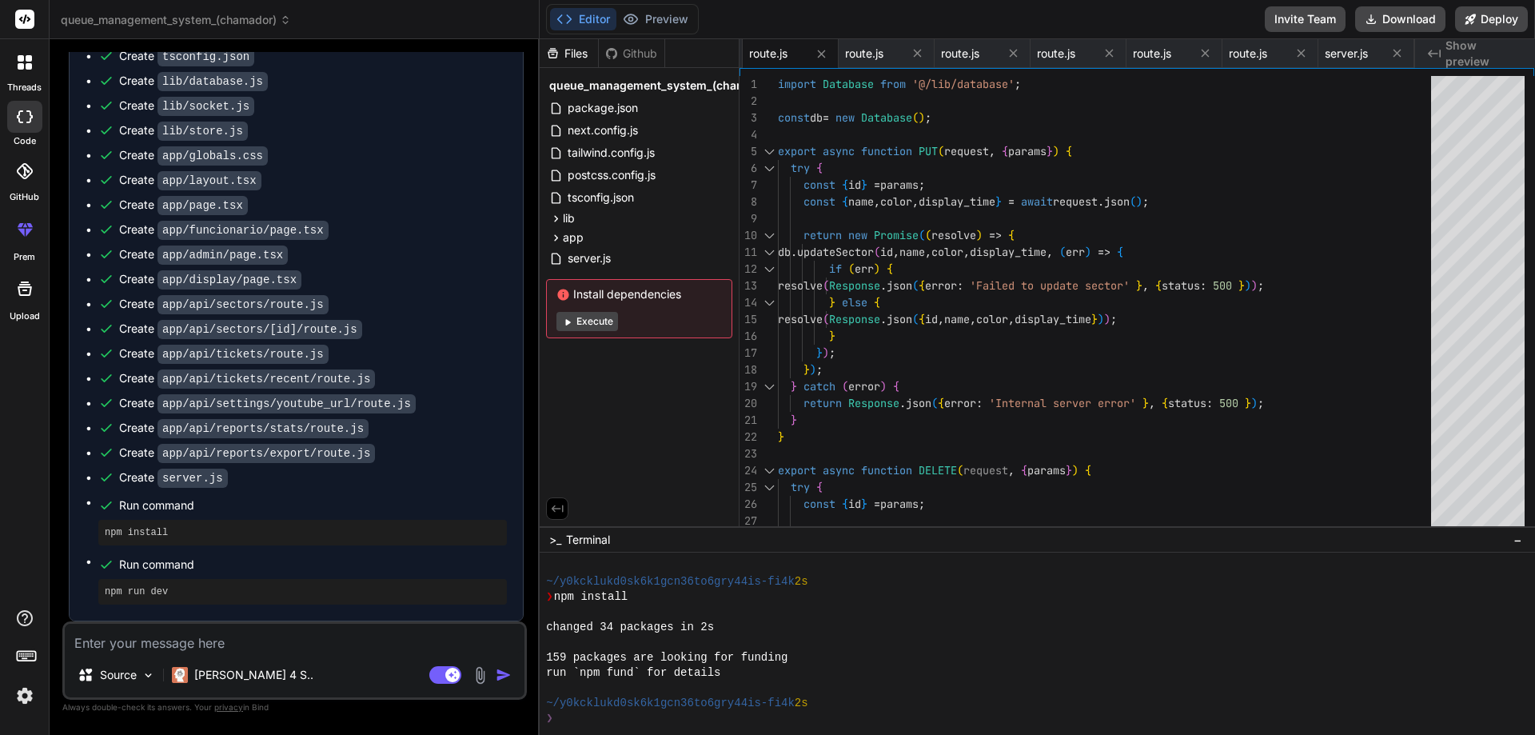
click at [579, 20] on button "Editor" at bounding box center [583, 19] width 66 height 22
click at [1497, 52] on span "Show preview" at bounding box center [1484, 54] width 77 height 32
click at [1477, 53] on span "Show preview" at bounding box center [1484, 54] width 77 height 32
click at [1447, 52] on span "Show preview" at bounding box center [1484, 54] width 77 height 32
click at [1396, 54] on icon at bounding box center [1397, 53] width 14 height 14
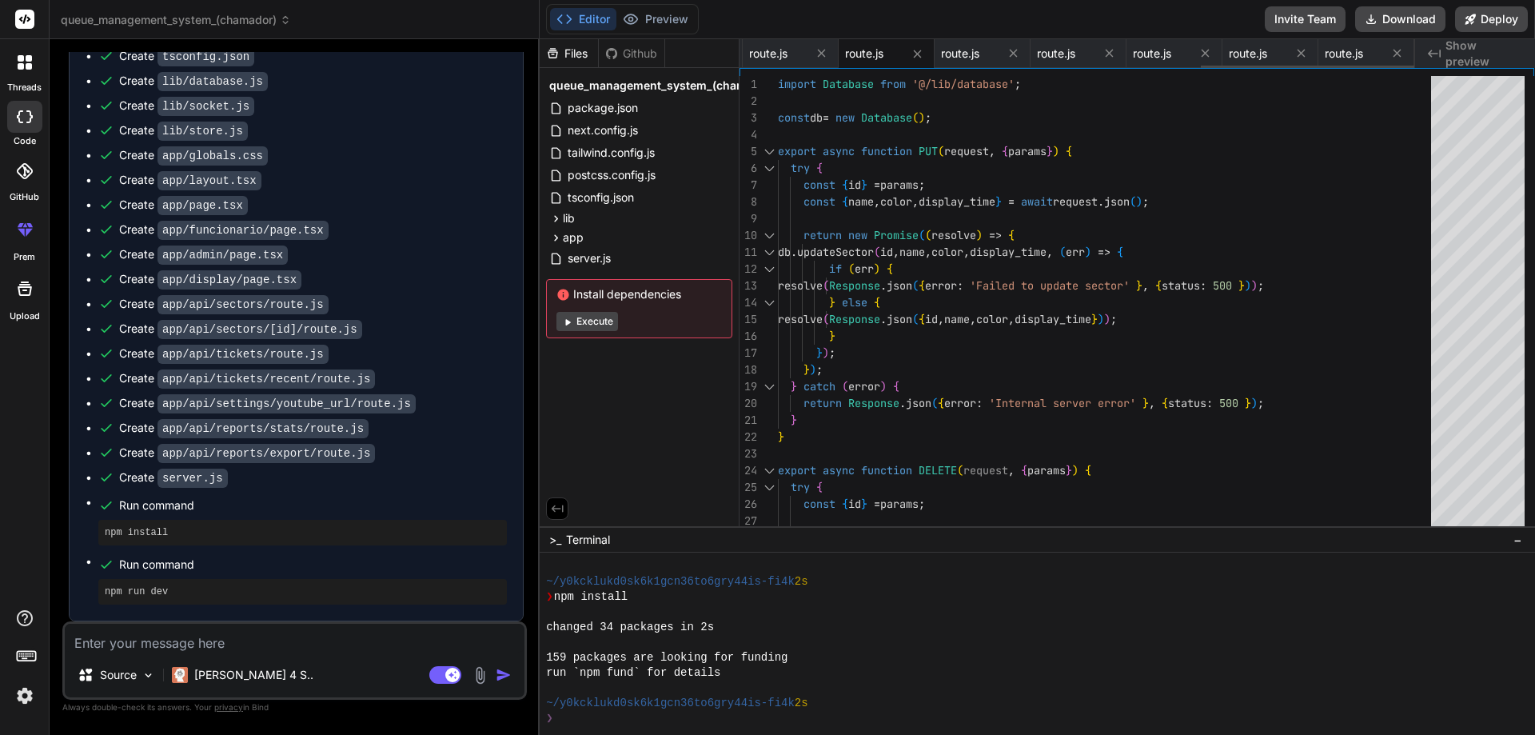
click at [1396, 54] on icon at bounding box center [1397, 53] width 14 height 14
click at [1396, 54] on icon at bounding box center [1389, 53] width 14 height 14
click at [1396, 54] on icon at bounding box center [1397, 53] width 14 height 14
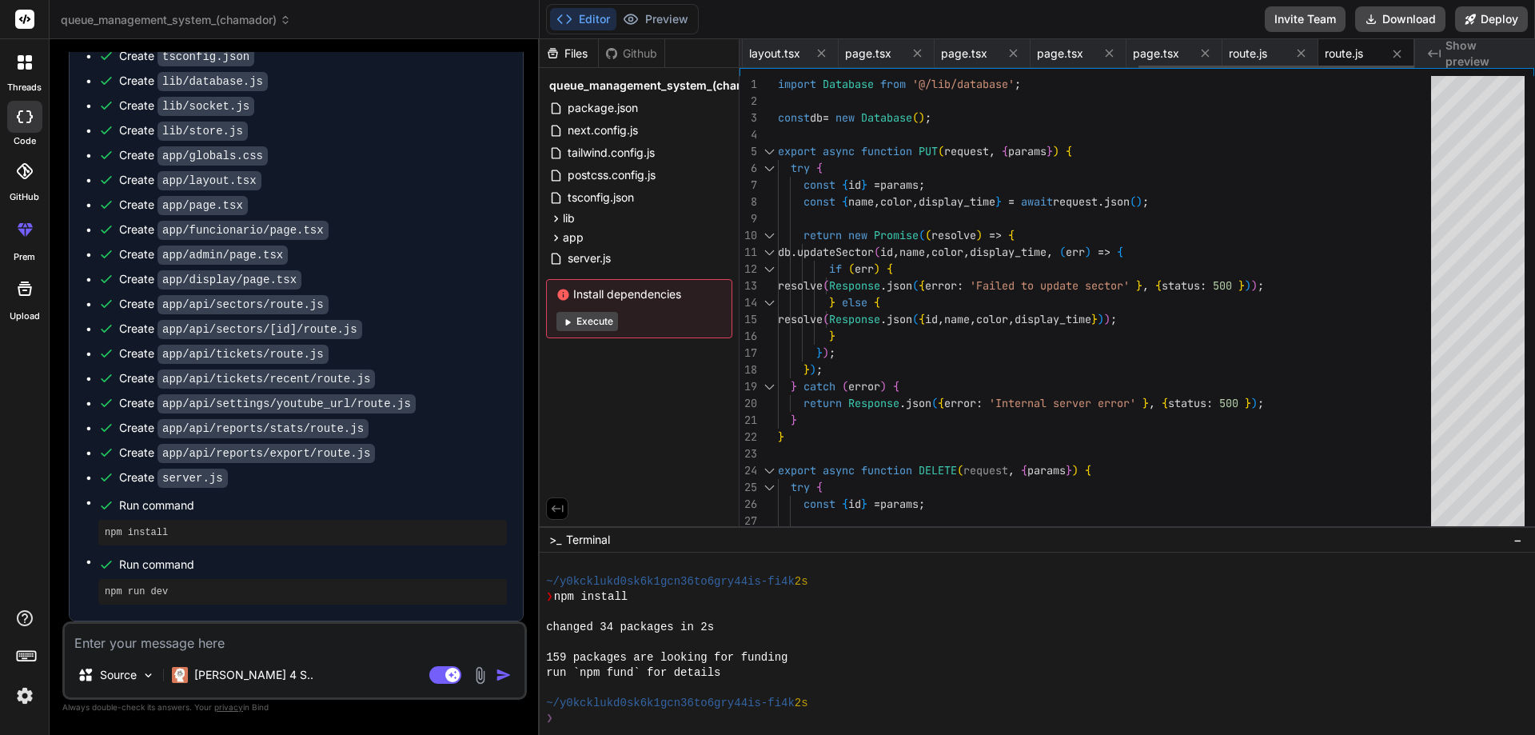
click at [1396, 54] on icon at bounding box center [1397, 54] width 14 height 14
click at [1396, 54] on icon at bounding box center [1389, 53] width 14 height 14
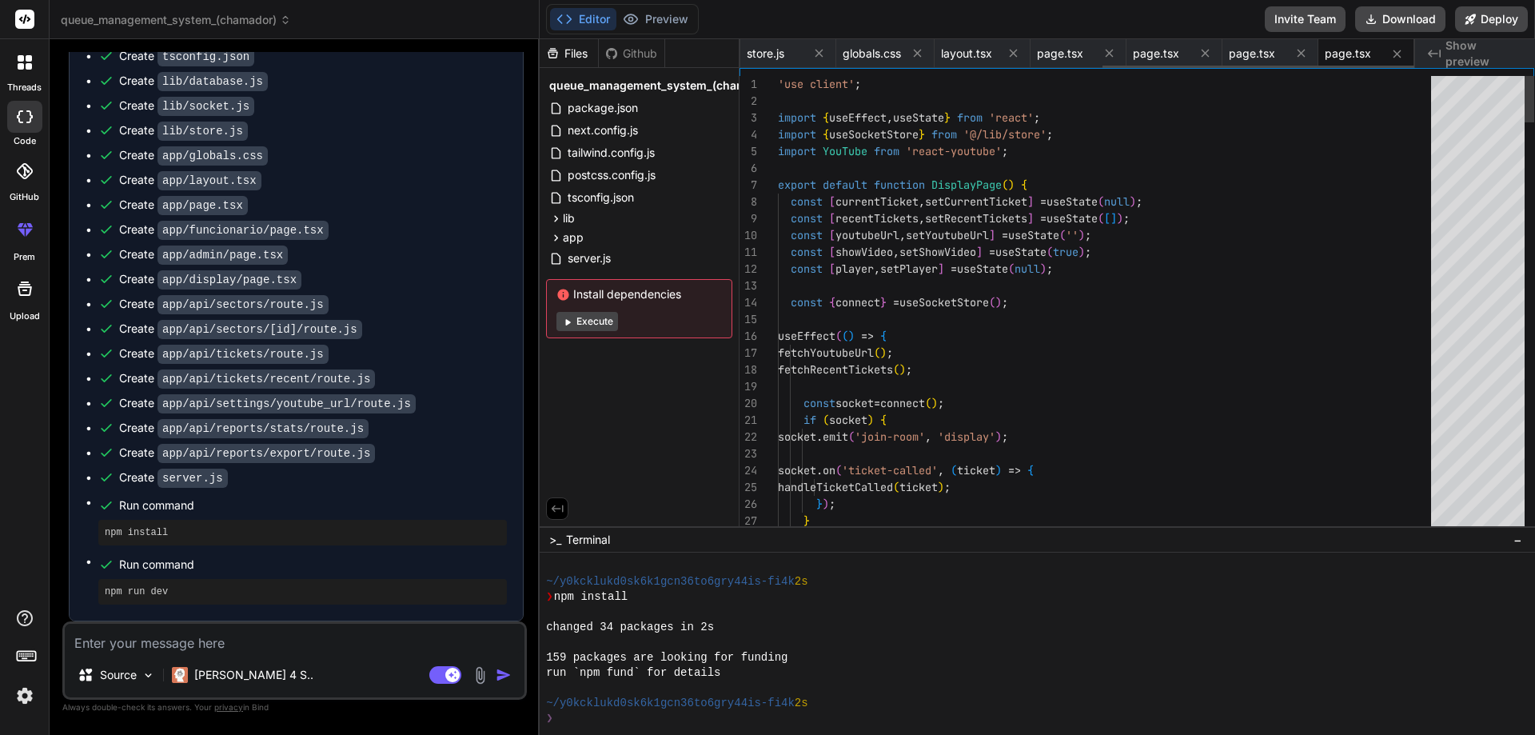
click at [1396, 54] on icon at bounding box center [1397, 54] width 14 height 14
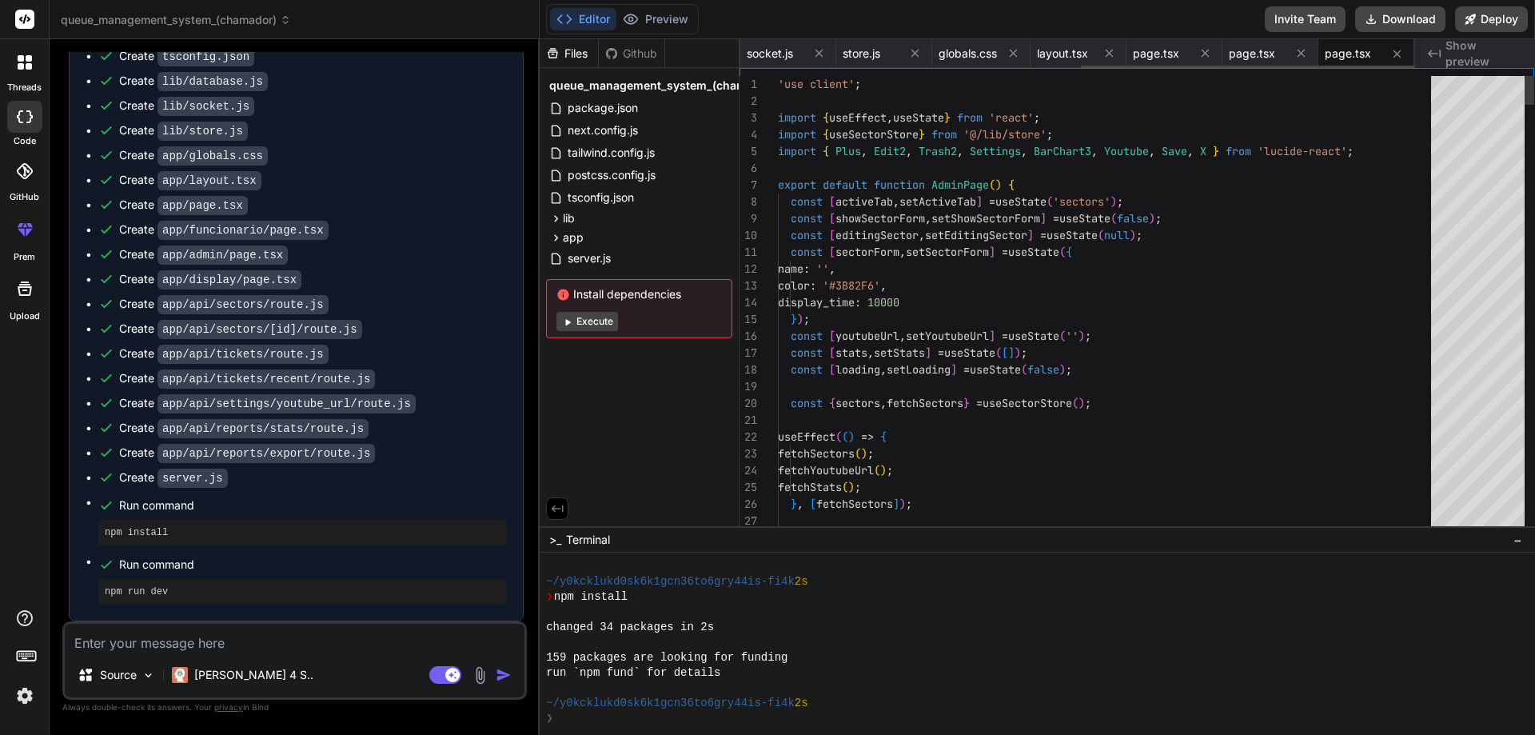
click at [1396, 54] on icon at bounding box center [1397, 54] width 14 height 14
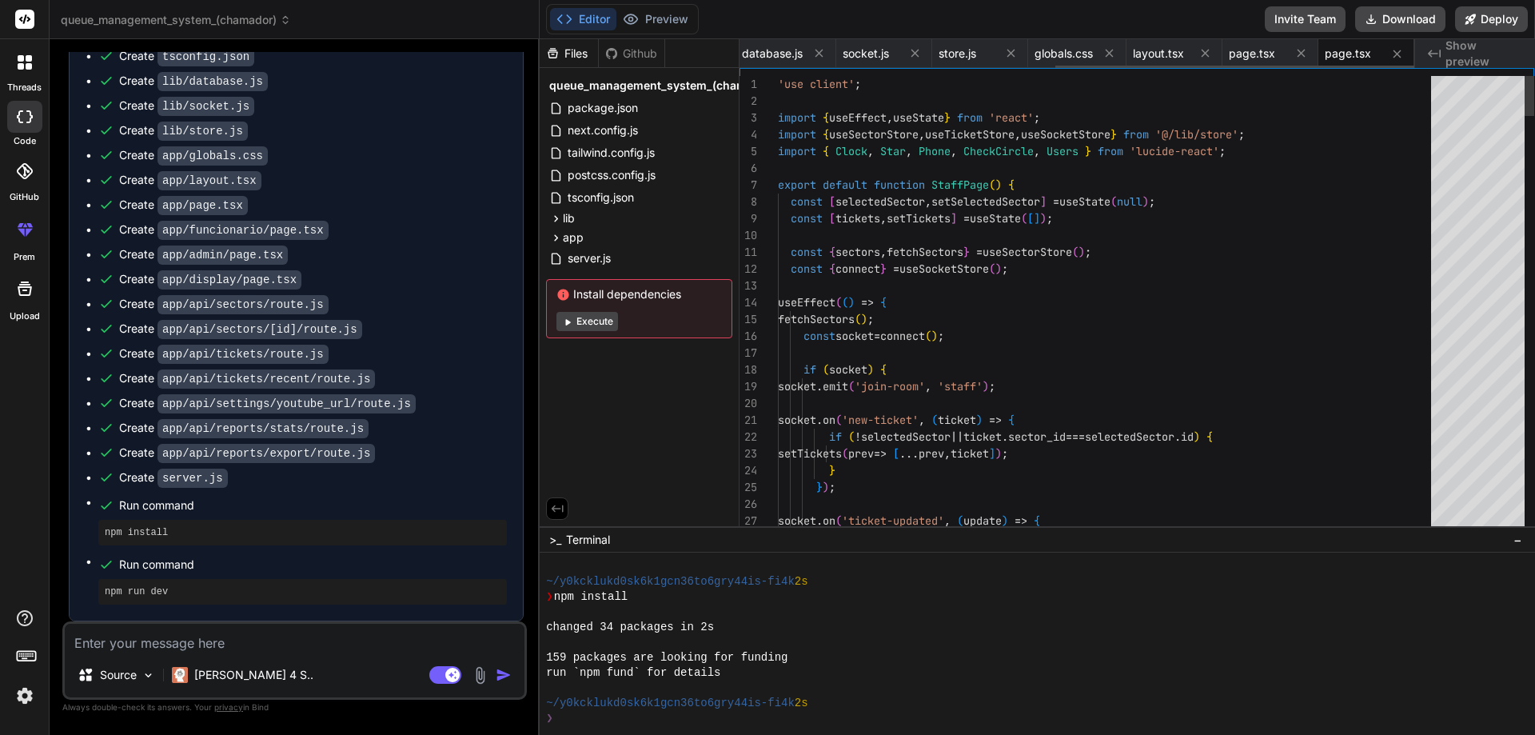
click at [1396, 54] on icon at bounding box center [1397, 54] width 14 height 14
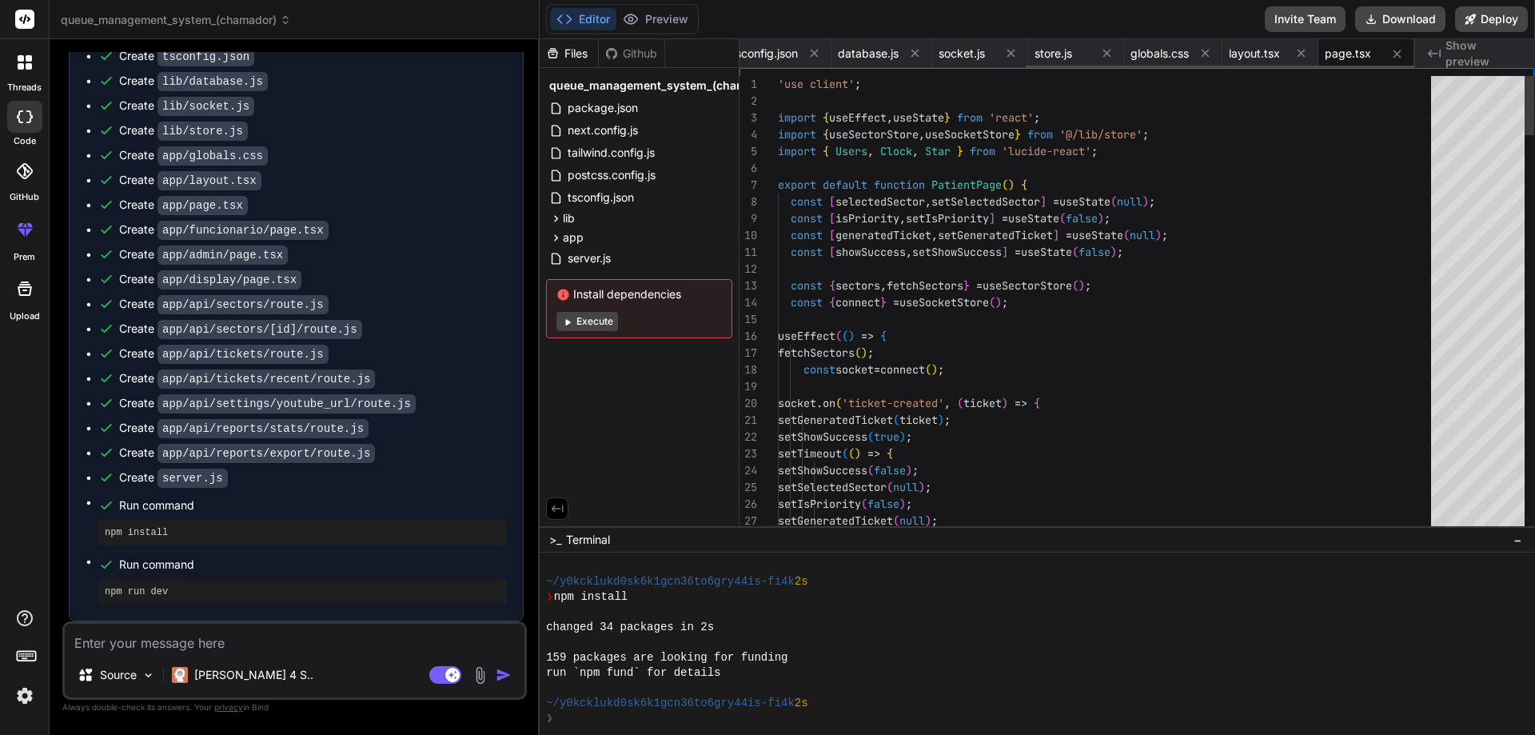
click at [1396, 54] on icon at bounding box center [1397, 54] width 14 height 14
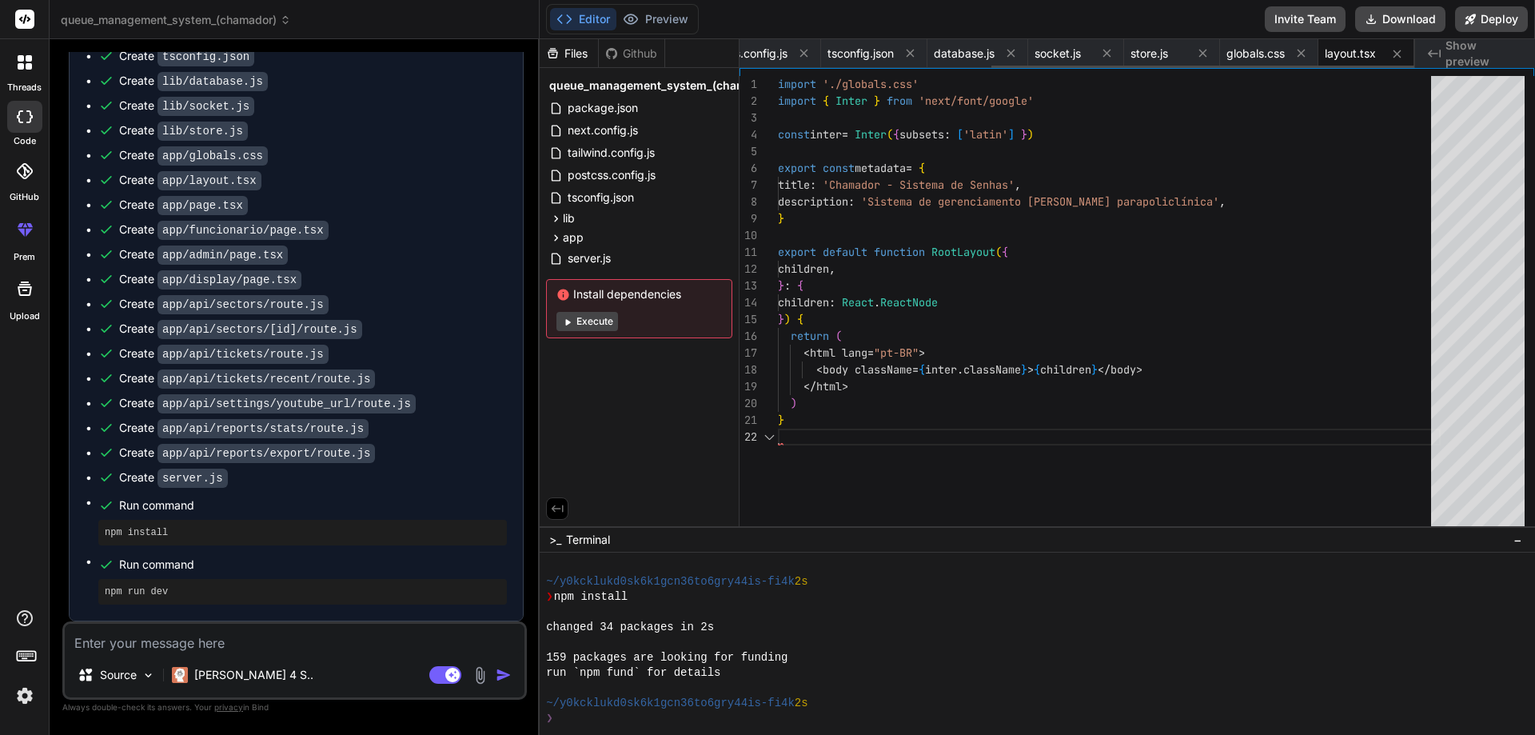
click at [1396, 54] on icon at bounding box center [1397, 54] width 14 height 14
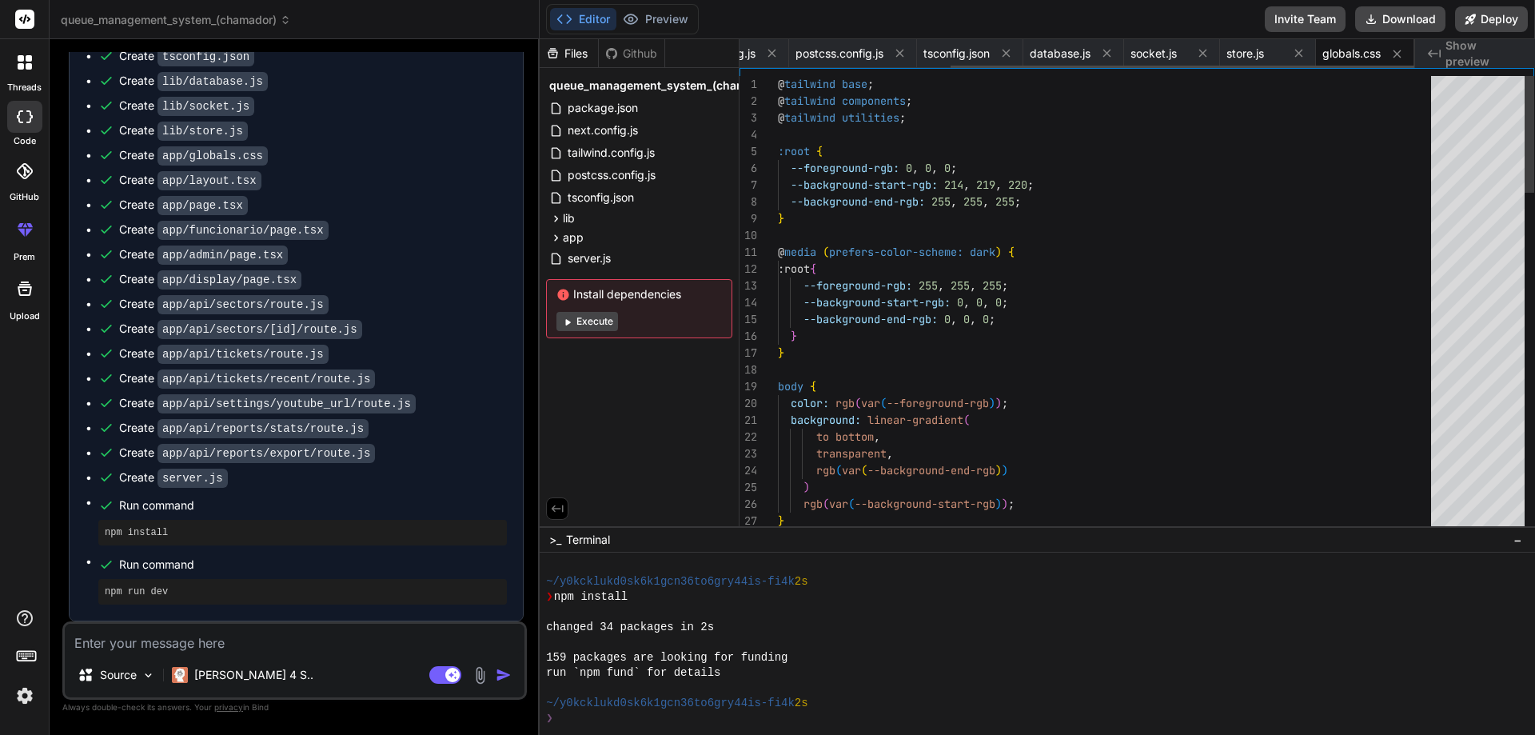
click at [1396, 54] on icon at bounding box center [1397, 54] width 14 height 14
type textarea "recentTickets: [ticket, ...state.recentTickets.slice(0, 4)] })); } }));"
click at [1396, 54] on icon at bounding box center [1390, 53] width 14 height 14
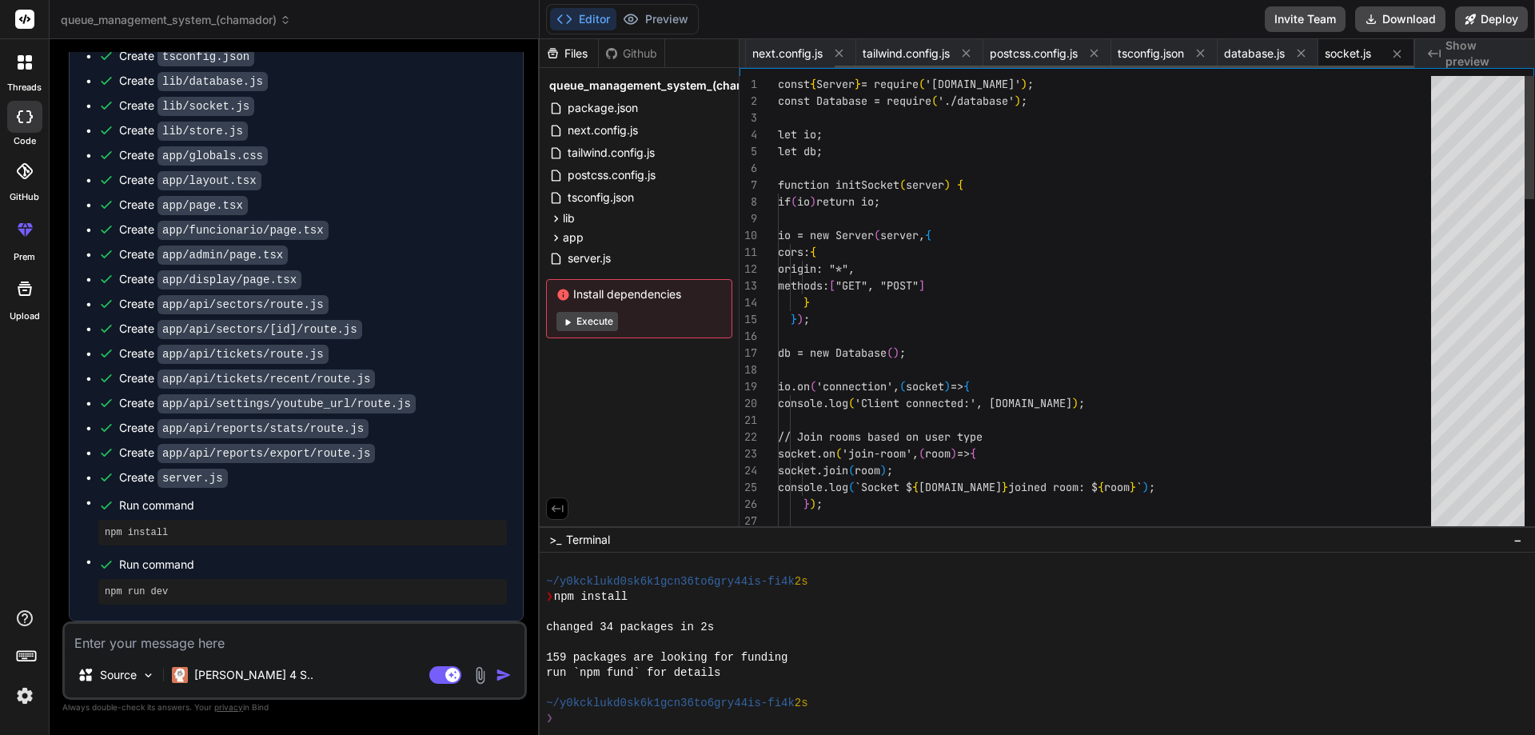
click at [1396, 54] on icon at bounding box center [1397, 54] width 14 height 14
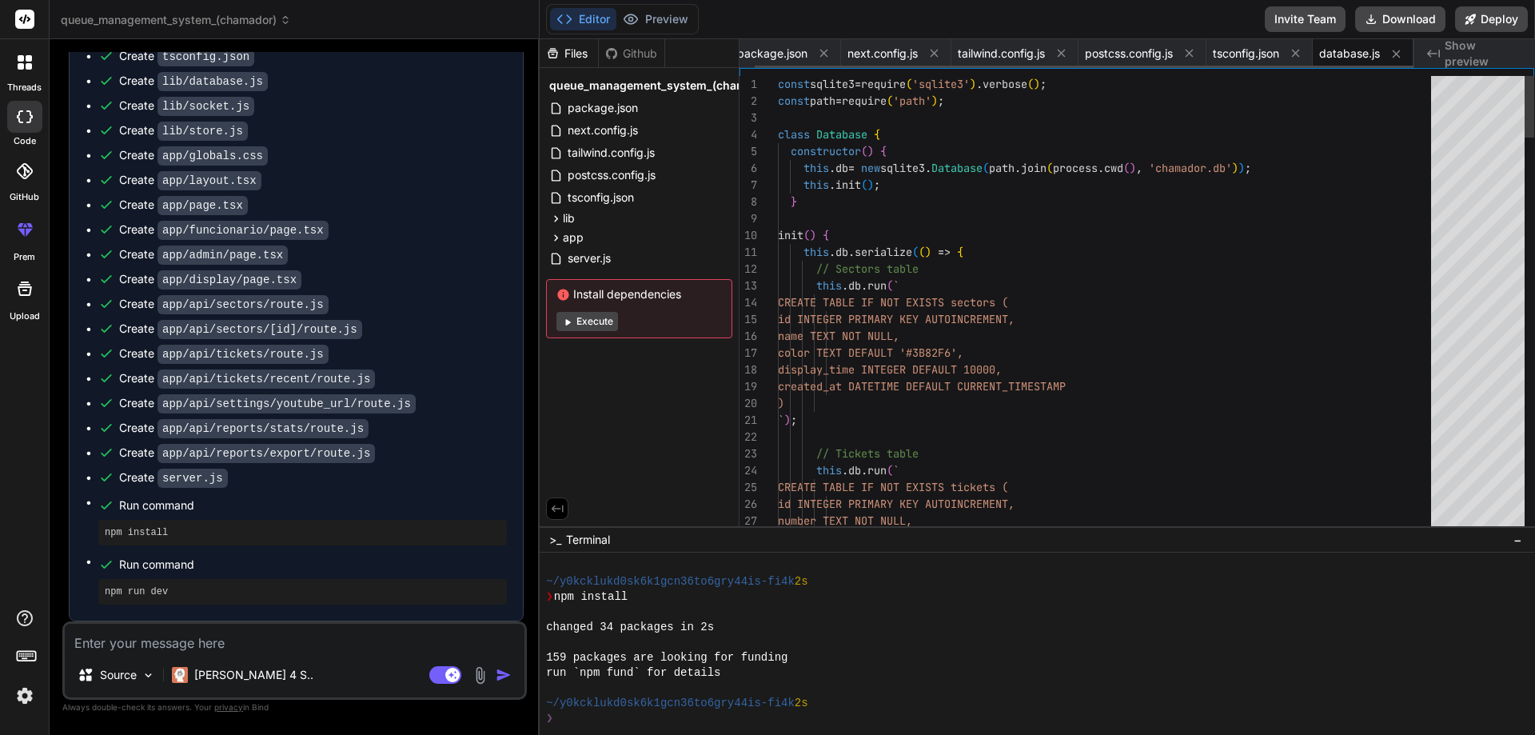
scroll to position [0, 15]
click at [1396, 54] on icon at bounding box center [1397, 54] width 14 height 14
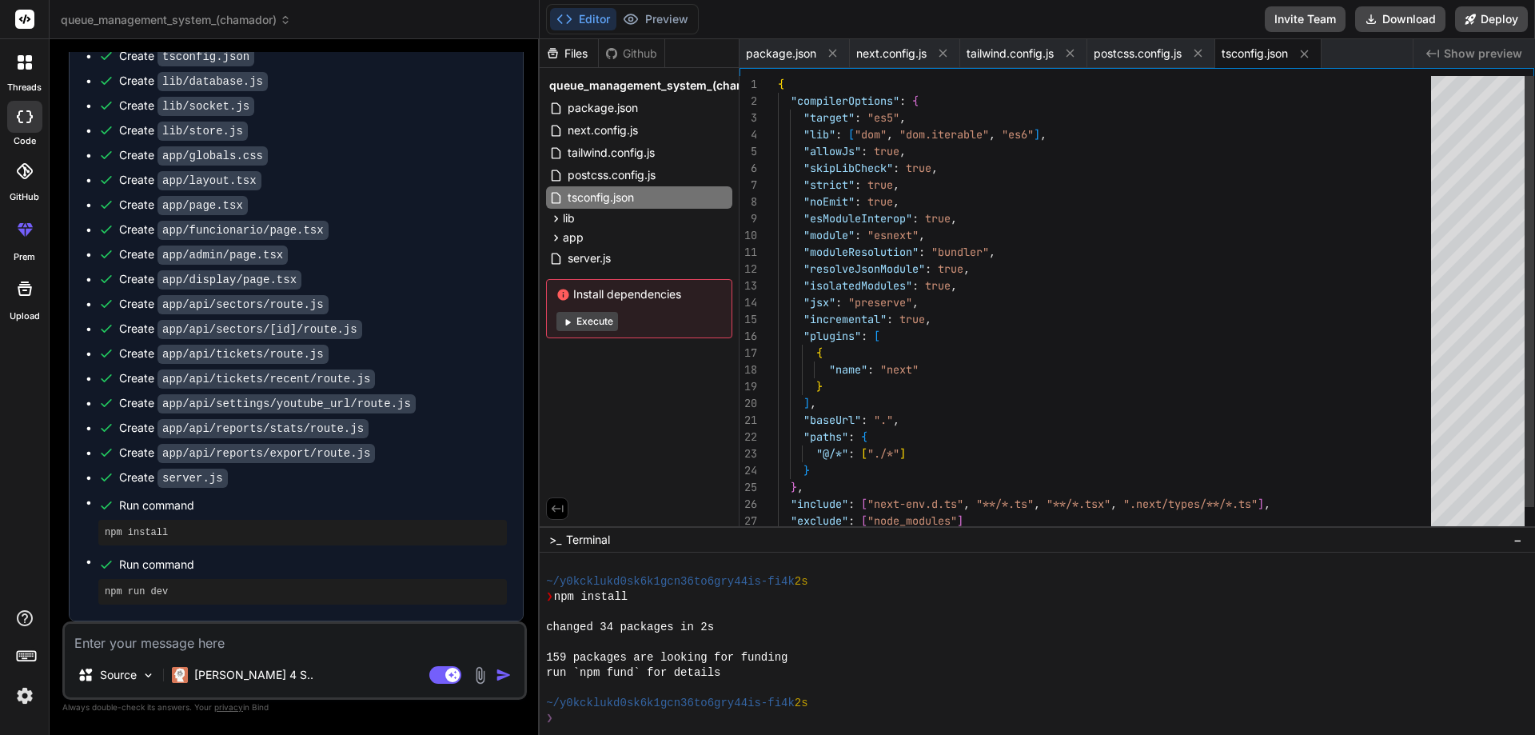
scroll to position [0, 0]
click at [1396, 54] on div "package.json next.config.js tailwind.config.js postcss.config.js tsconfig.json" at bounding box center [1076, 53] width 673 height 29
click at [1377, 50] on div "package.json next.config.js tailwind.config.js postcss.config.js tsconfig.json" at bounding box center [1076, 53] width 673 height 29
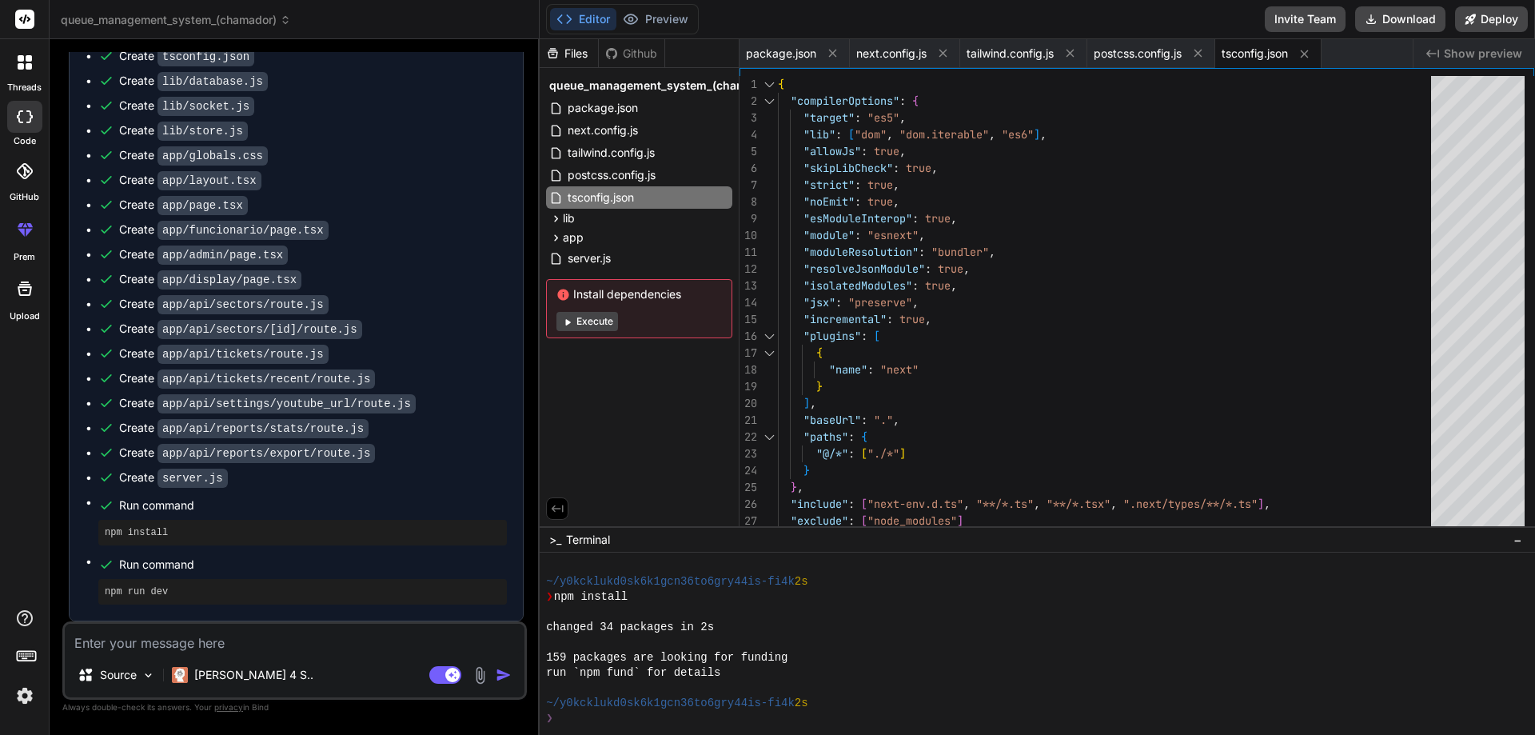
click at [1471, 52] on span "Show preview" at bounding box center [1483, 54] width 78 height 16
click at [1309, 55] on icon at bounding box center [1305, 54] width 14 height 14
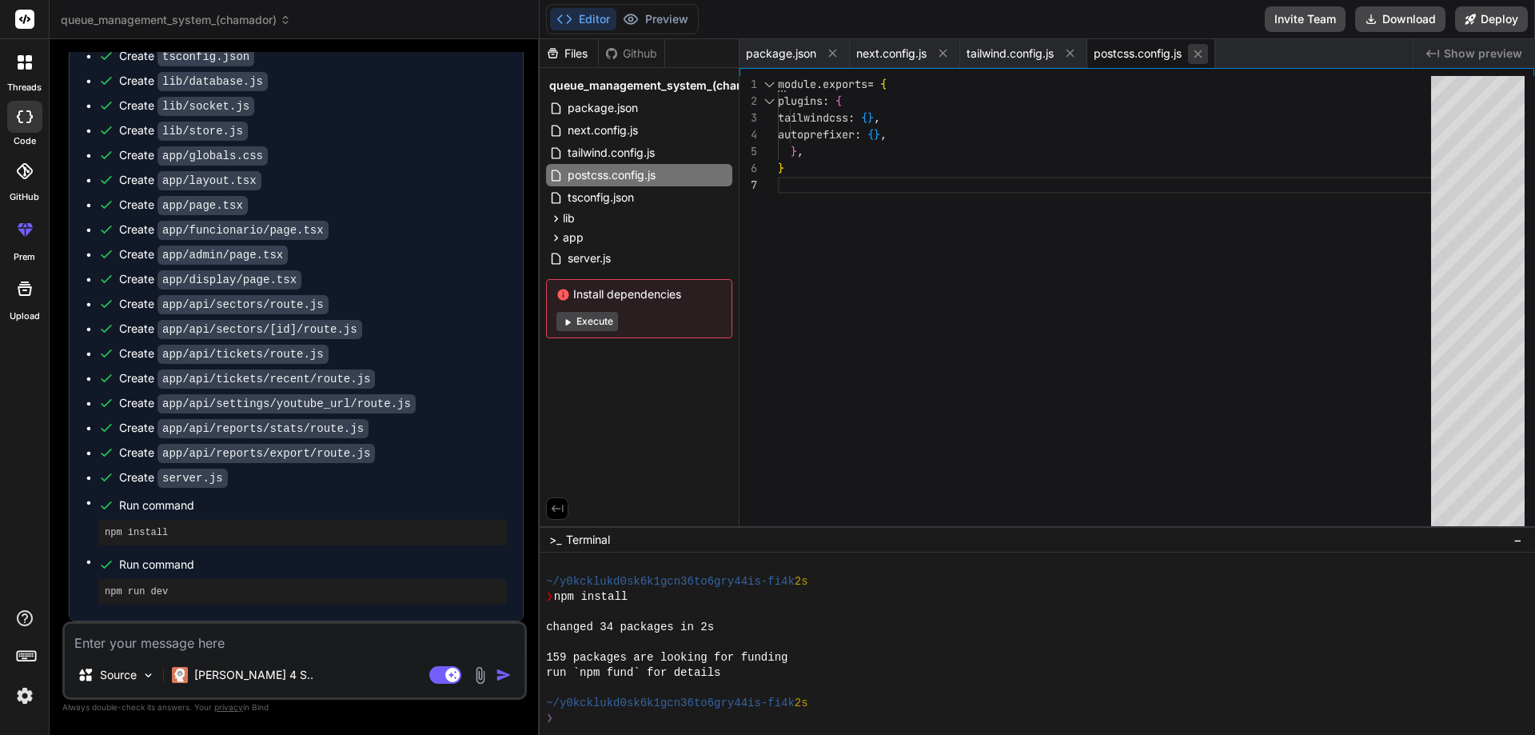
click at [1201, 55] on icon at bounding box center [1198, 54] width 14 height 14
type textarea "'gradient-radial': 'radial-gradient(var(--tw-gradient-stops))', 'gradient-conic…"
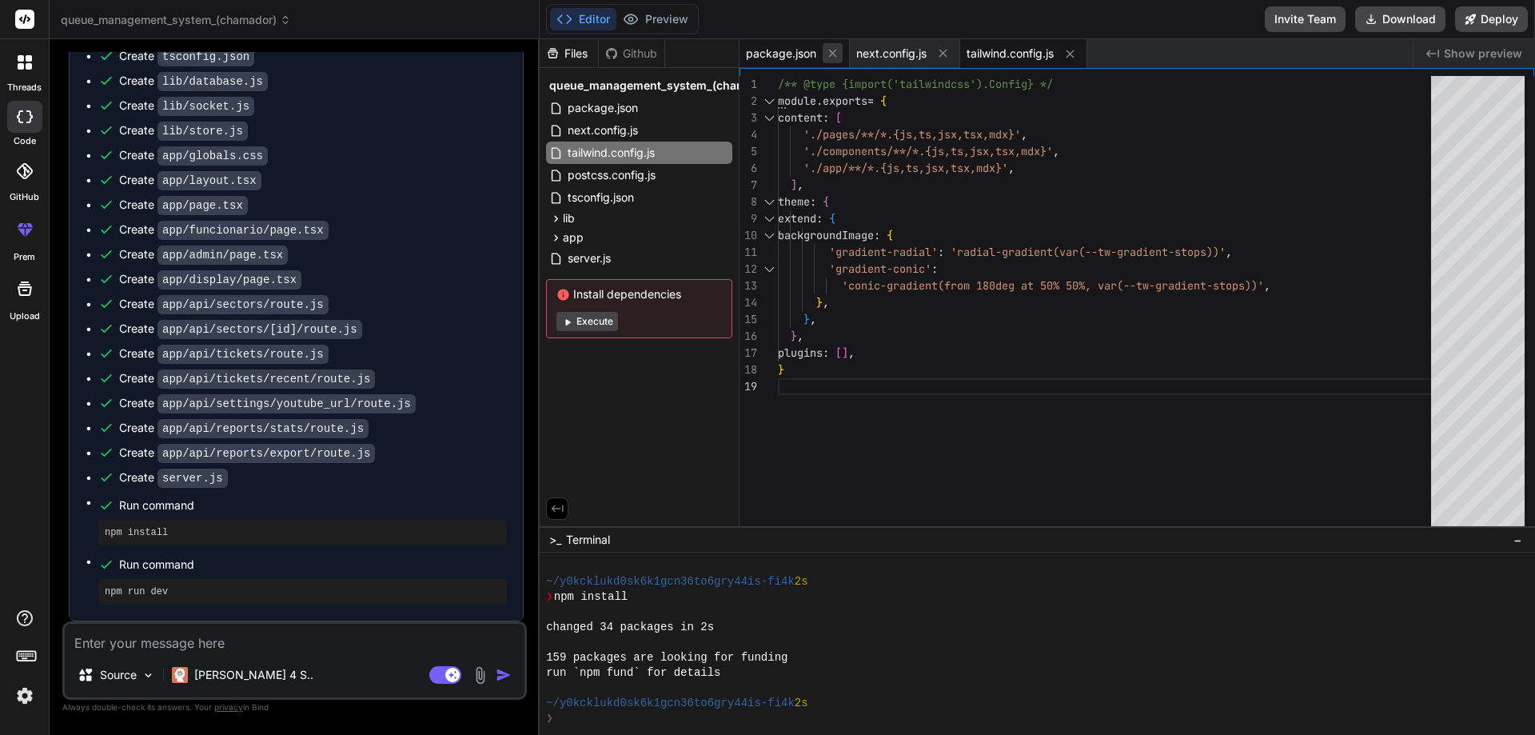
click at [836, 55] on icon at bounding box center [833, 53] width 14 height 14
click at [836, 55] on icon at bounding box center [833, 54] width 8 height 8
click at [833, 55] on span "tailwind.config.js" at bounding box center [789, 54] width 87 height 16
click at [848, 58] on icon at bounding box center [850, 54] width 14 height 14
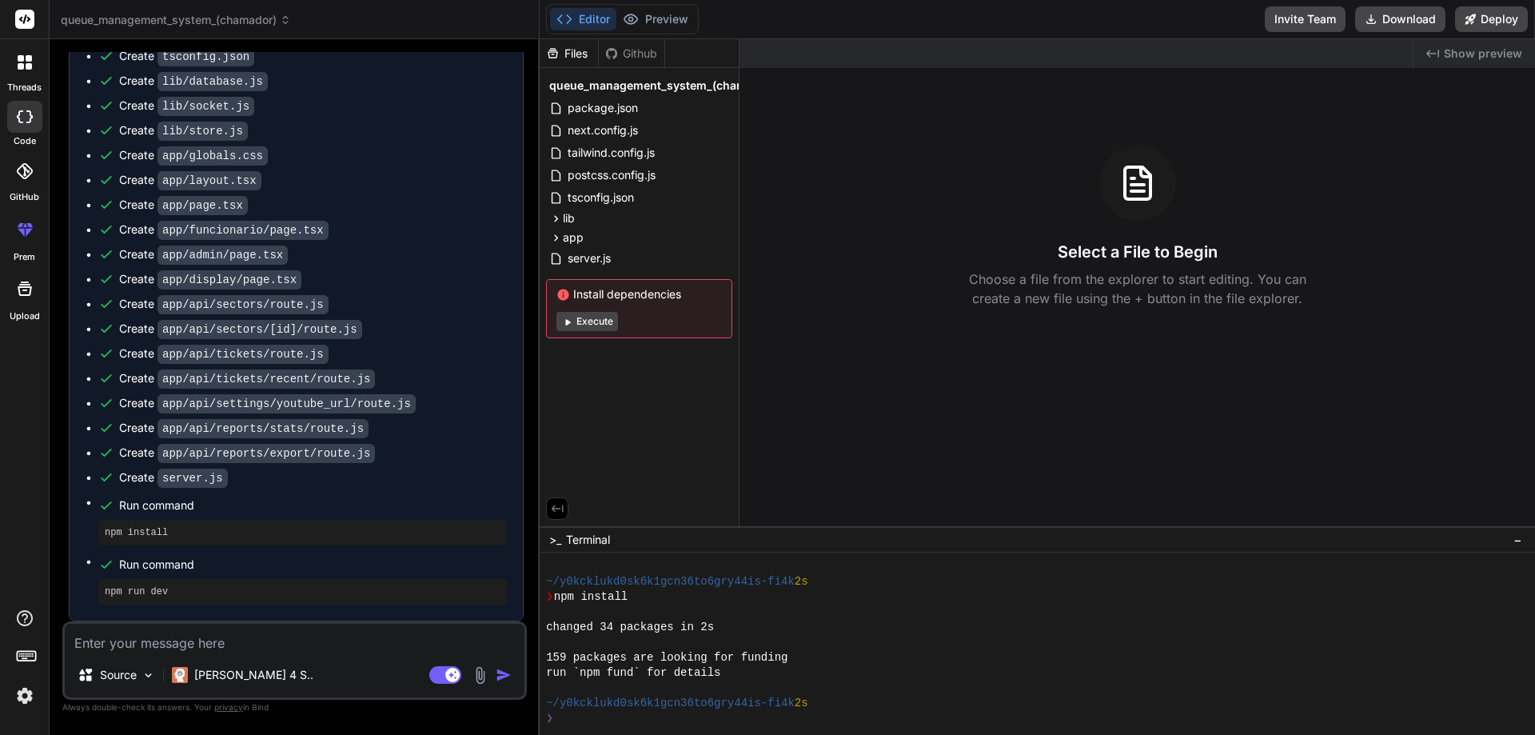
click at [1453, 57] on span "Show preview" at bounding box center [1483, 54] width 78 height 16
click at [1490, 56] on span "Show preview" at bounding box center [1483, 54] width 78 height 16
click at [1037, 209] on div "Select a File to Begin Choose a file from the explorer to start editing. You ca…" at bounding box center [1138, 226] width 796 height 163
click at [586, 15] on button "Editor" at bounding box center [583, 19] width 66 height 22
click at [576, 19] on button "Editor" at bounding box center [583, 19] width 66 height 22
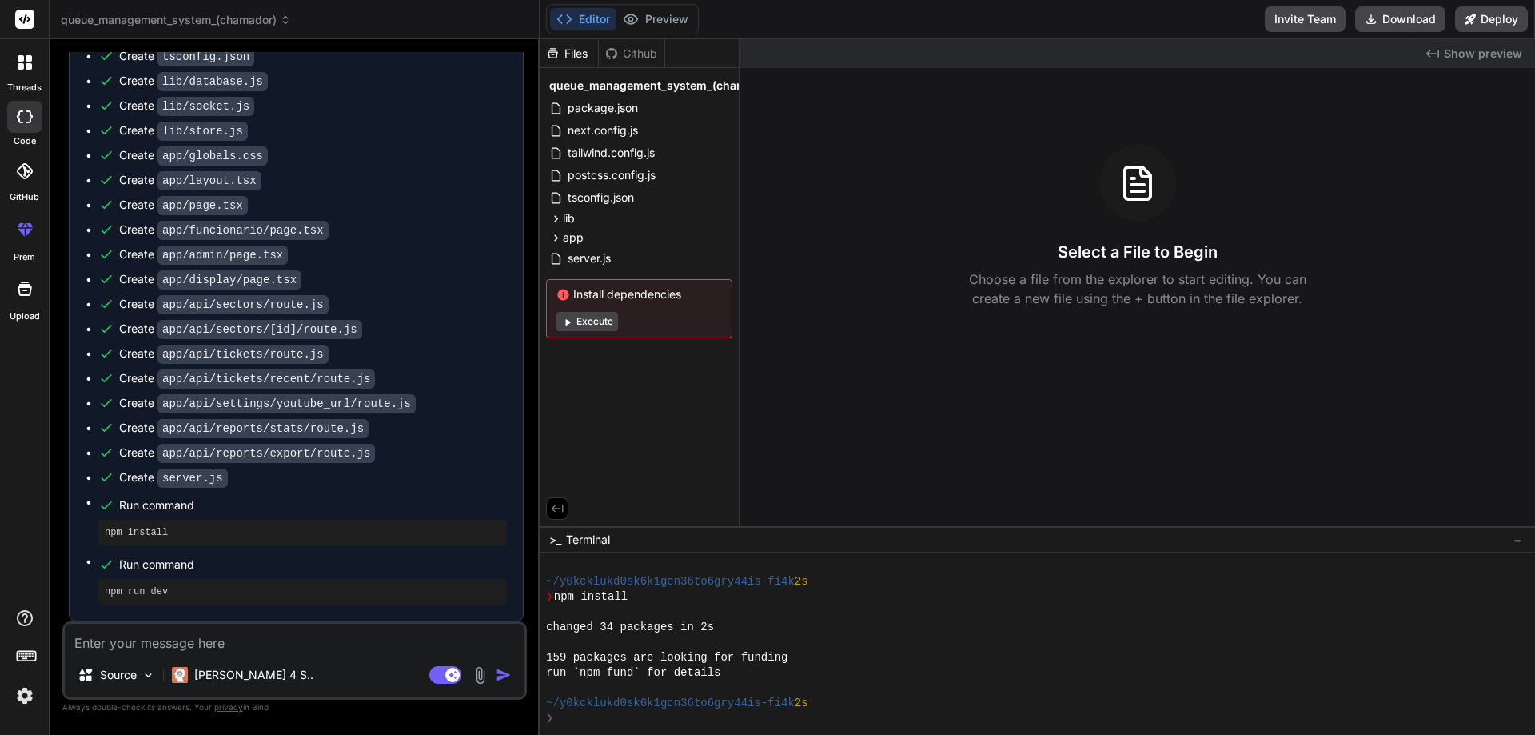
click at [1167, 251] on h3 "Select a File to Begin" at bounding box center [1138, 252] width 160 height 22
click at [374, 515] on div "Run command" at bounding box center [313, 505] width 388 height 22
click at [221, 340] on ul "Create package.json Create next.config.js Create tailwind.config.js Create post…" at bounding box center [296, 277] width 421 height 656
click at [1463, 50] on span "Show preview" at bounding box center [1483, 54] width 78 height 16
click at [1488, 19] on button "Deploy" at bounding box center [1491, 19] width 73 height 26
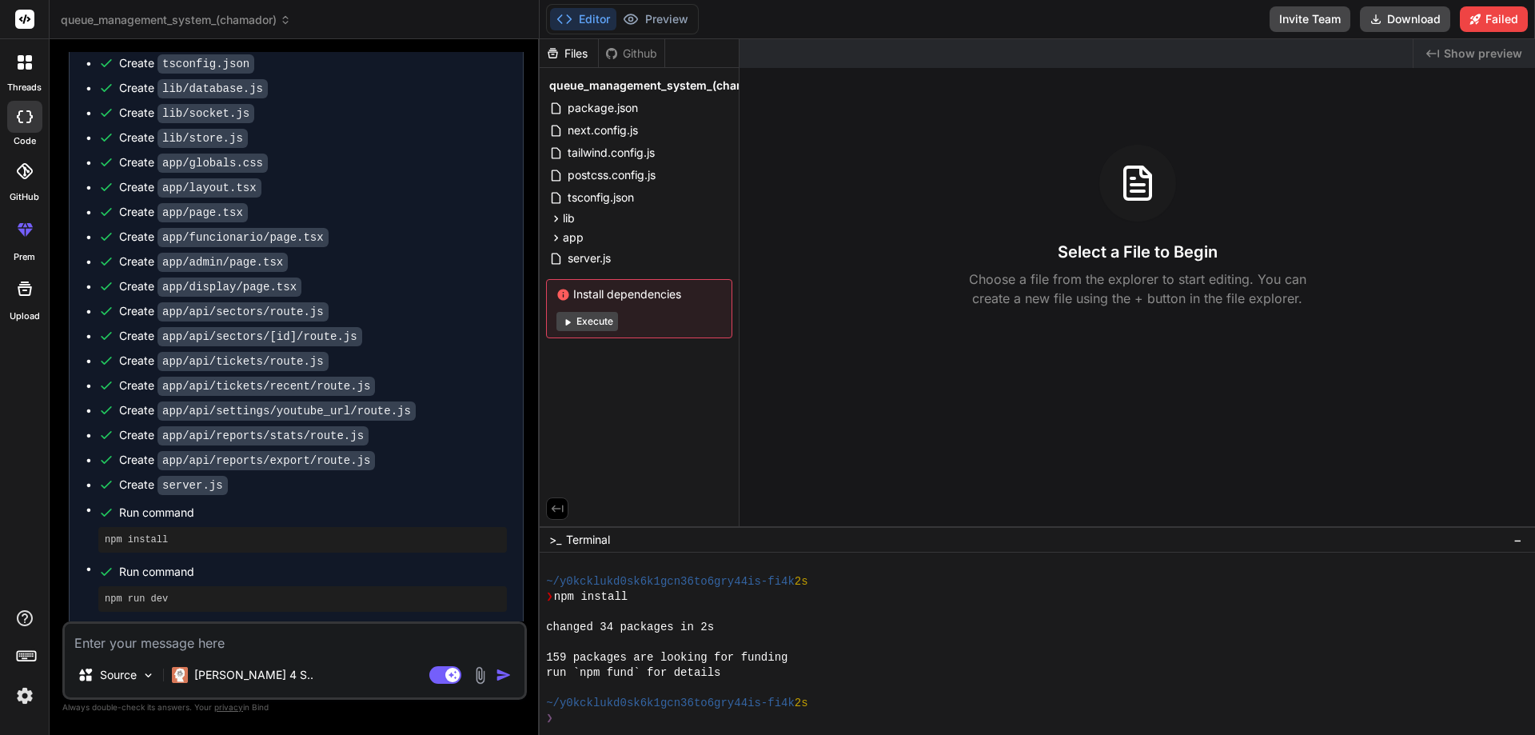
scroll to position [1306, 0]
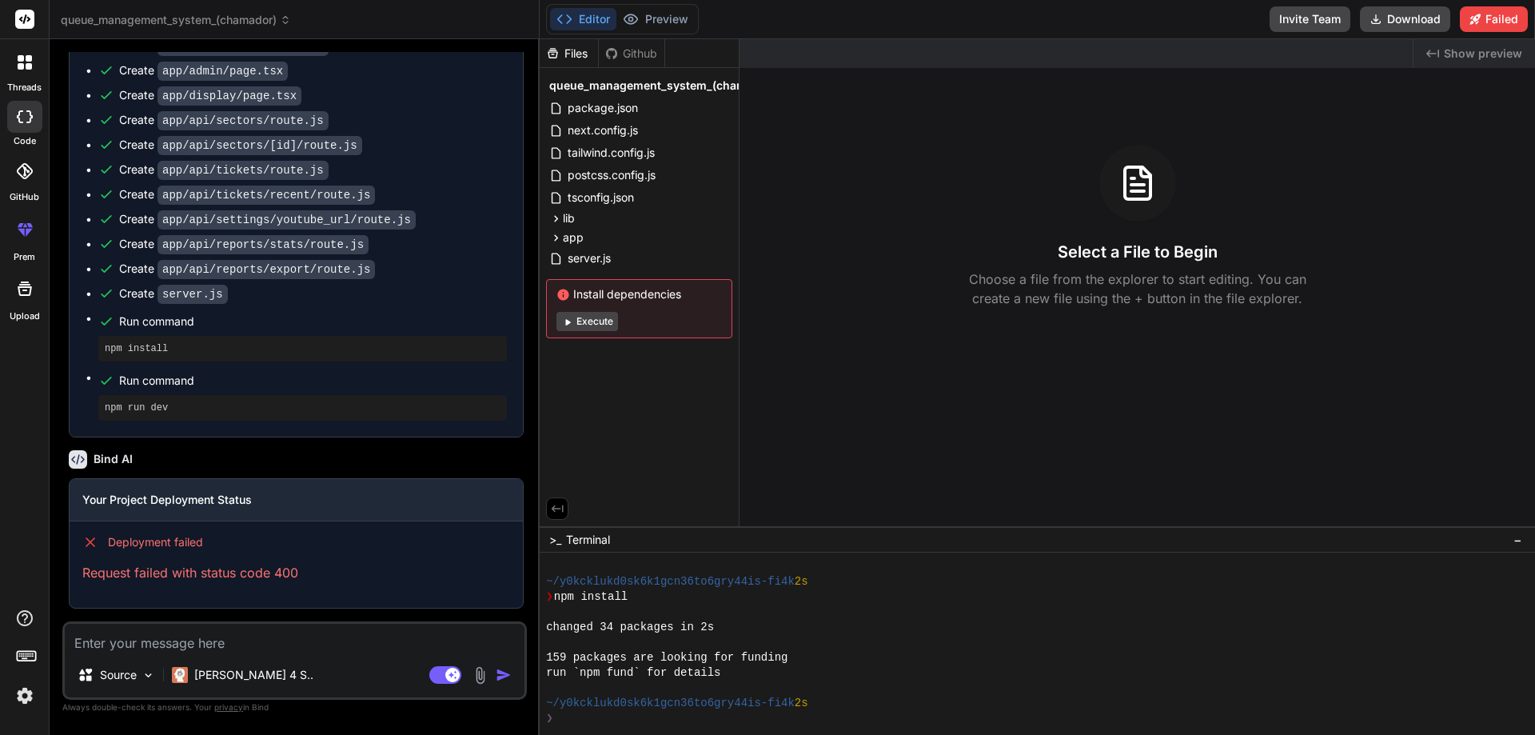
click at [265, 572] on p "Request failed with status code 400" at bounding box center [296, 572] width 428 height 19
click at [213, 573] on p "Request failed with status code 400" at bounding box center [296, 572] width 428 height 19
click at [571, 504] on div "Files Github queue_management_system_(chamador) package.json next.config.js tai…" at bounding box center [640, 282] width 200 height 487
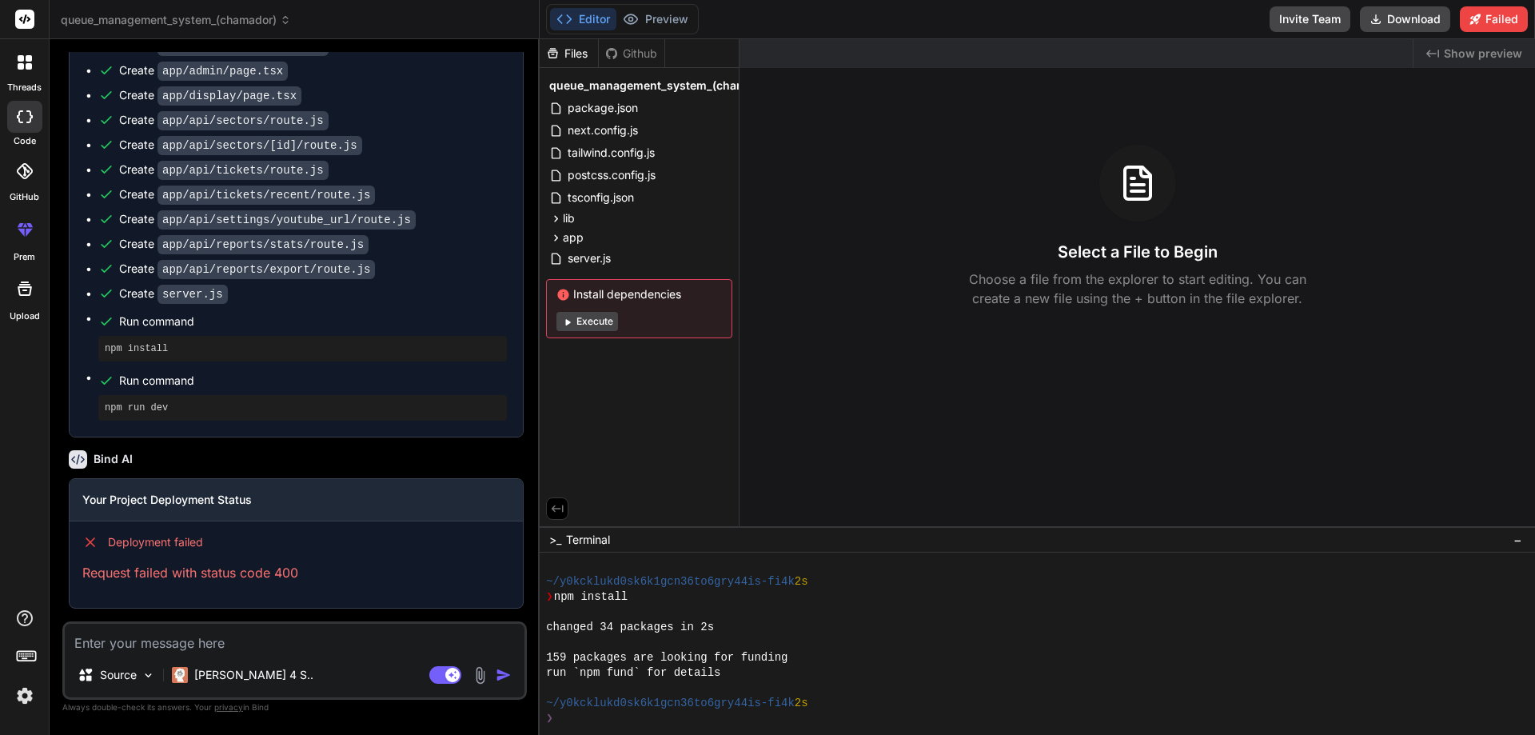
click at [567, 504] on button at bounding box center [557, 508] width 22 height 22
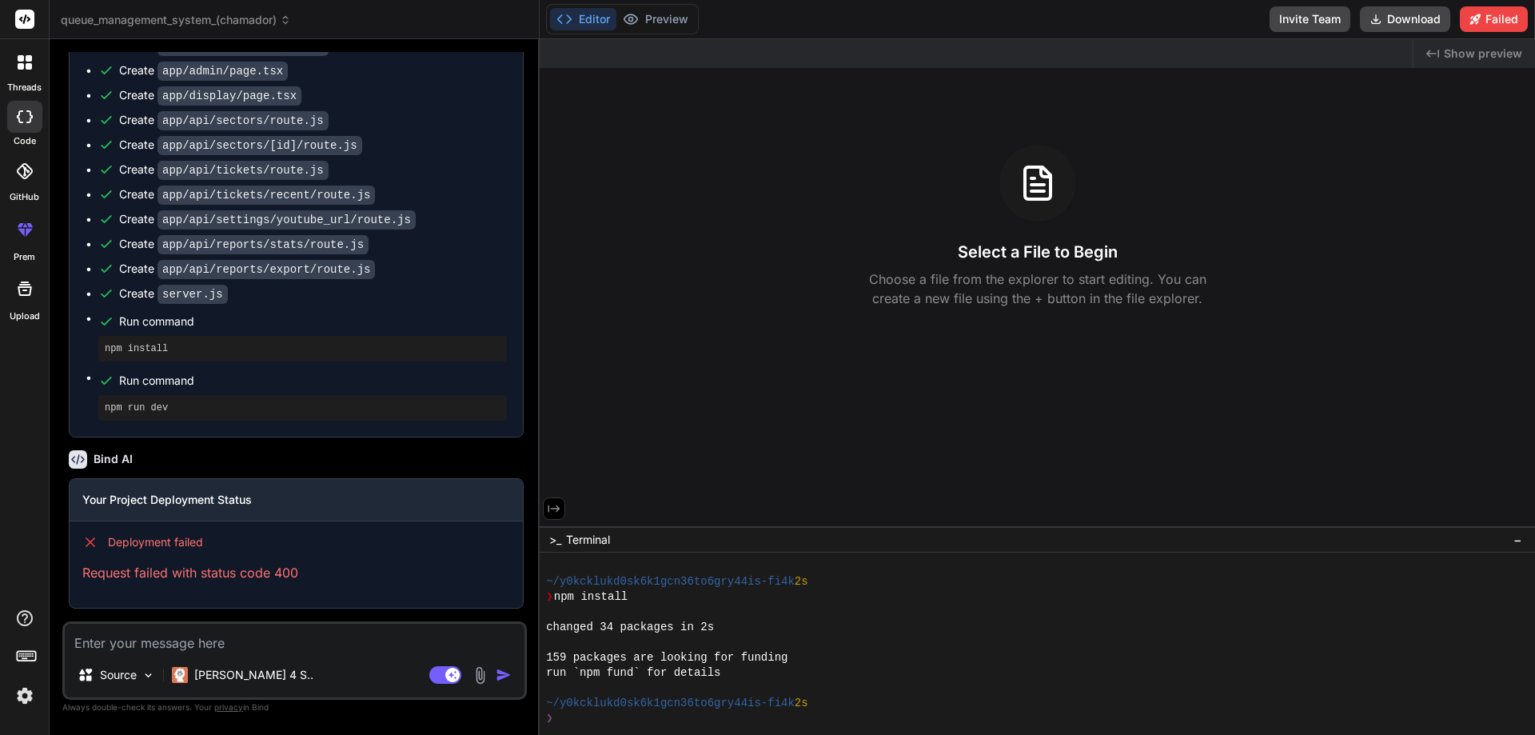
click at [558, 508] on icon at bounding box center [554, 508] width 12 height 7
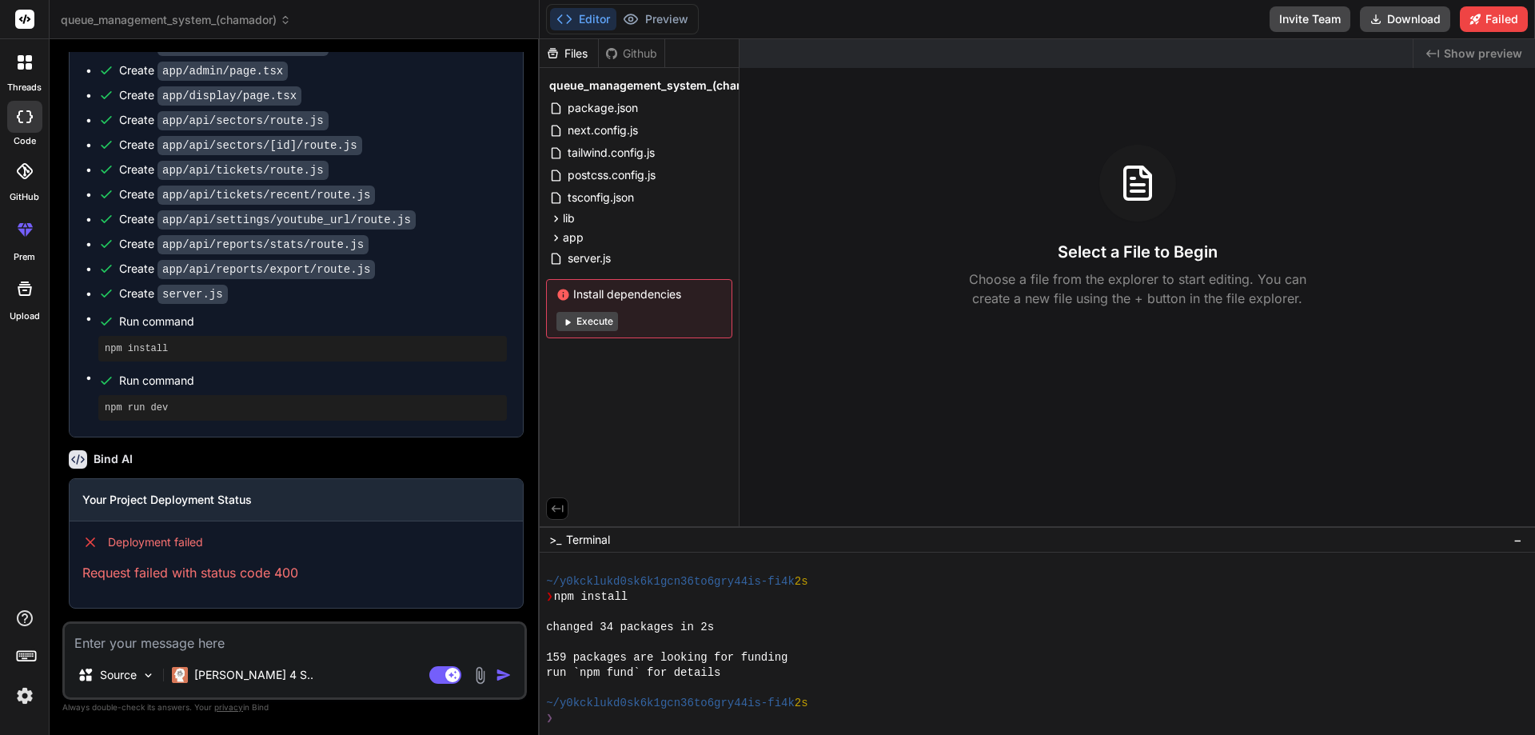
click at [1476, 50] on span "Show preview" at bounding box center [1483, 54] width 78 height 16
click at [1521, 537] on span "−" at bounding box center [1517, 540] width 9 height 16
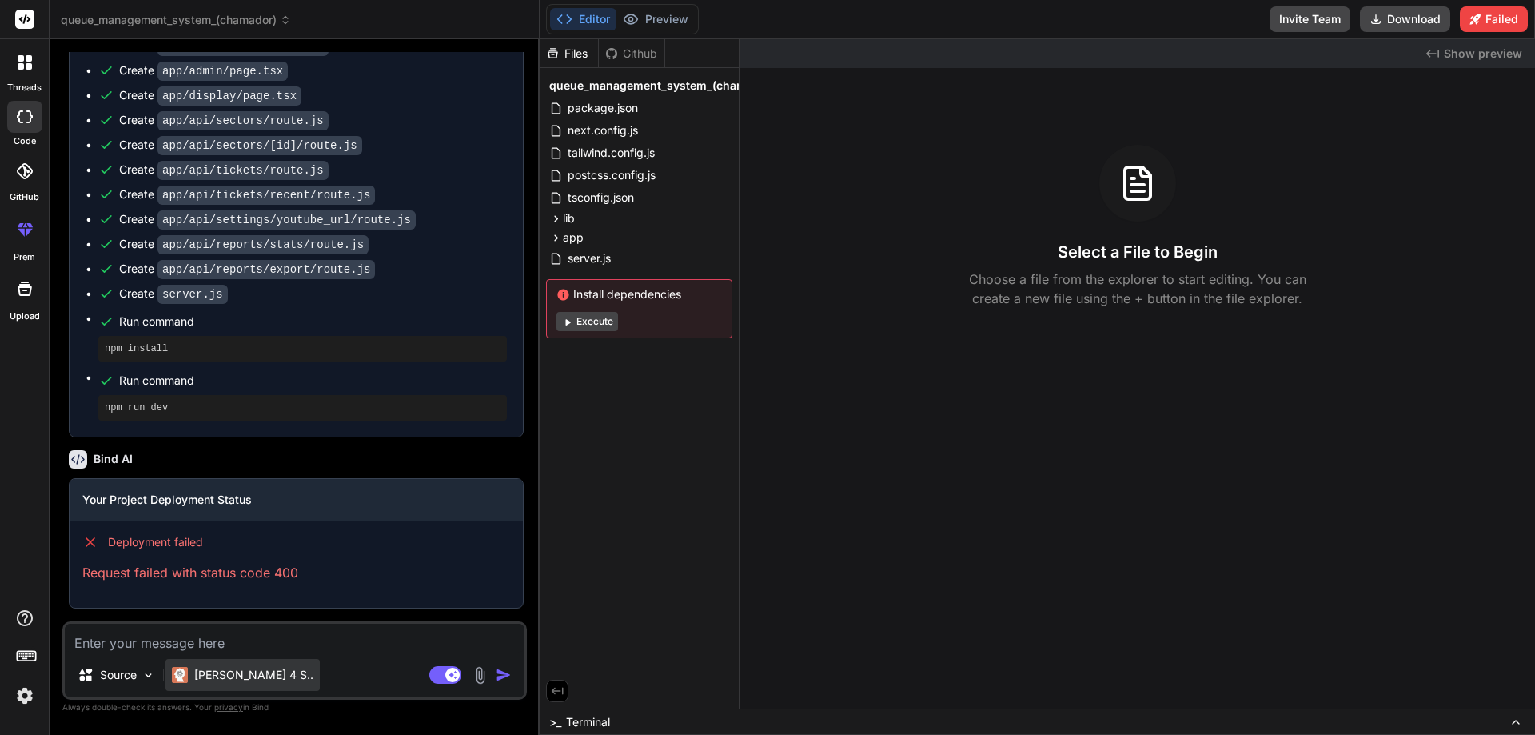
click at [242, 668] on p "Claude 4 S.." at bounding box center [253, 675] width 119 height 16
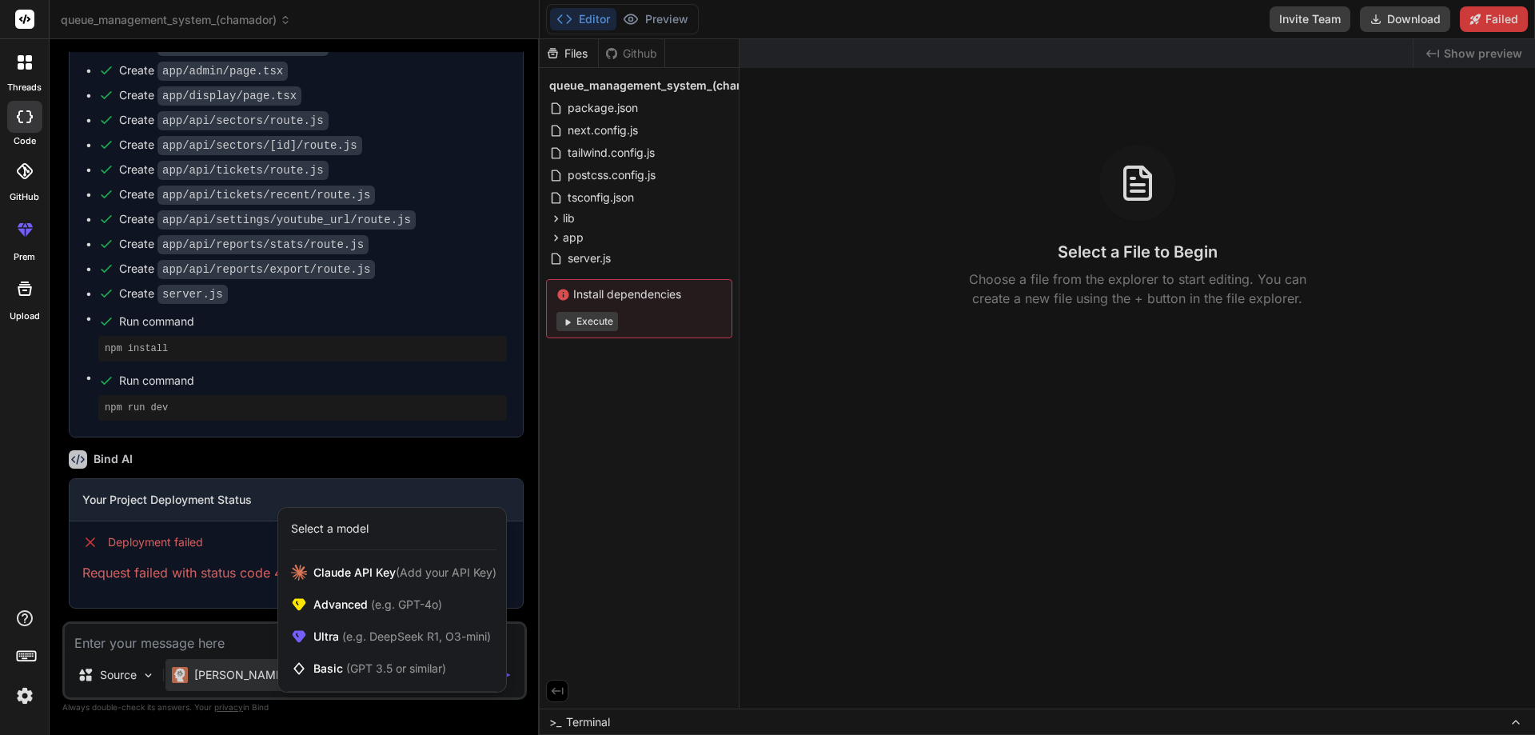
click at [193, 676] on div at bounding box center [767, 367] width 1535 height 735
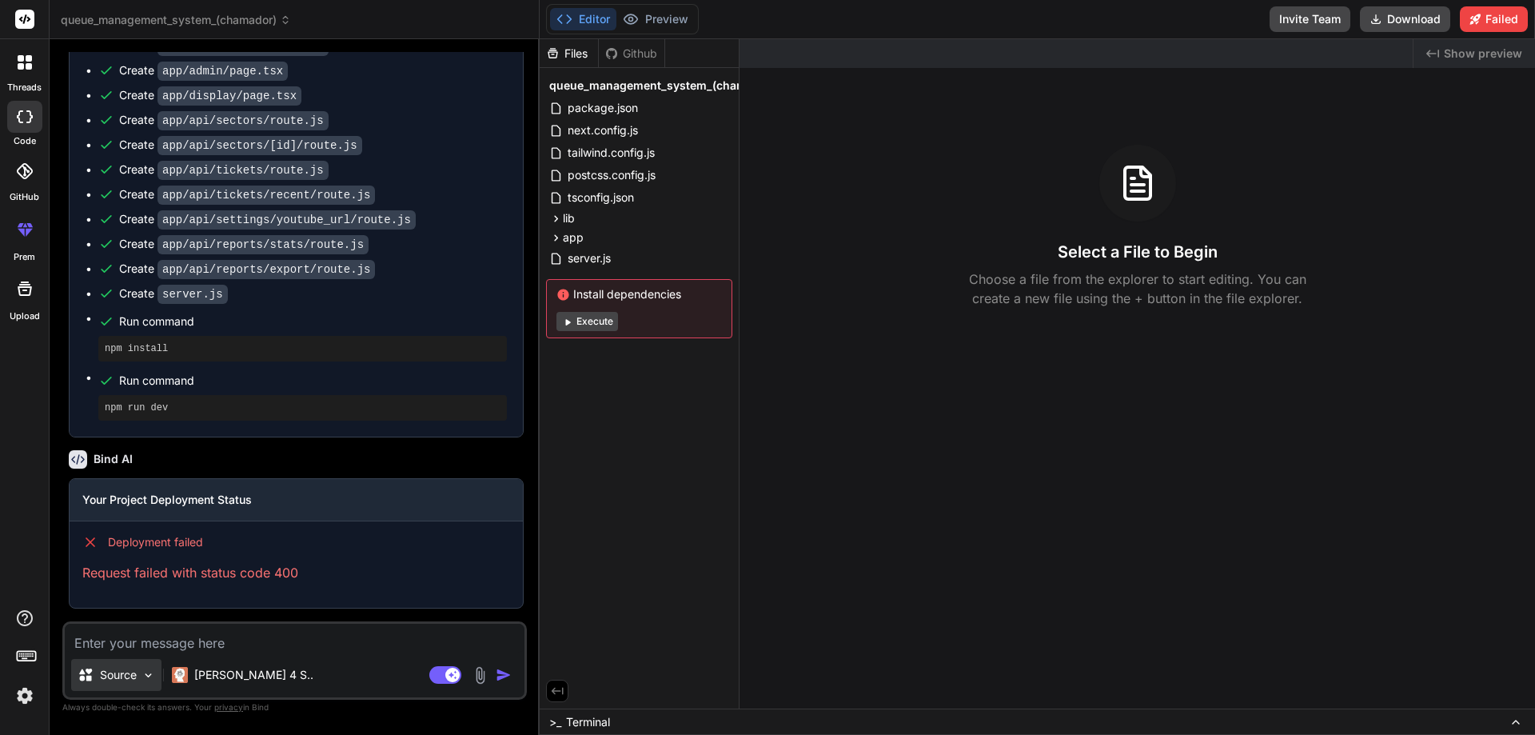
click at [137, 678] on p "Source" at bounding box center [118, 675] width 37 height 16
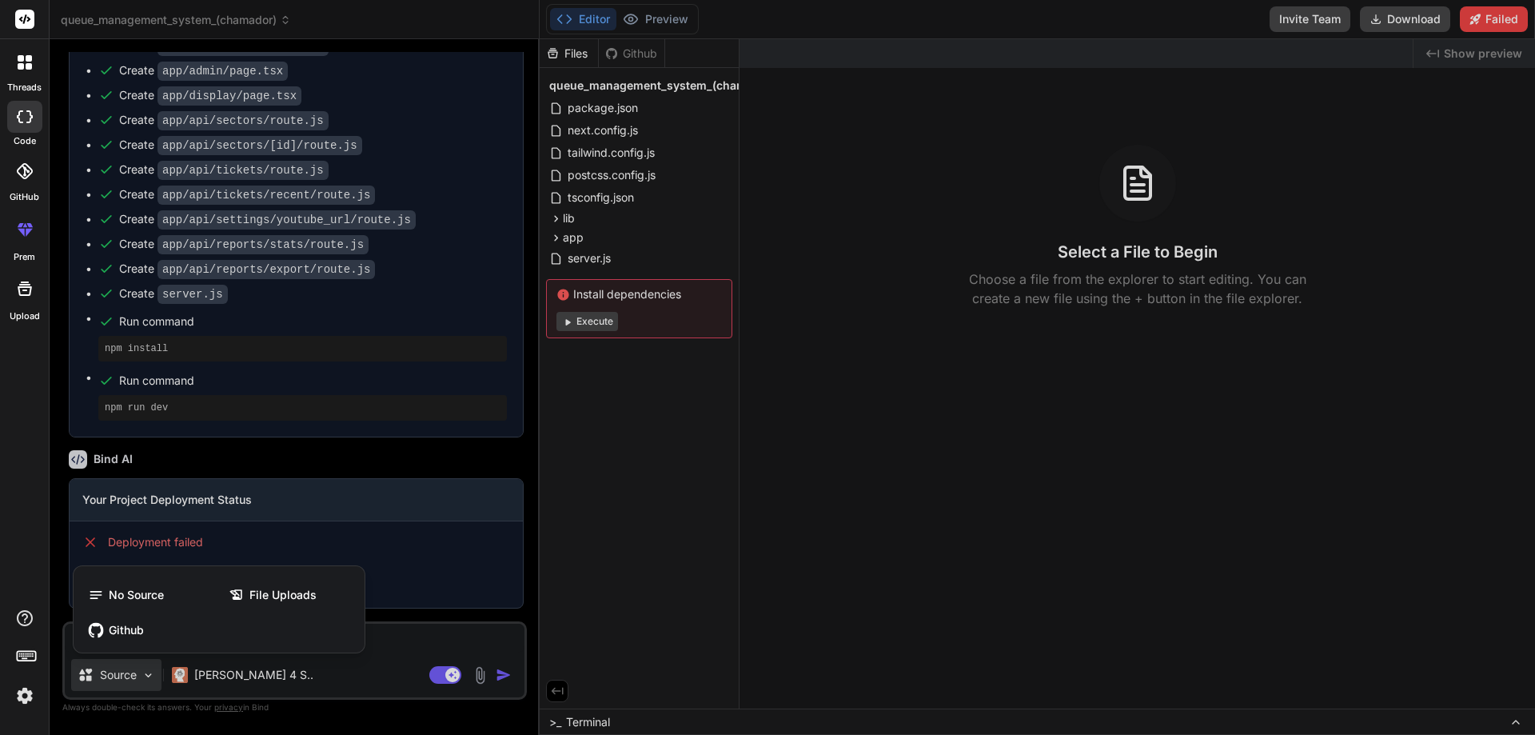
click at [359, 657] on div at bounding box center [767, 367] width 1535 height 735
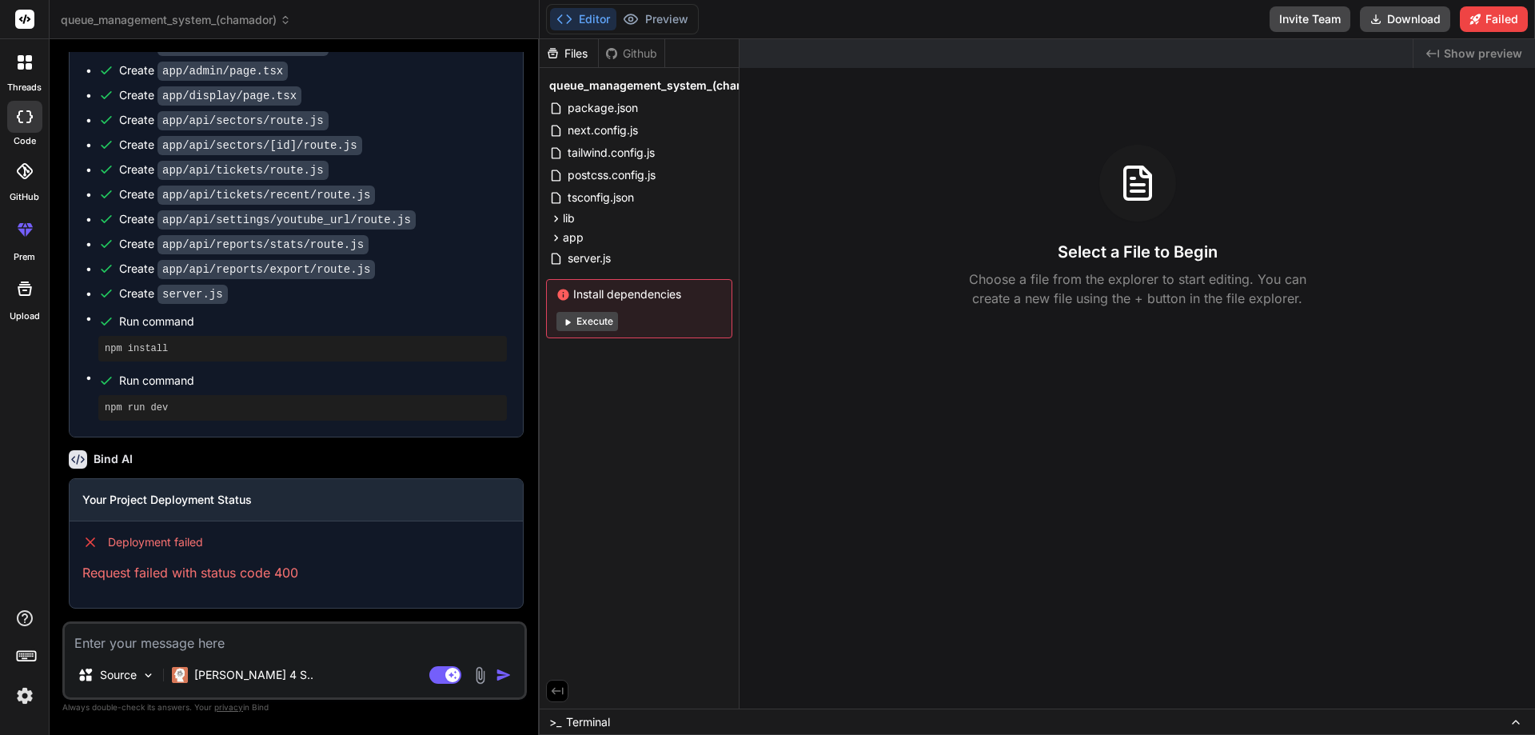
click at [201, 631] on textarea at bounding box center [295, 638] width 460 height 29
paste textarea "Module not found: Can't resolve 'bufferutil' in '/vercel/path0/node_modules/ws/…"
type textarea "x"
type textarea "Module not found: Can't resolve 'bufferutil' in '/vercel/path0/node_modules/ws/…"
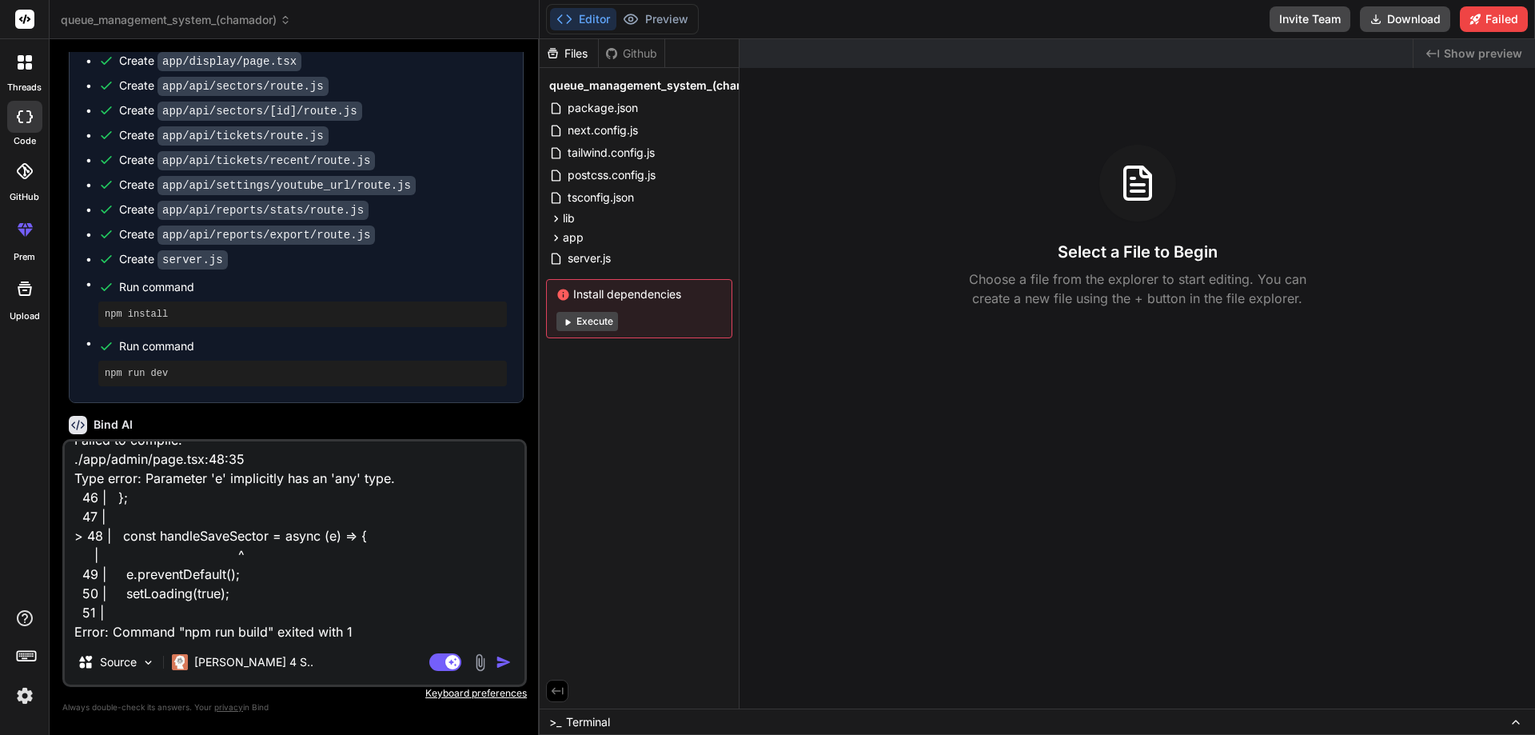
type textarea "x"
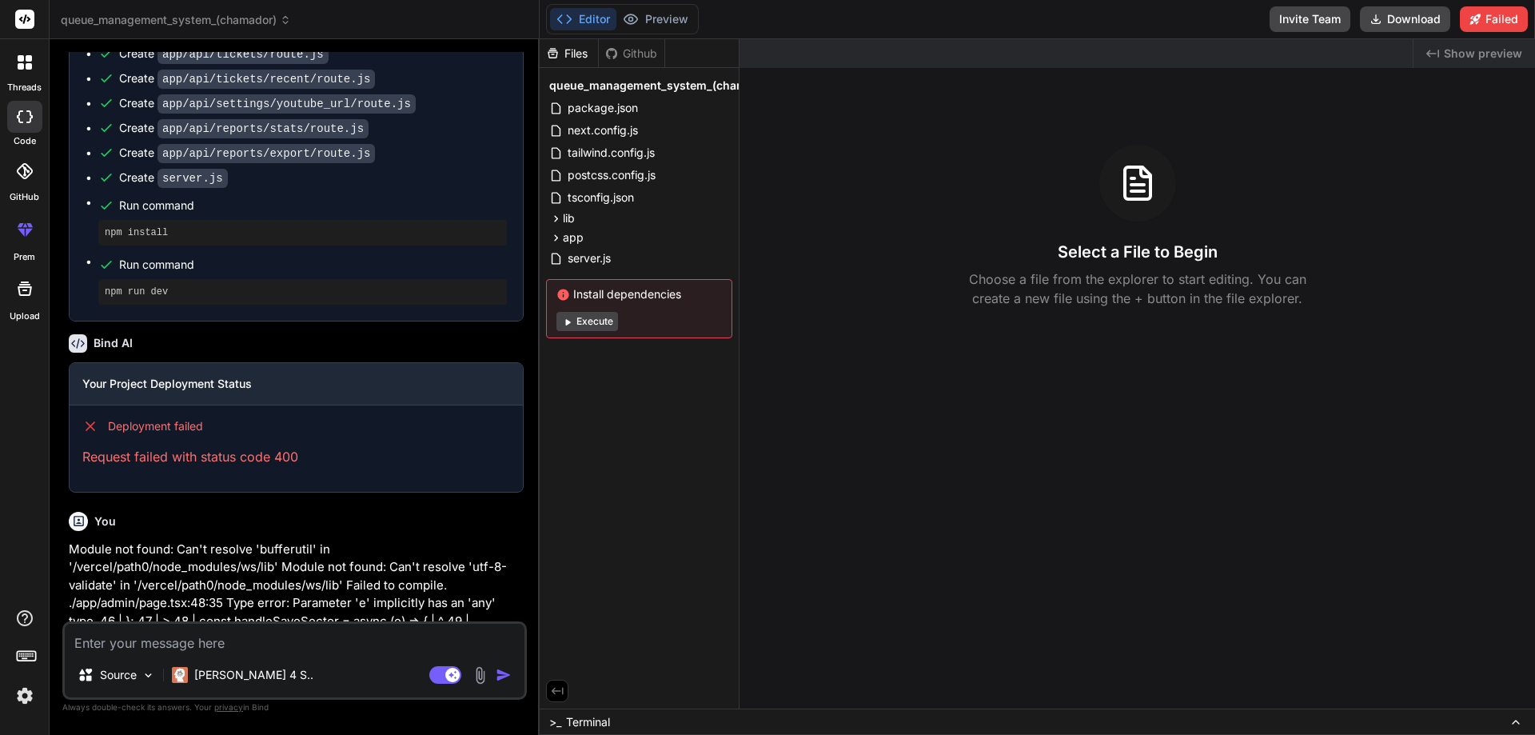
scroll to position [1579, 0]
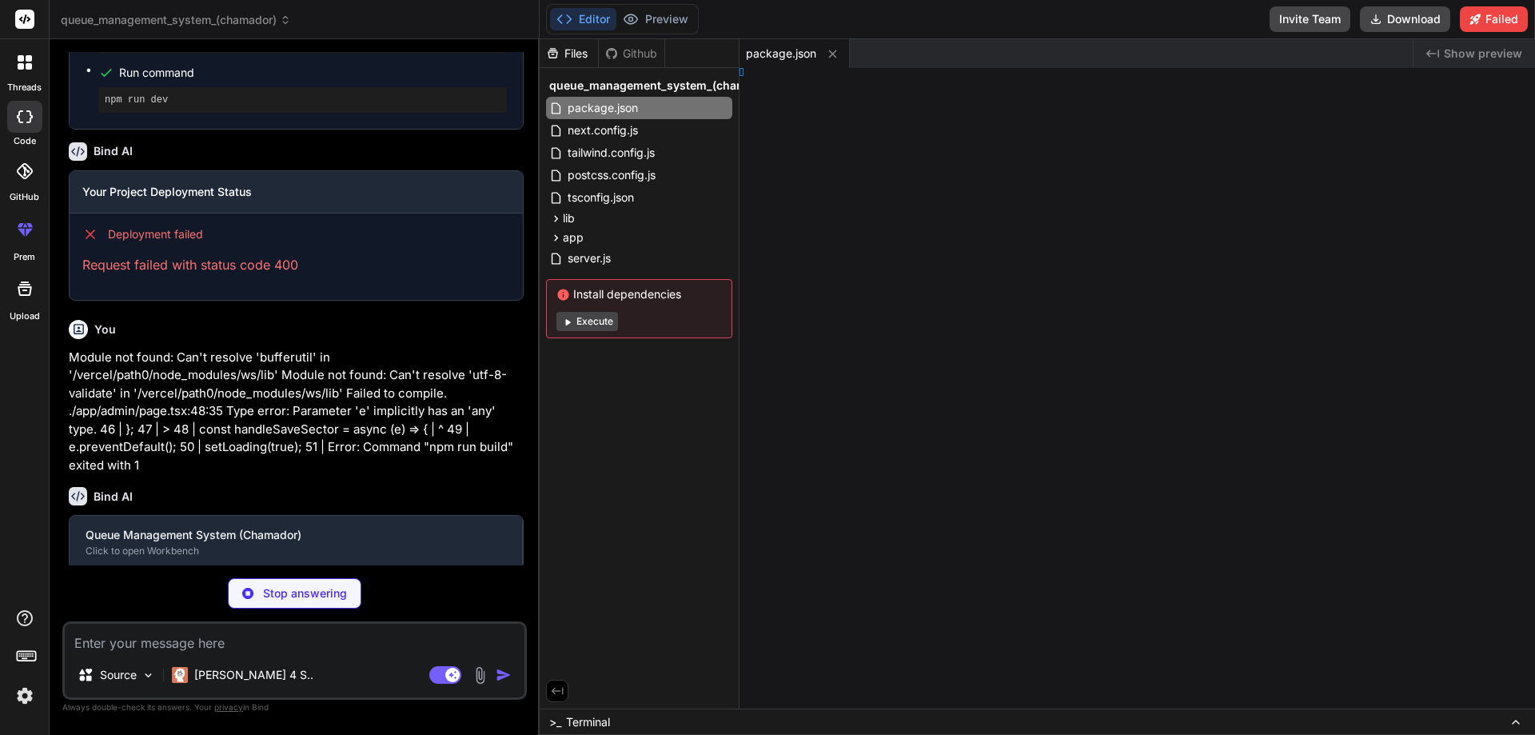
type textarea "x"
type textarea "iv> ); }"
type textarea "x"
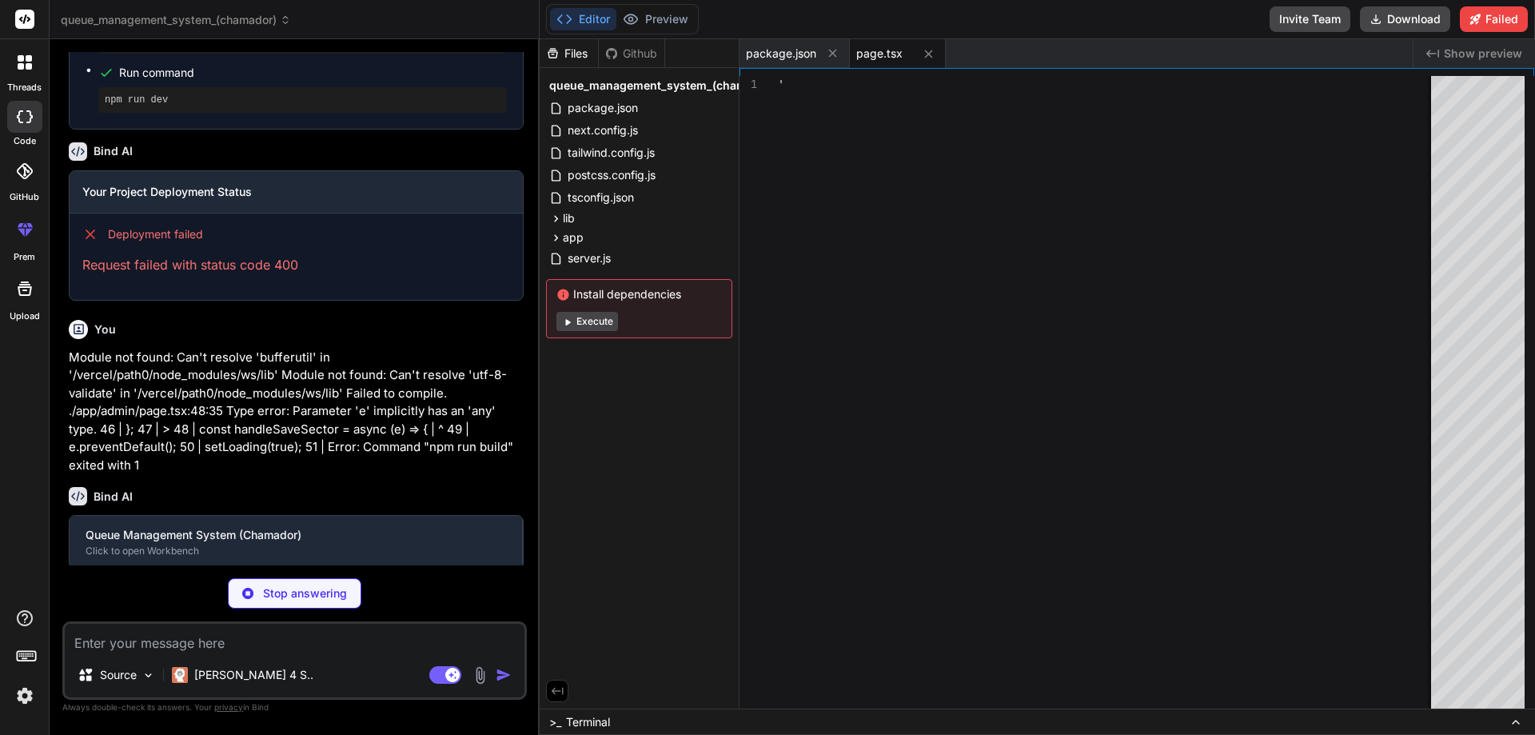
type textarea "</div> </div> ); }"
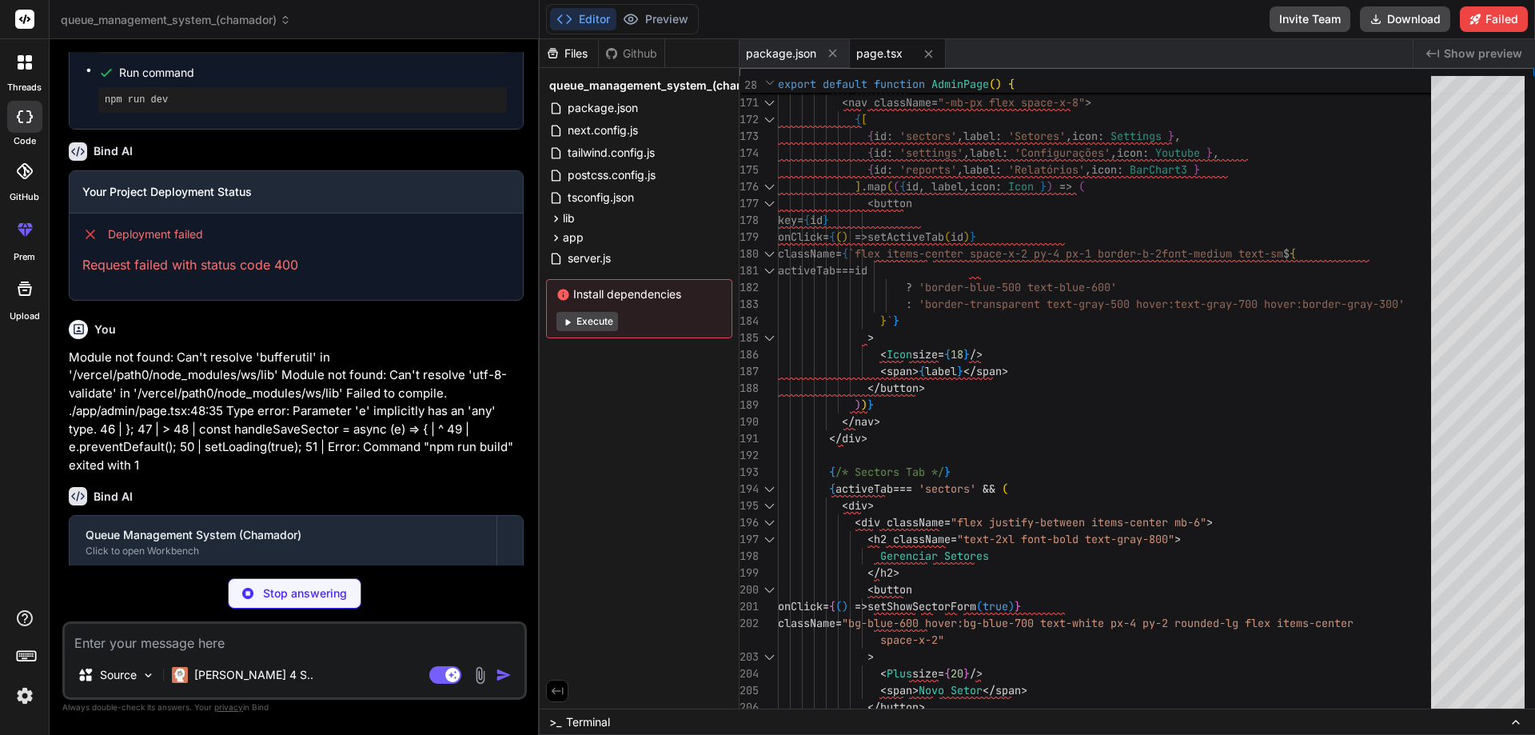
click at [305, 428] on p "Module not found: Can't resolve 'bufferutil' in '/vercel/path0/node_modules/ws/…" at bounding box center [296, 412] width 455 height 126
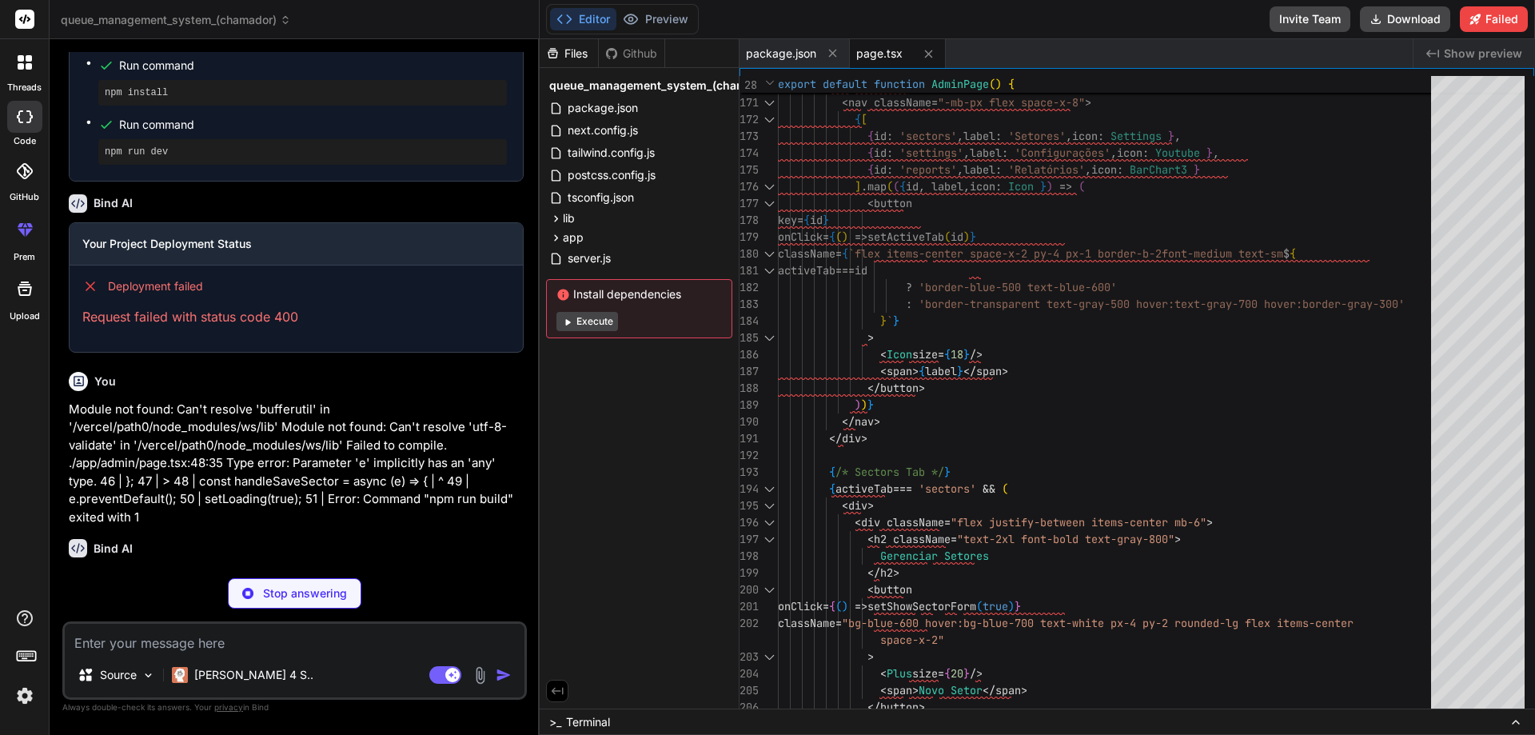
scroll to position [1717, 0]
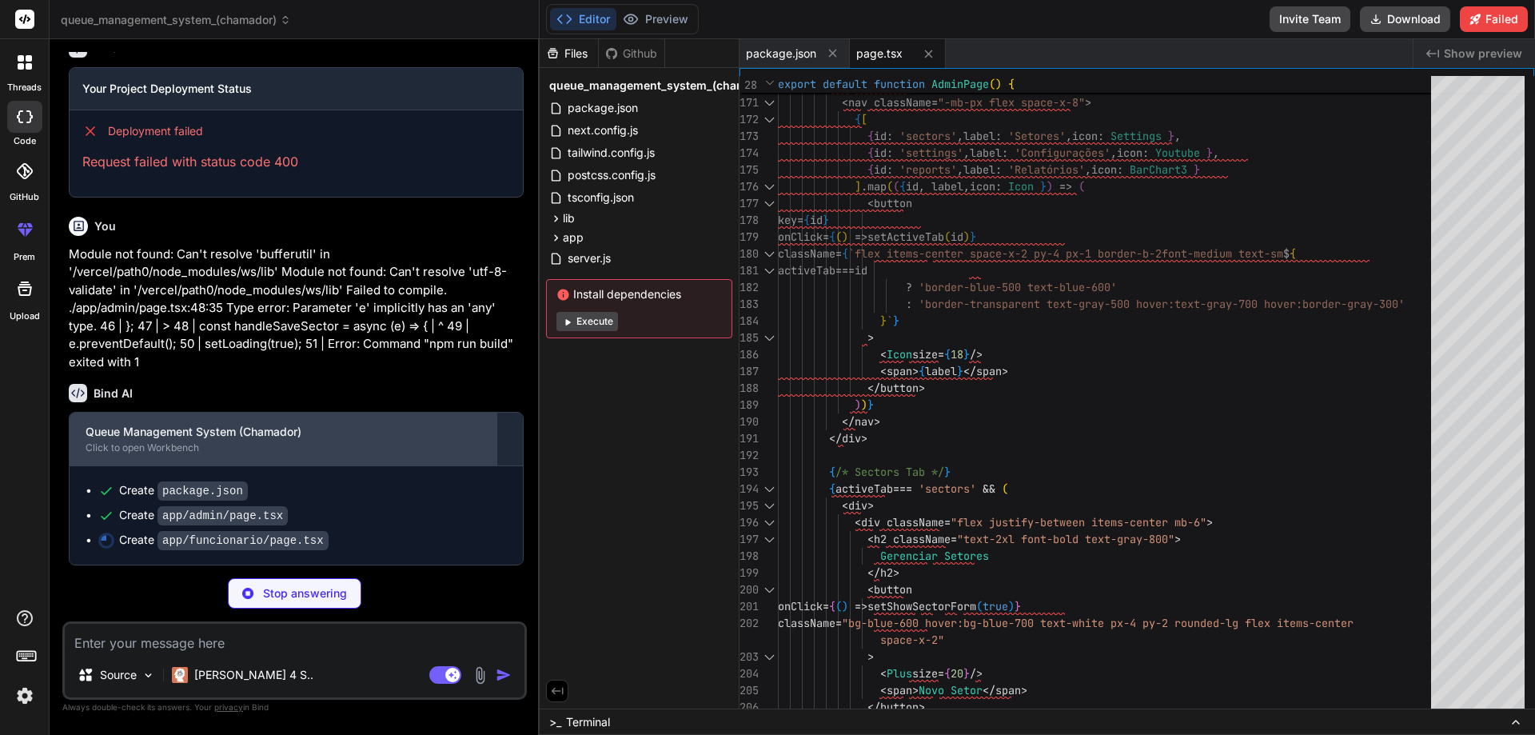
click at [219, 437] on div "Queue Management System (Chamador)" at bounding box center [283, 432] width 395 height 16
click at [134, 442] on div "Click to open Workbench" at bounding box center [283, 447] width 395 height 13
click at [133, 453] on div "Click to open Workbench" at bounding box center [283, 447] width 395 height 13
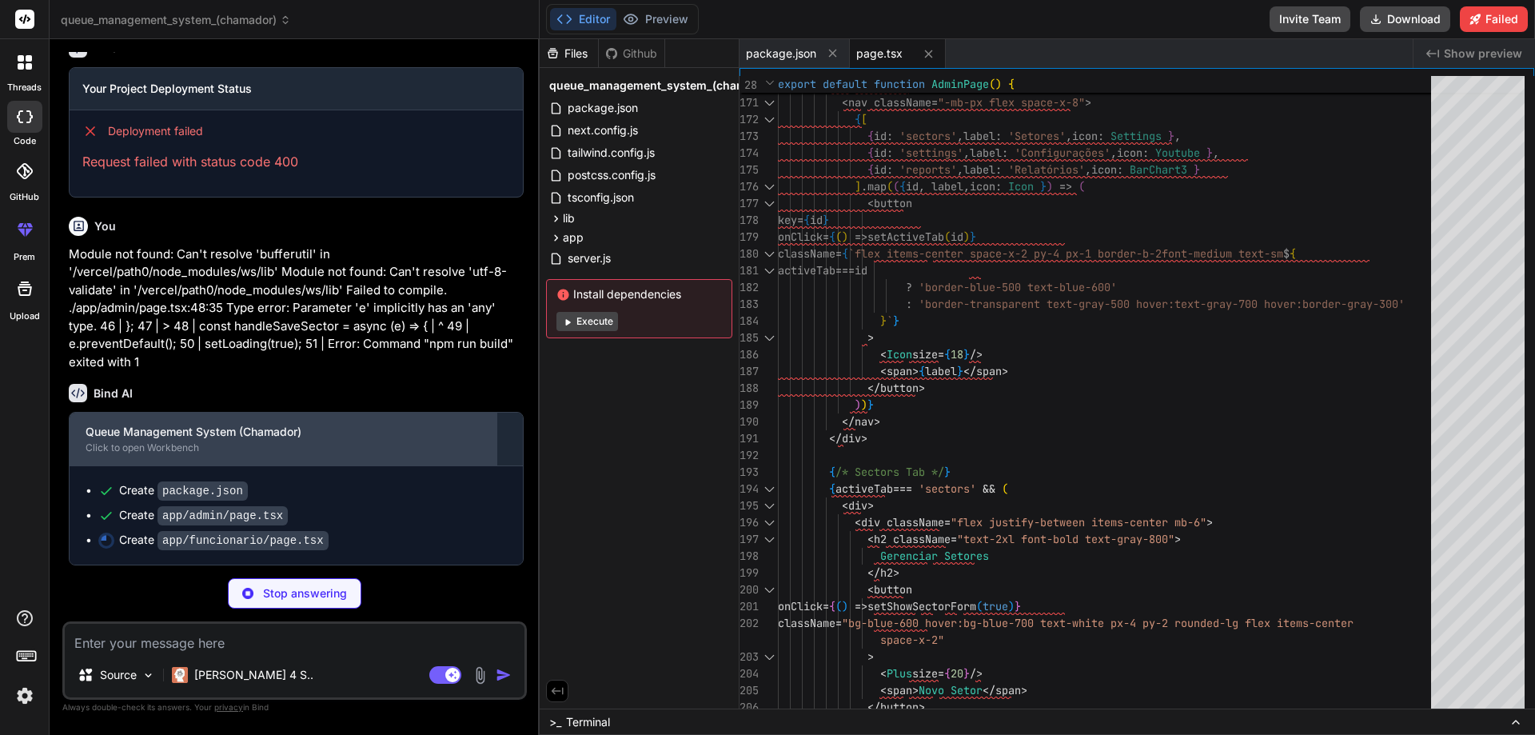
click at [102, 451] on div "Click to open Workbench" at bounding box center [283, 447] width 395 height 13
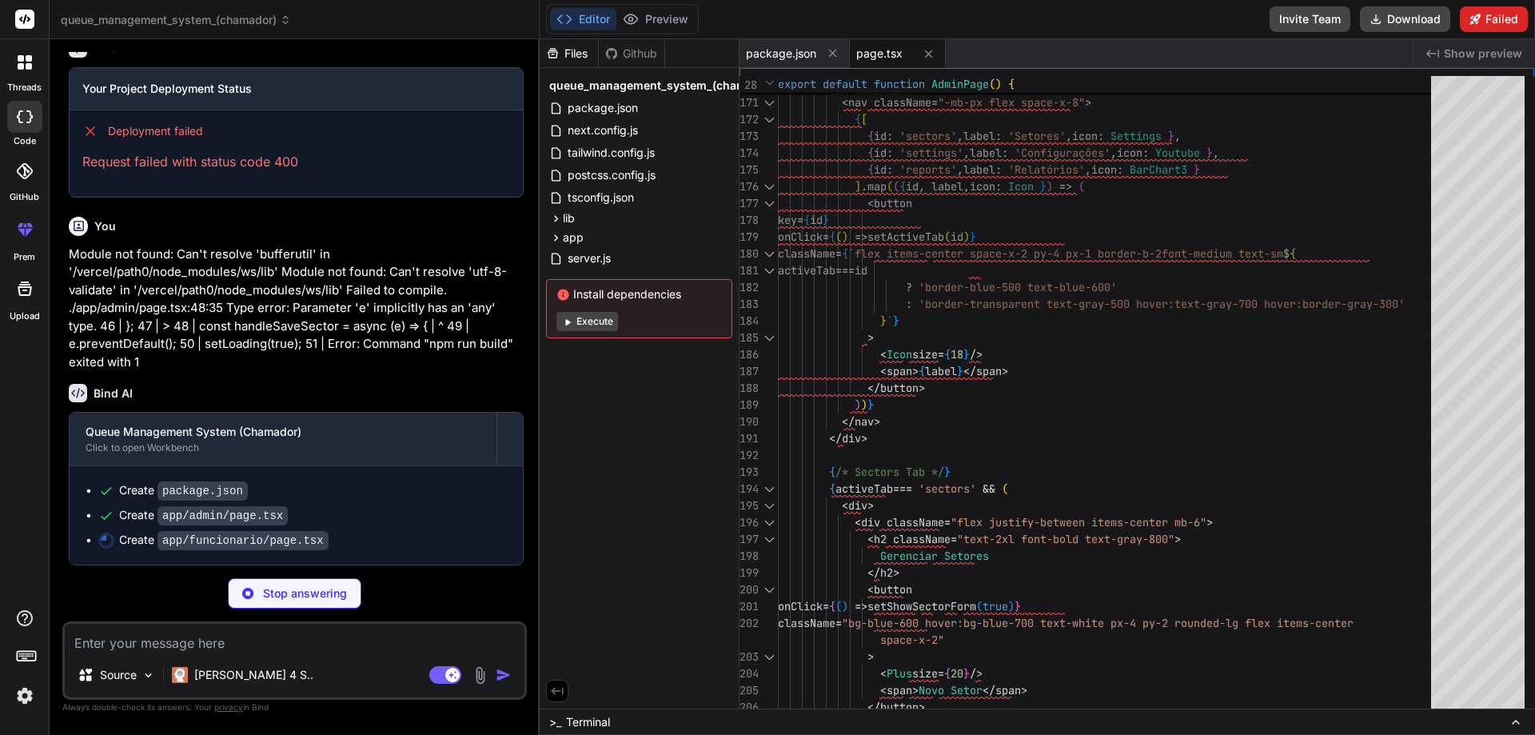
type textarea "x"
type textarea "</div> </div> </div> ); }"
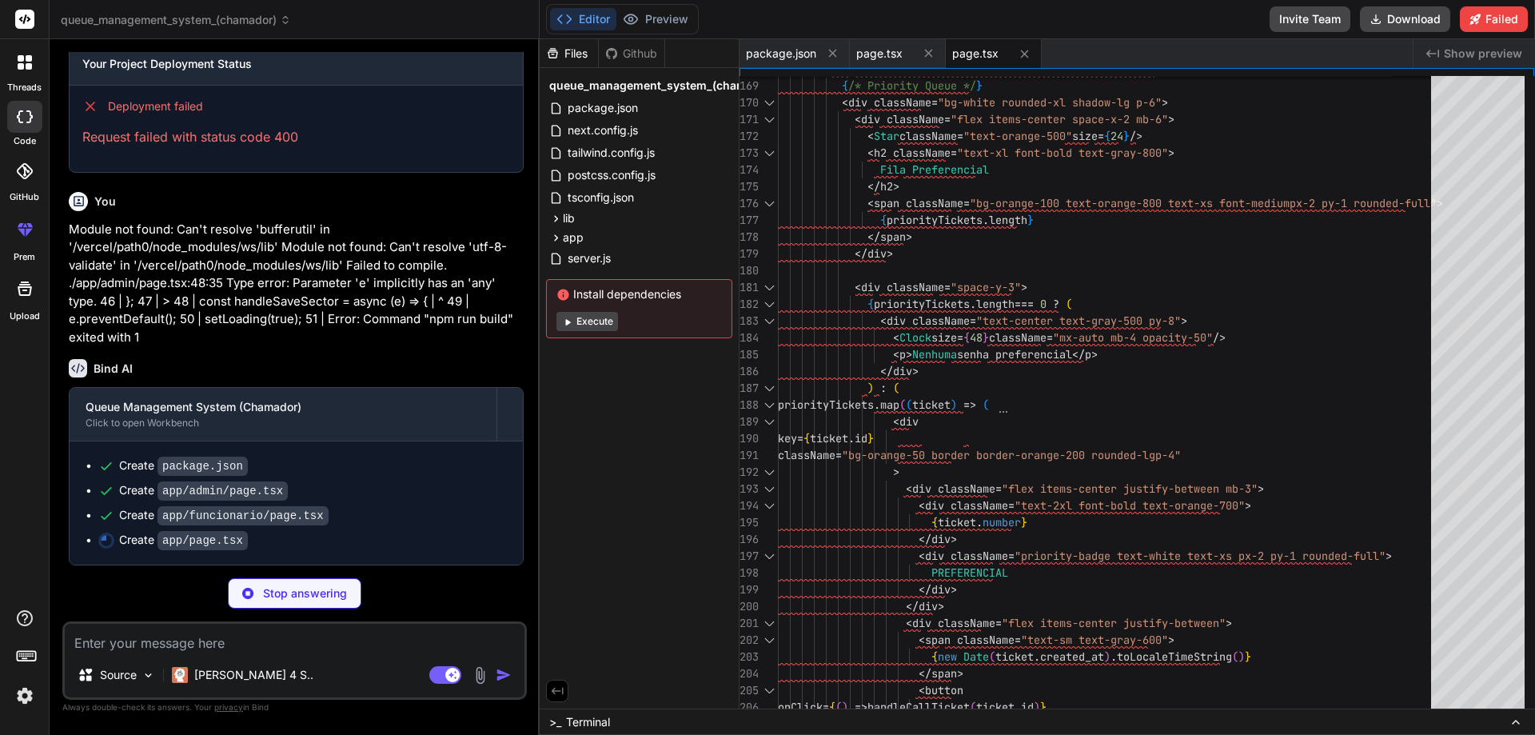
click at [581, 19] on button "Editor" at bounding box center [583, 19] width 66 height 22
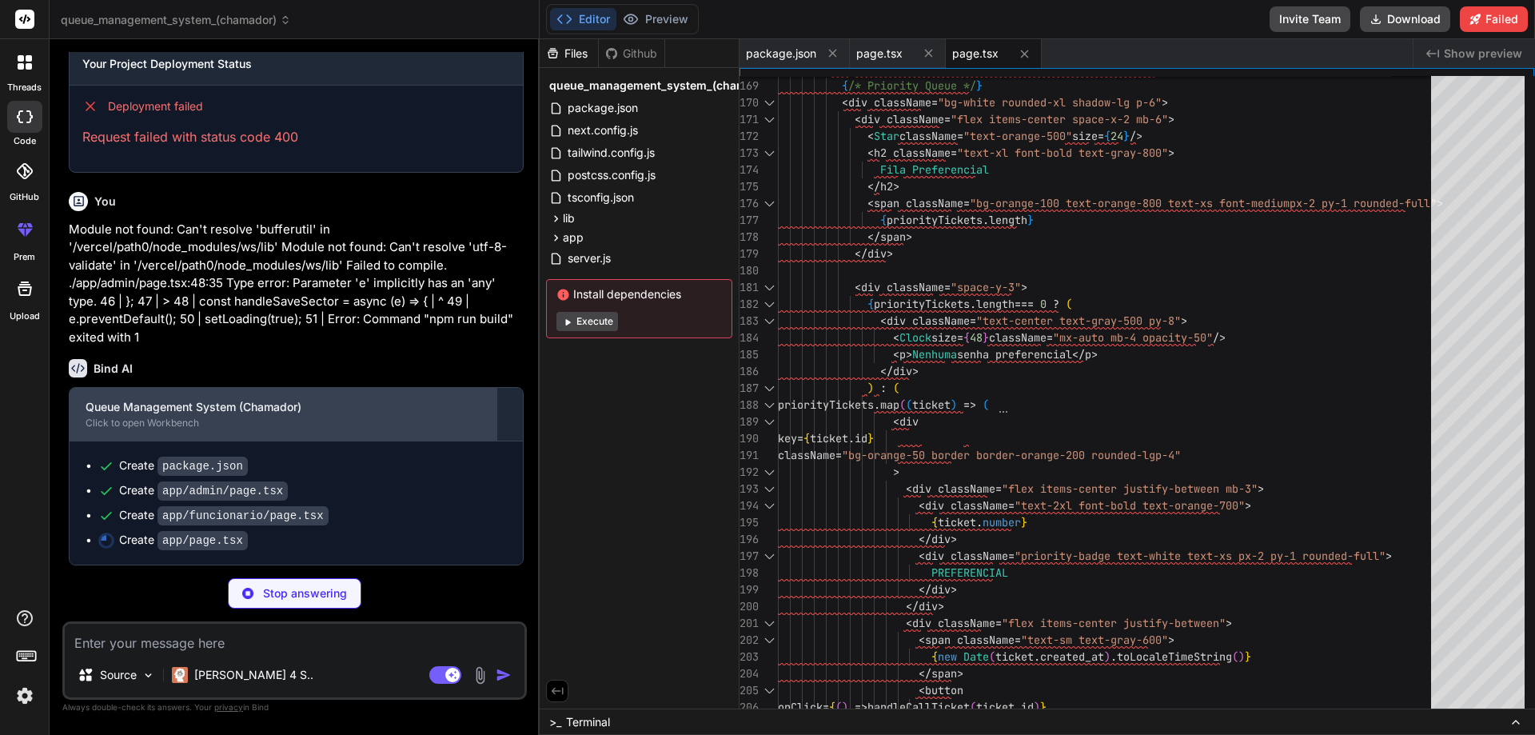
scroll to position [1741, 0]
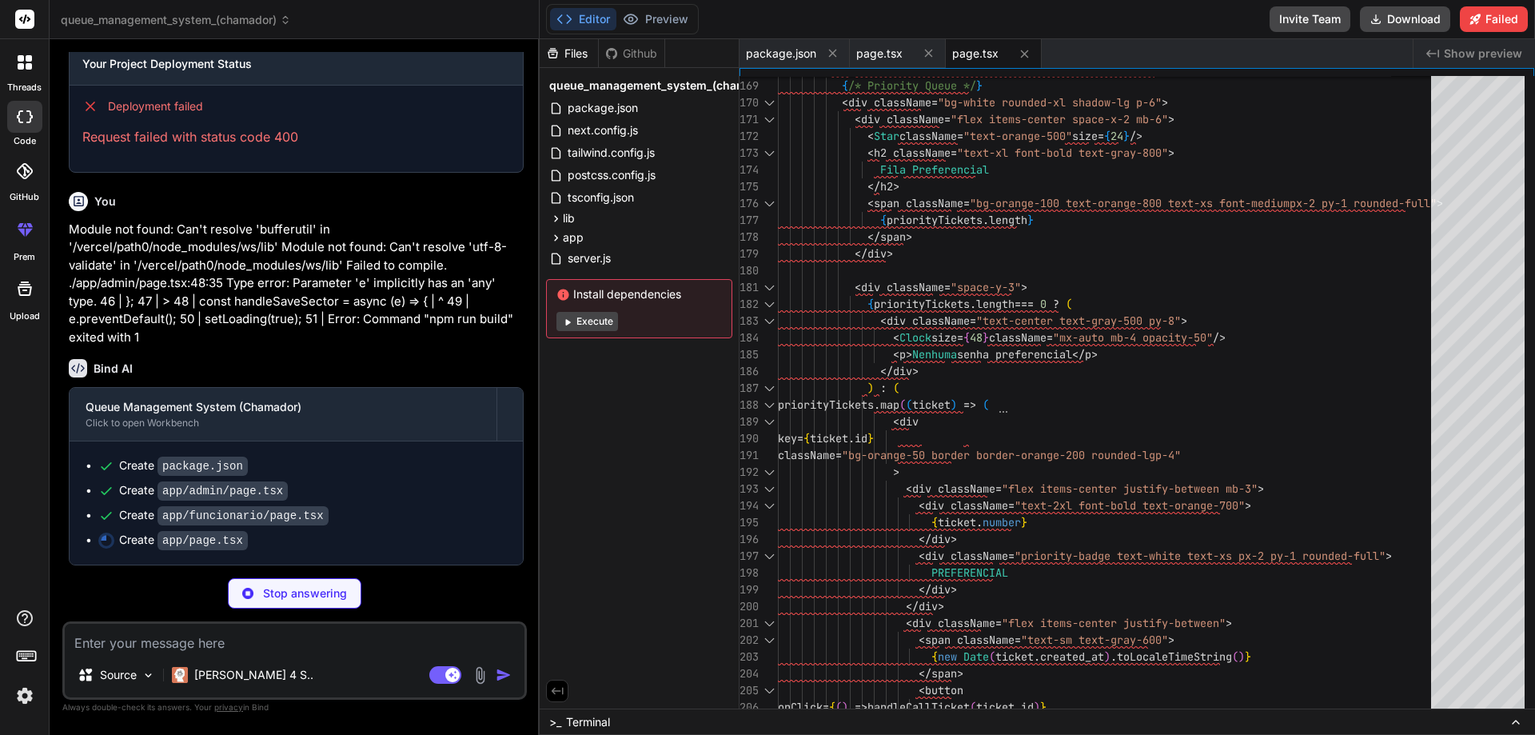
type textarea "x"
type textarea "</button> </div> </div> </div> )} </div> </div> ); }"
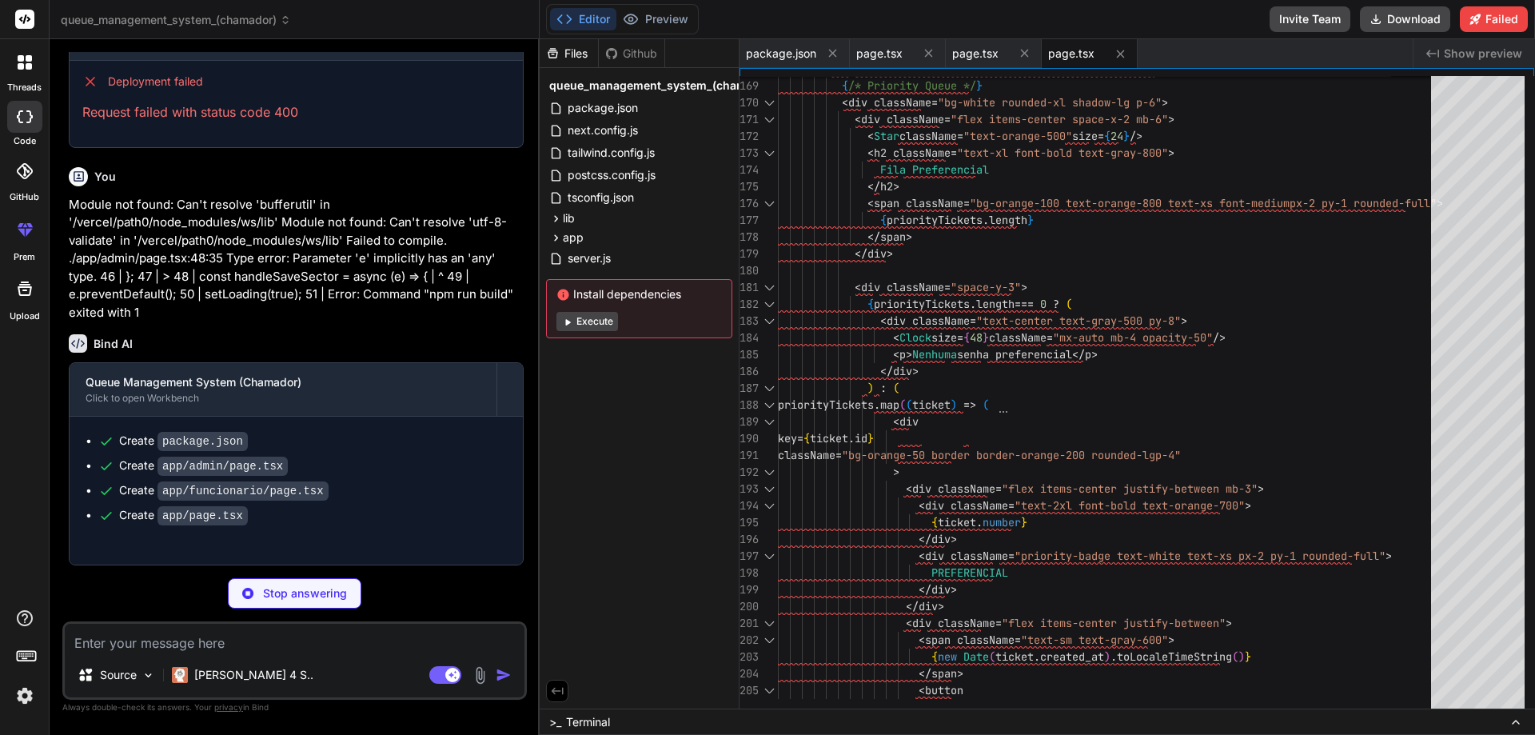
type textarea "x"
type textarea "</div> )} </div> ); }"
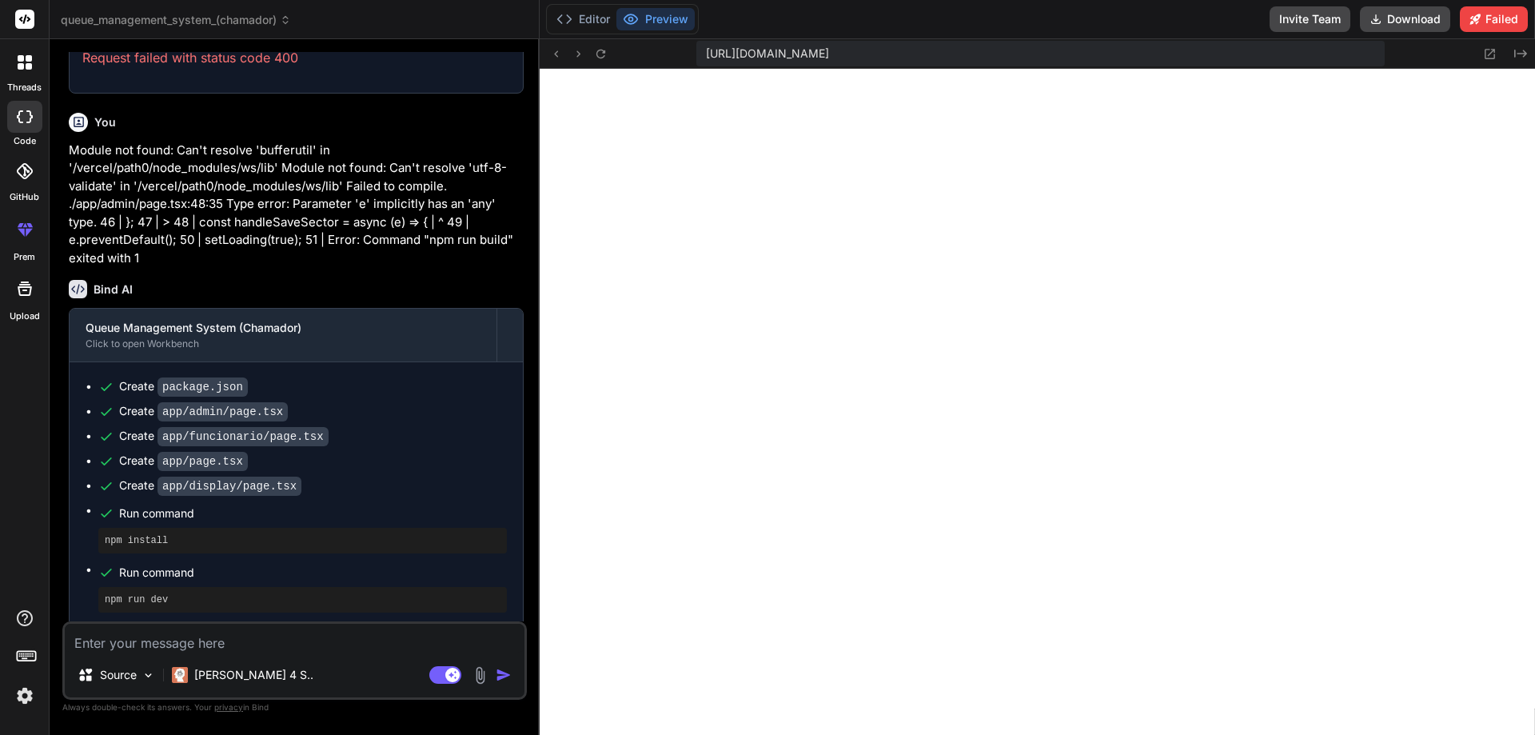
scroll to position [1828, 0]
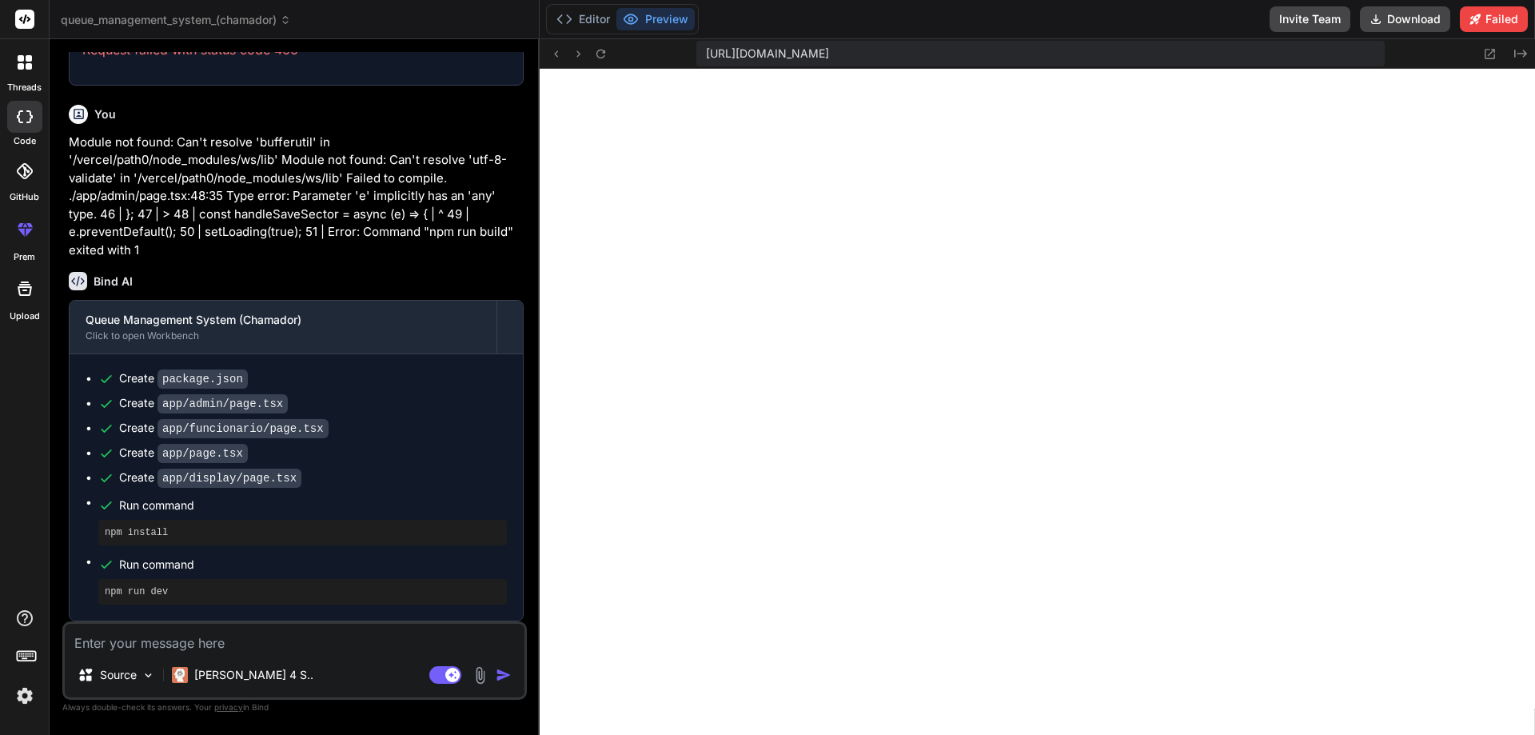
click at [1226, 61] on div "https://y0kcklukd0sk6k1gcn36to6gry44is-fi4k--3000--96435430.local-corp.webconta…" at bounding box center [1040, 54] width 688 height 26
click at [1231, 55] on div "https://y0kcklukd0sk6k1gcn36to6gry44is-fi4k--3000--96435430.local-corp.webconta…" at bounding box center [1040, 54] width 688 height 26
copy div "https://y0kcklukd0sk6k1gcn36to6gry44is-fi4k--3000--96435430.local-corp.webconta…"
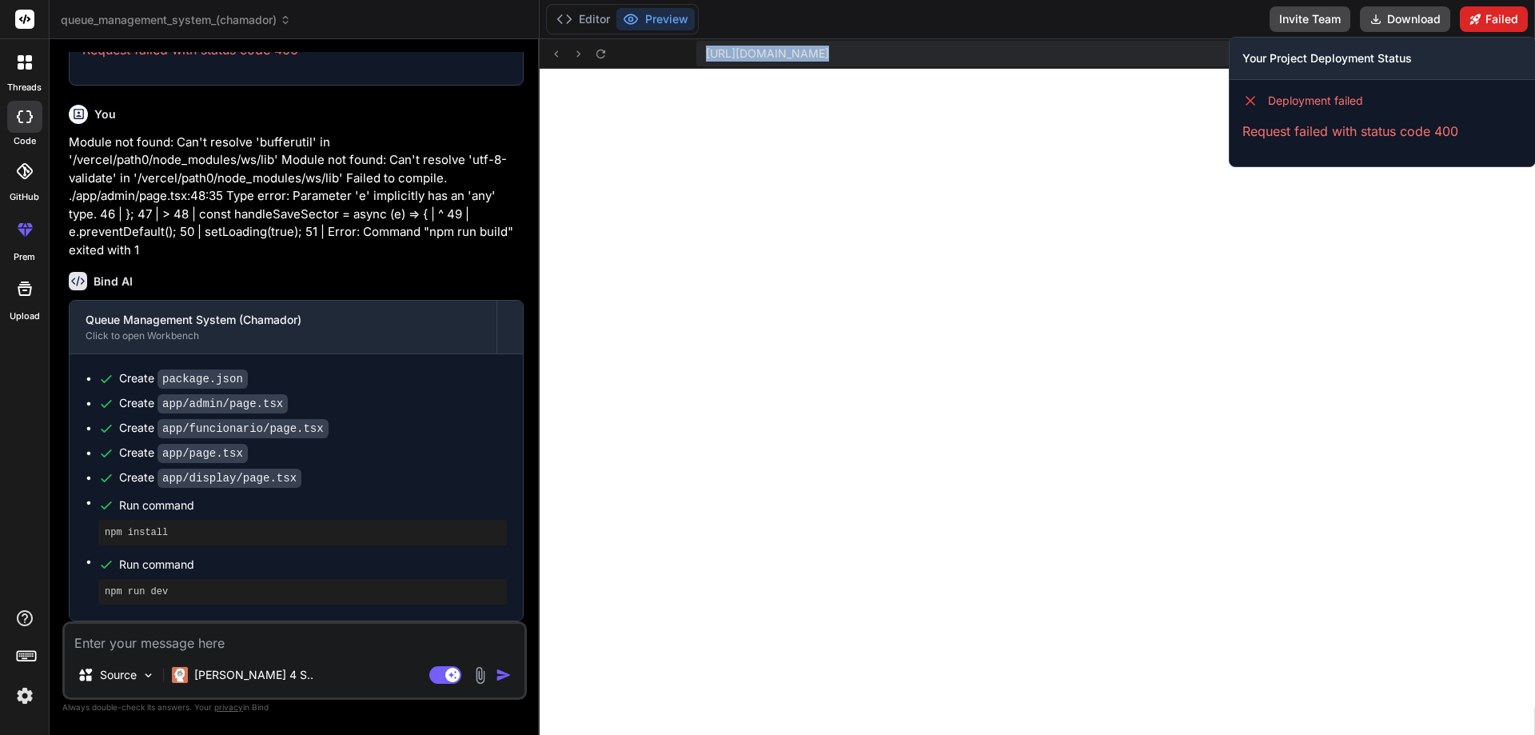
click at [1503, 24] on button "Failed" at bounding box center [1494, 19] width 68 height 26
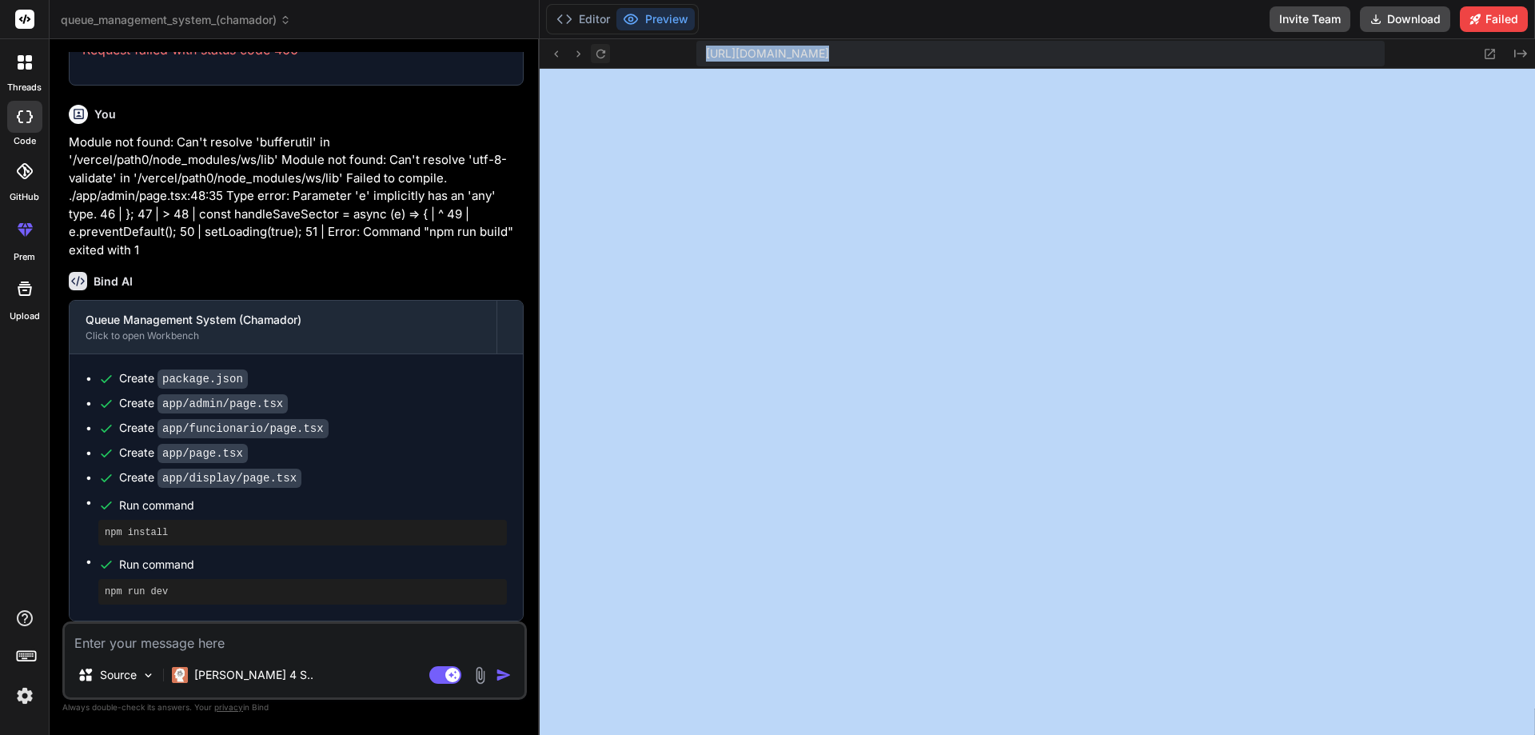
click at [606, 49] on icon at bounding box center [601, 54] width 14 height 14
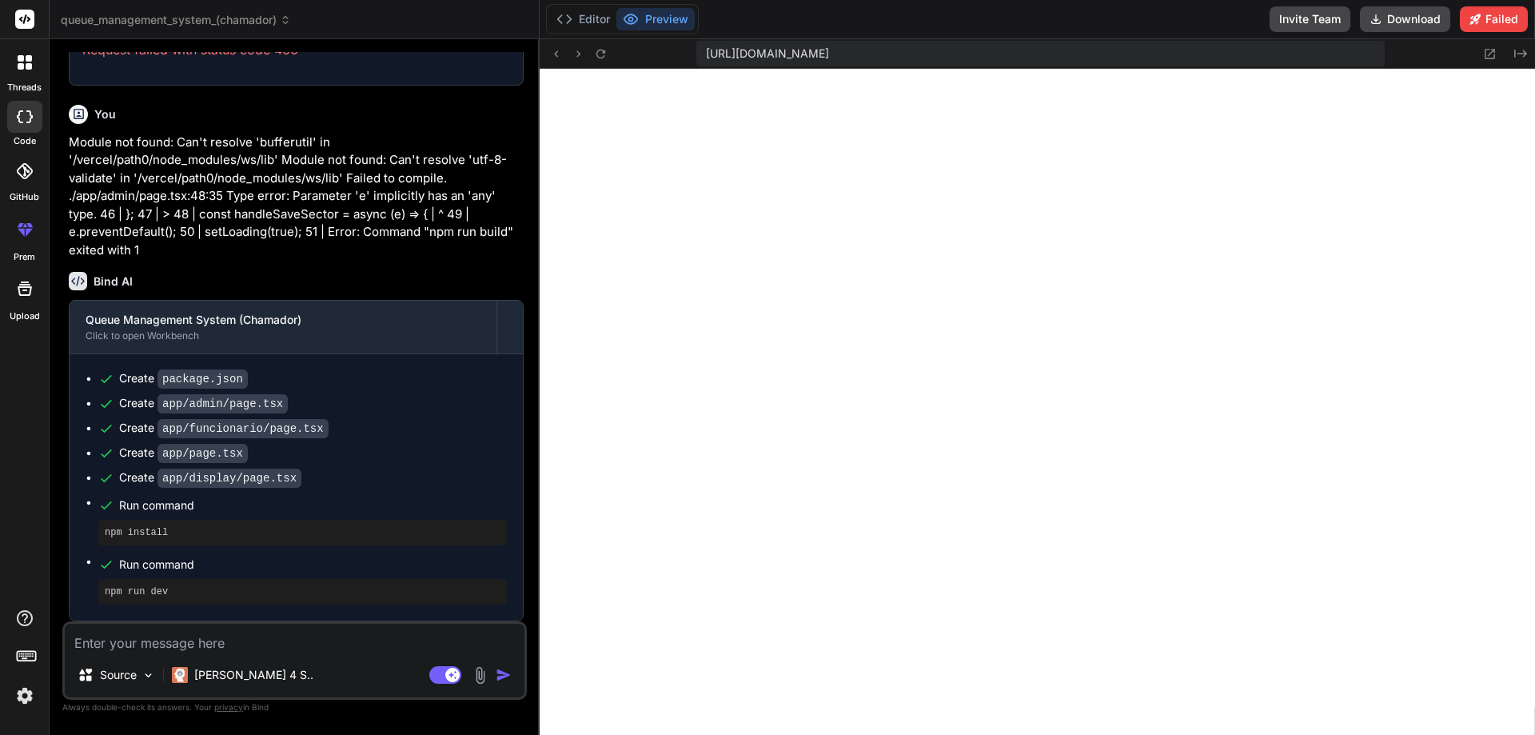
type textarea "x"
type textarea "<p className="text-2xl opacity-90">Aguardando próxima chamada...</p> </div> </d…"
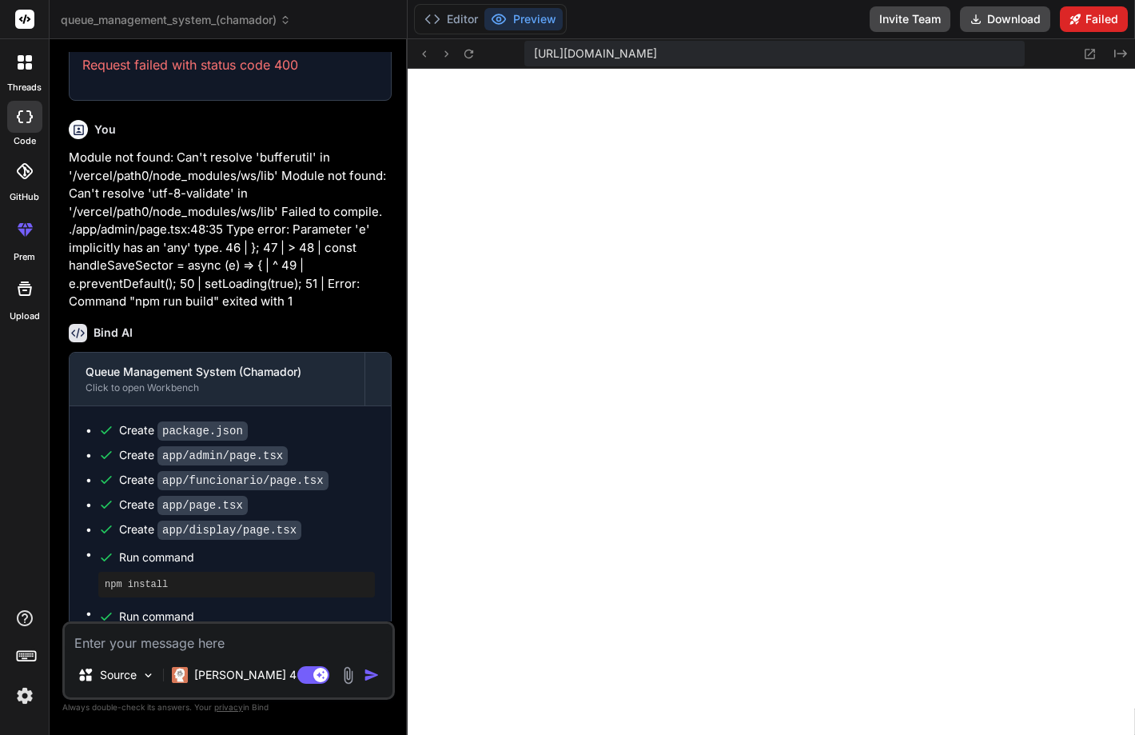
type textarea "x"
type textarea "</div> )} </div> ); }"
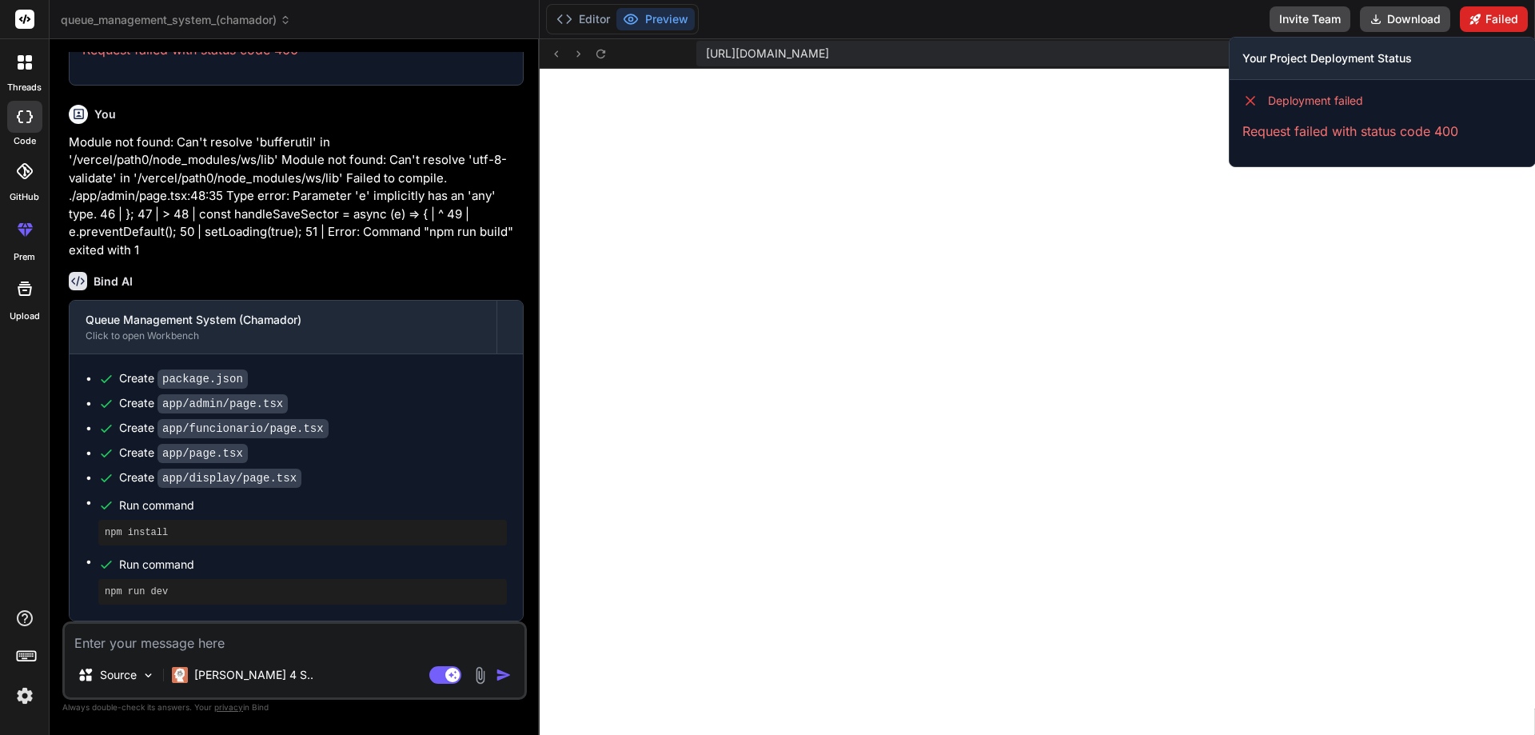
scroll to position [1828, 0]
click at [1378, 128] on p "Request failed with status code 400" at bounding box center [1382, 131] width 280 height 19
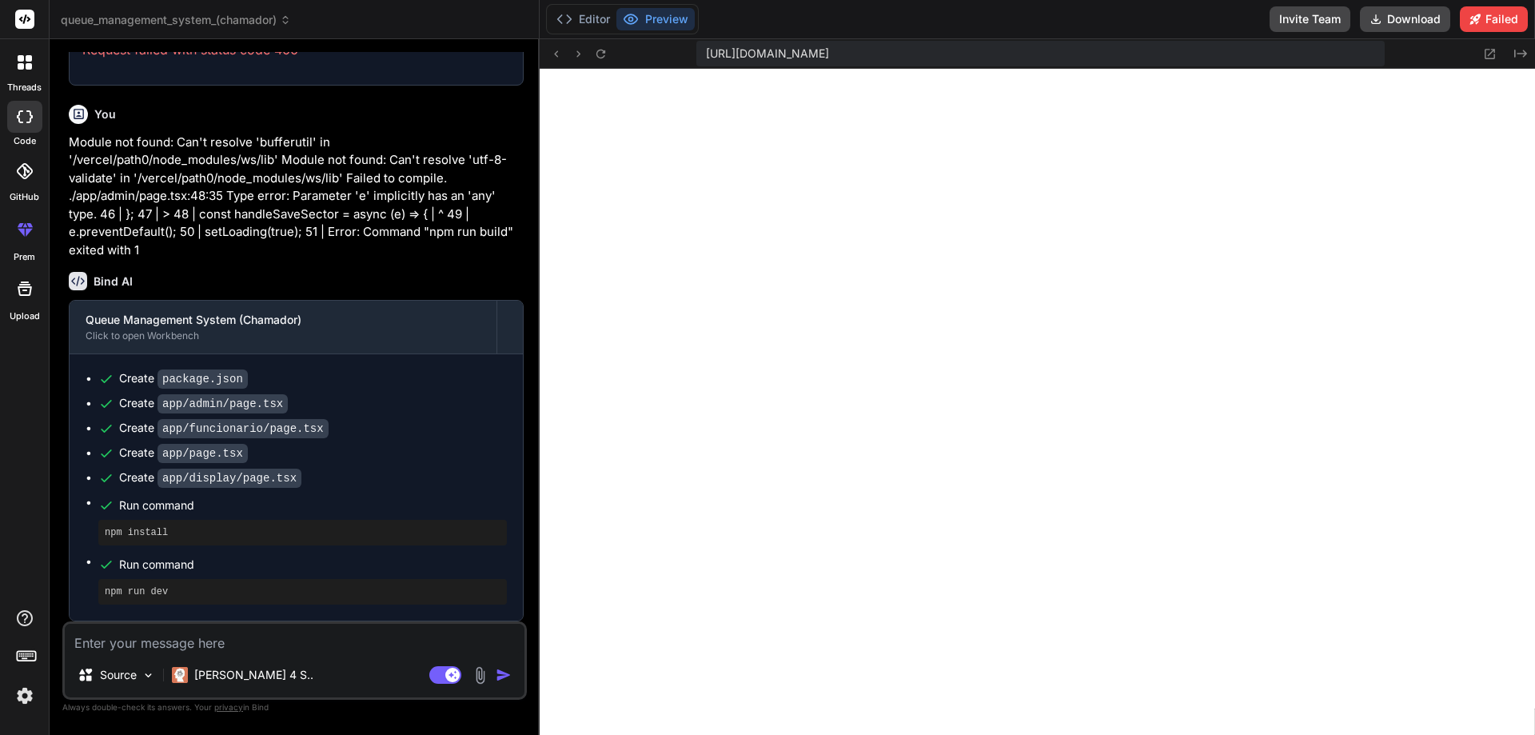
click at [380, 477] on div "Create app/display/page.tsx" at bounding box center [302, 477] width 409 height 17
click at [1407, 25] on button "Download" at bounding box center [1405, 19] width 90 height 26
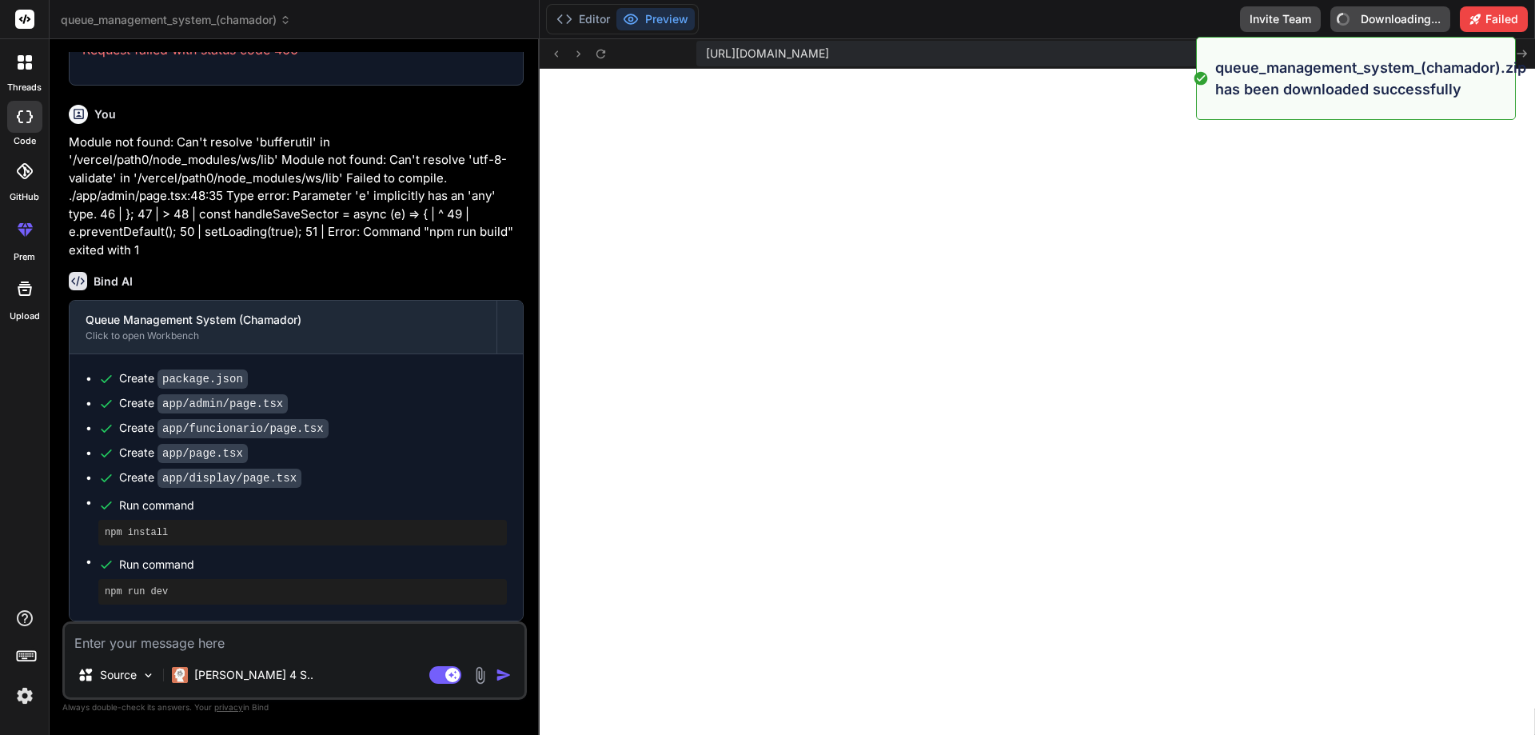
type textarea "x"
